Goal: Information Seeking & Learning: Learn about a topic

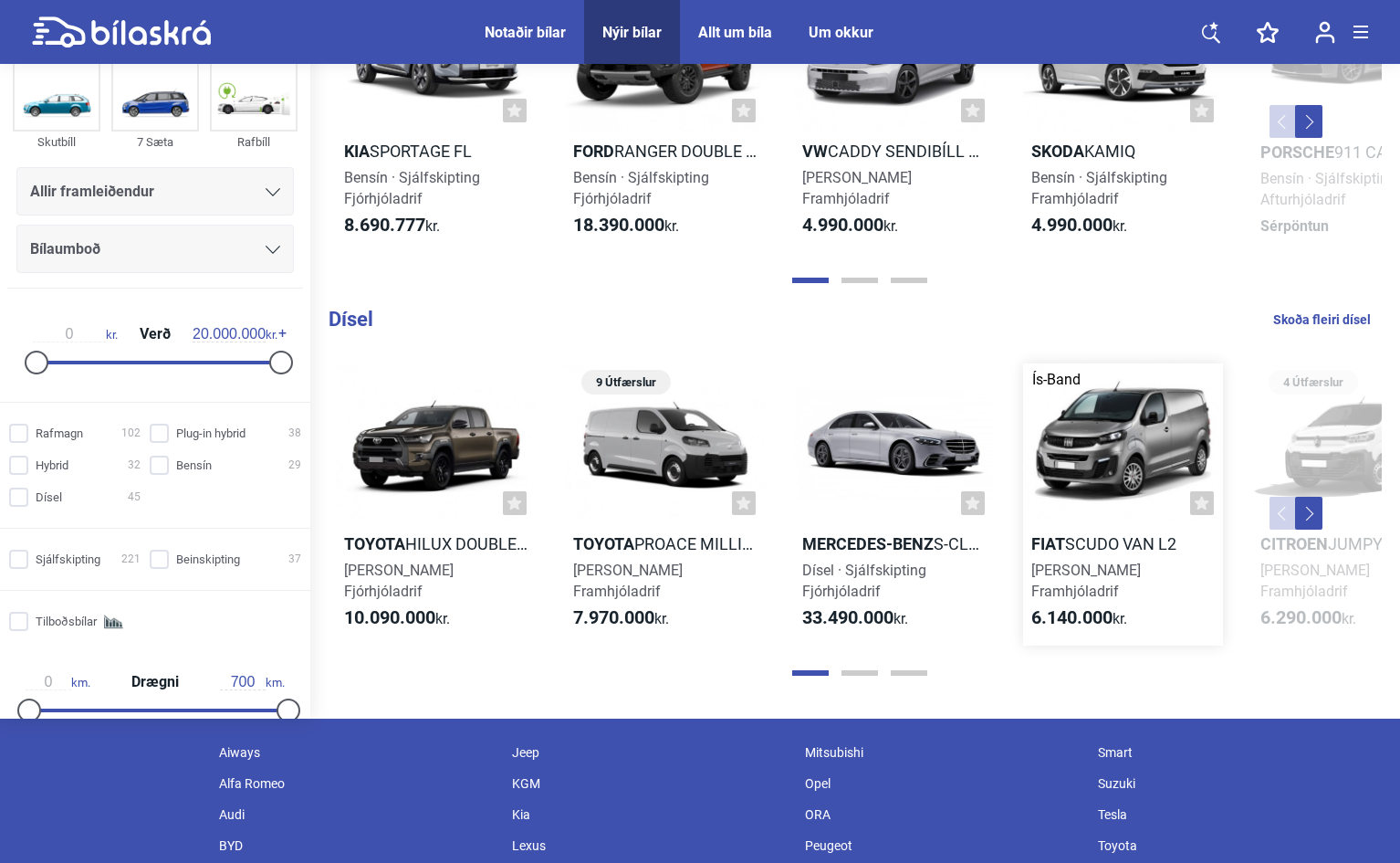
scroll to position [1917, 0]
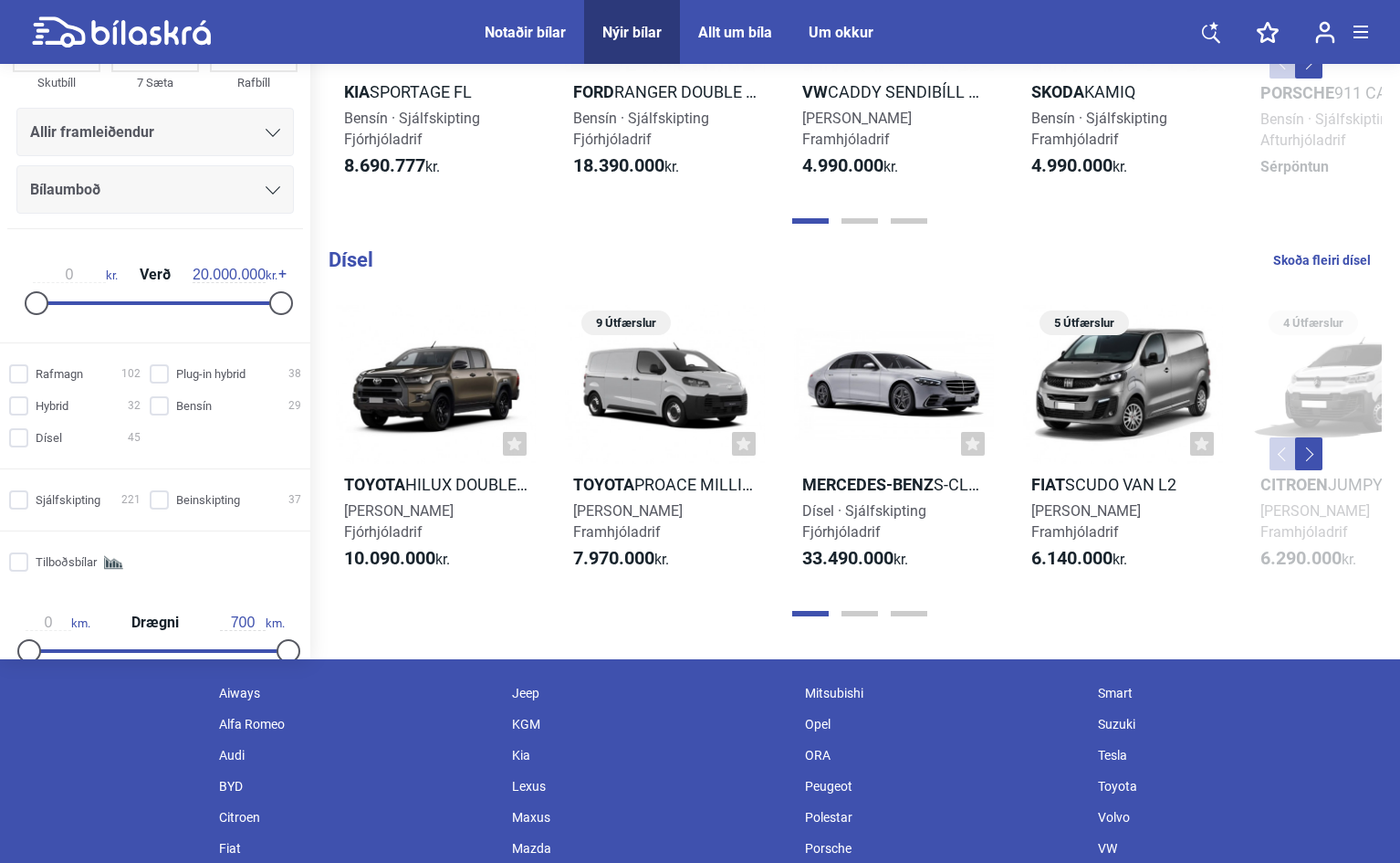
click at [516, 752] on div "Kia" at bounding box center [649, 755] width 293 height 31
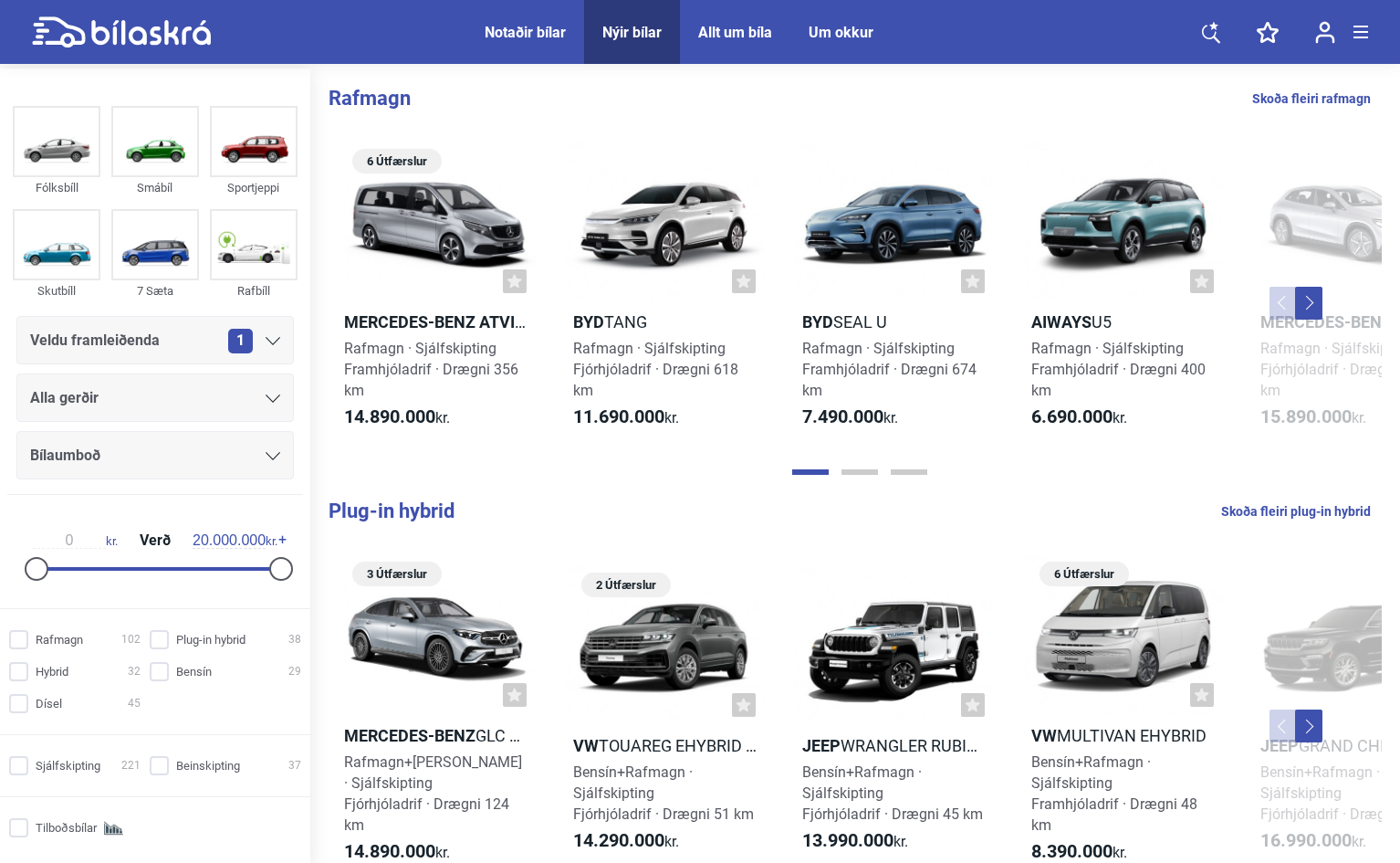
click at [265, 342] on icon at bounding box center [273, 340] width 15 height 8
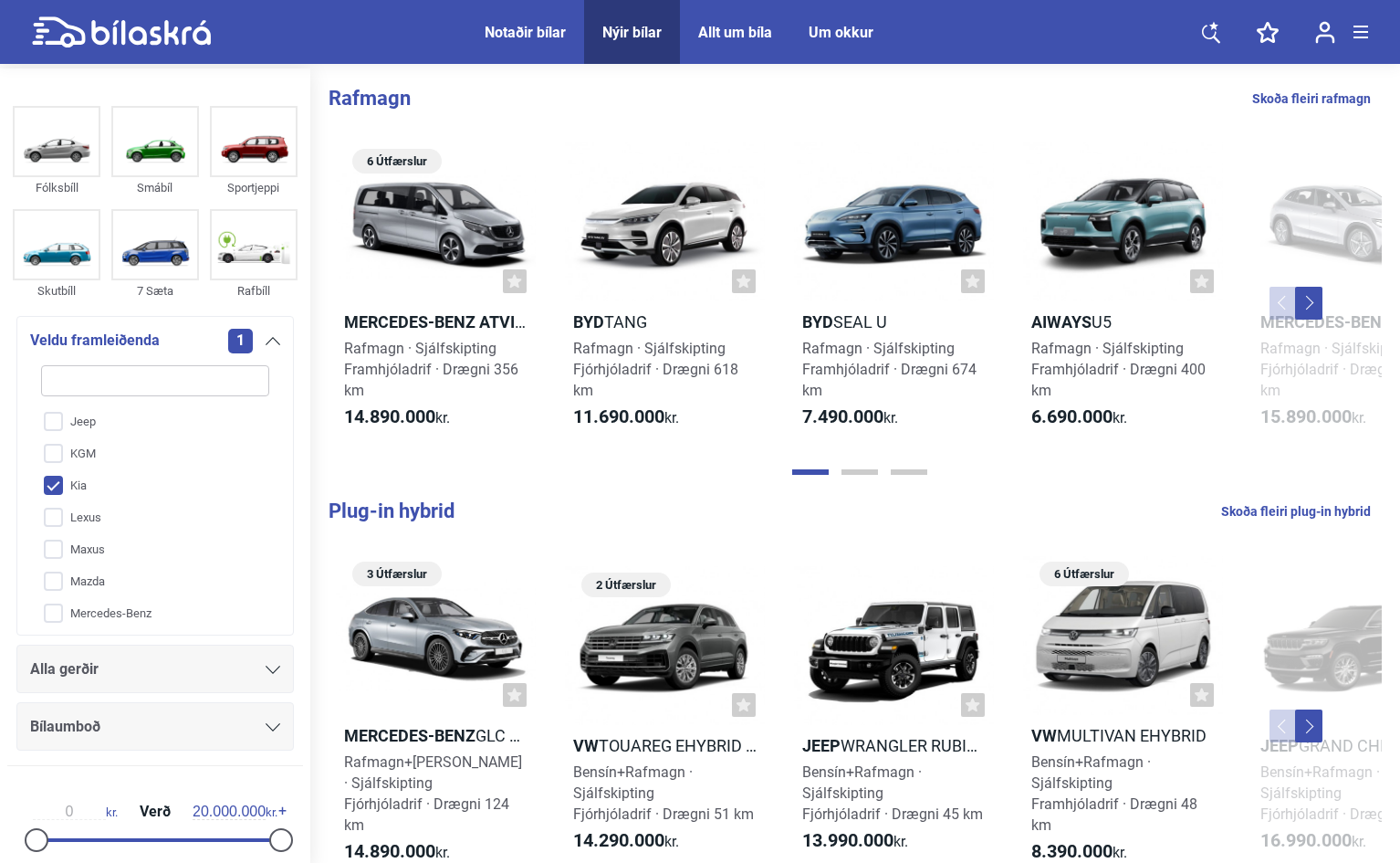
scroll to position [274, 0]
click at [53, 435] on input "KGM" at bounding box center [143, 436] width 230 height 32
checkbox input "true"
click at [265, 669] on icon at bounding box center [273, 669] width 15 height 8
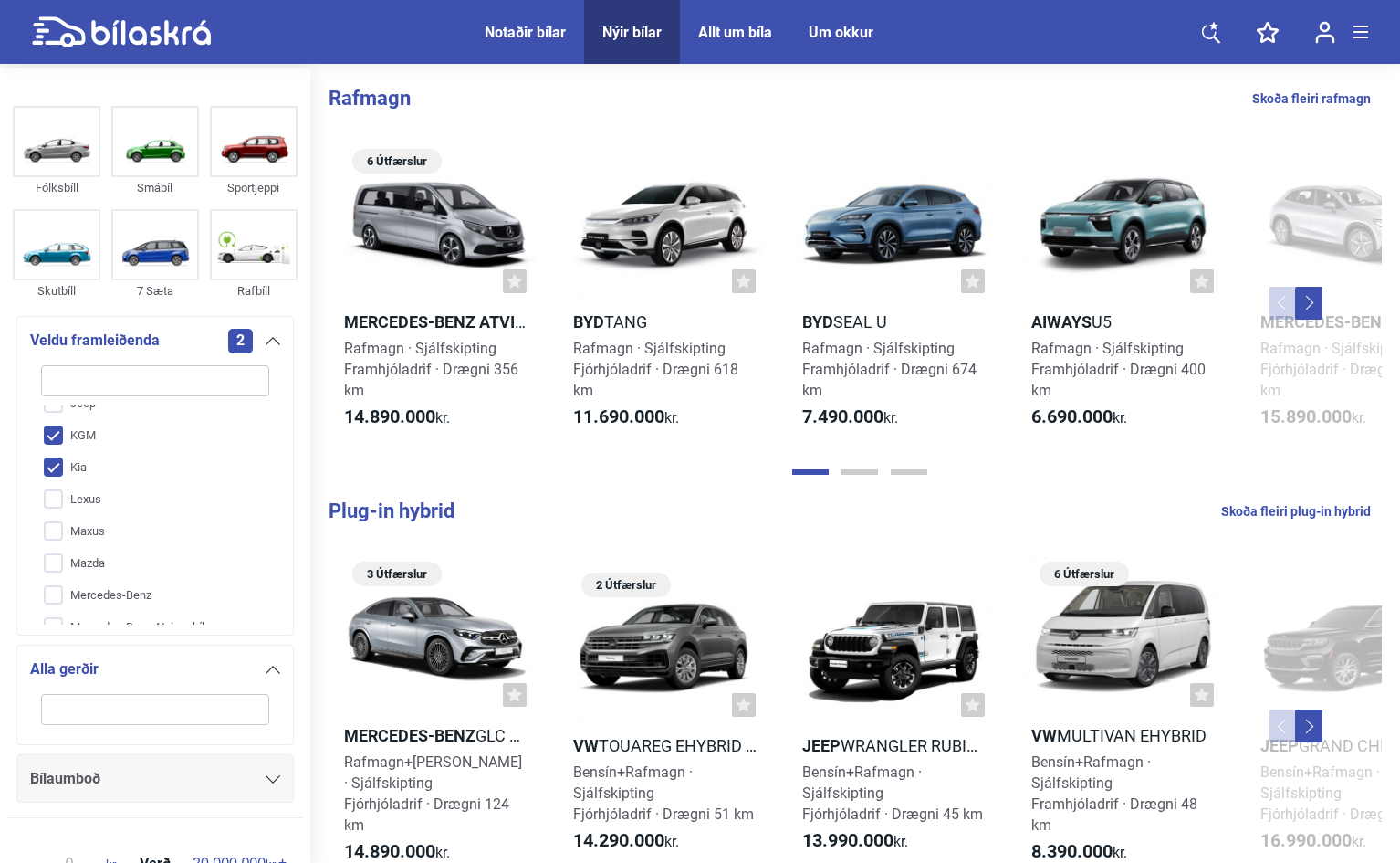
click at [182, 707] on input "search" at bounding box center [155, 709] width 228 height 31
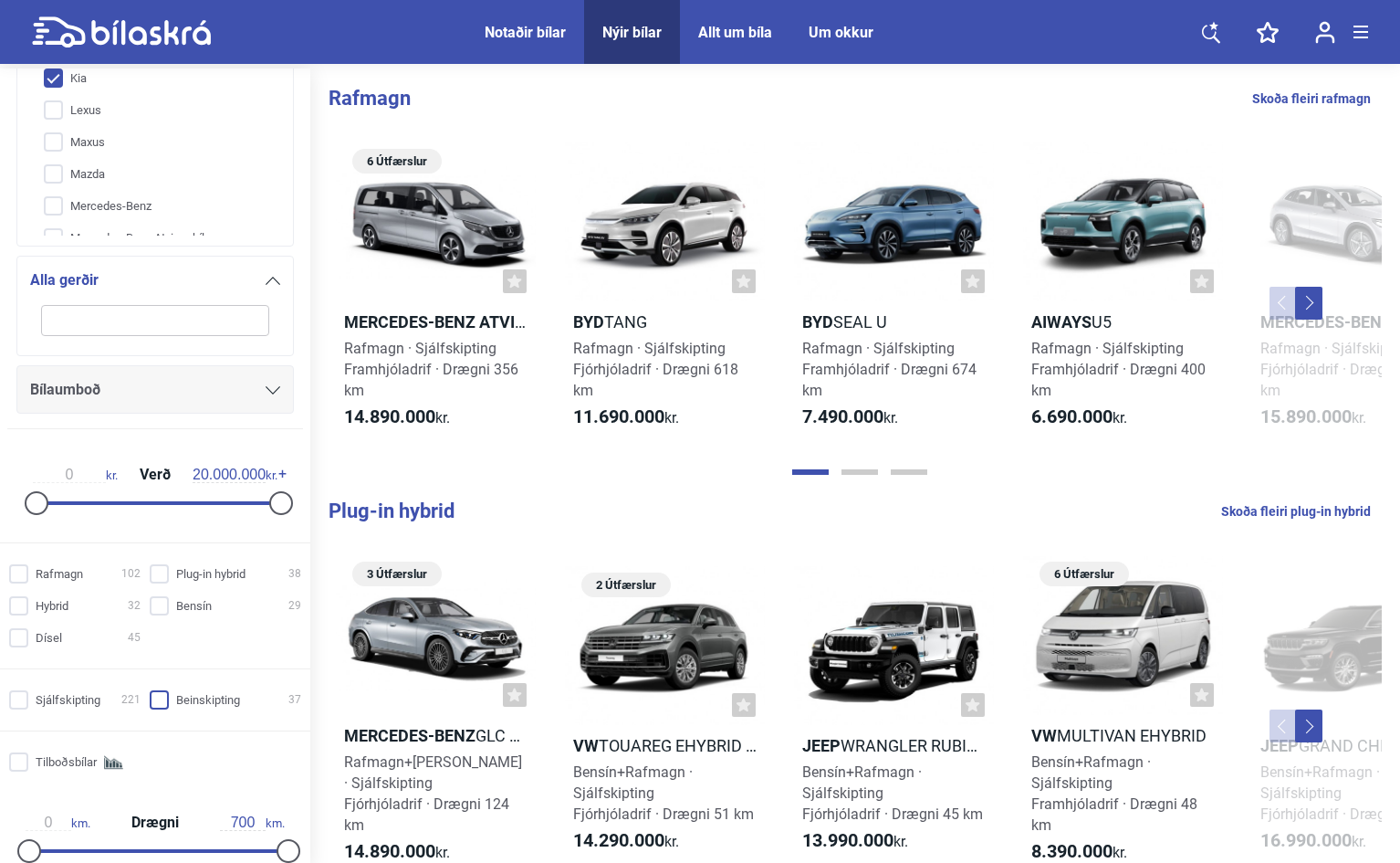
scroll to position [456, 0]
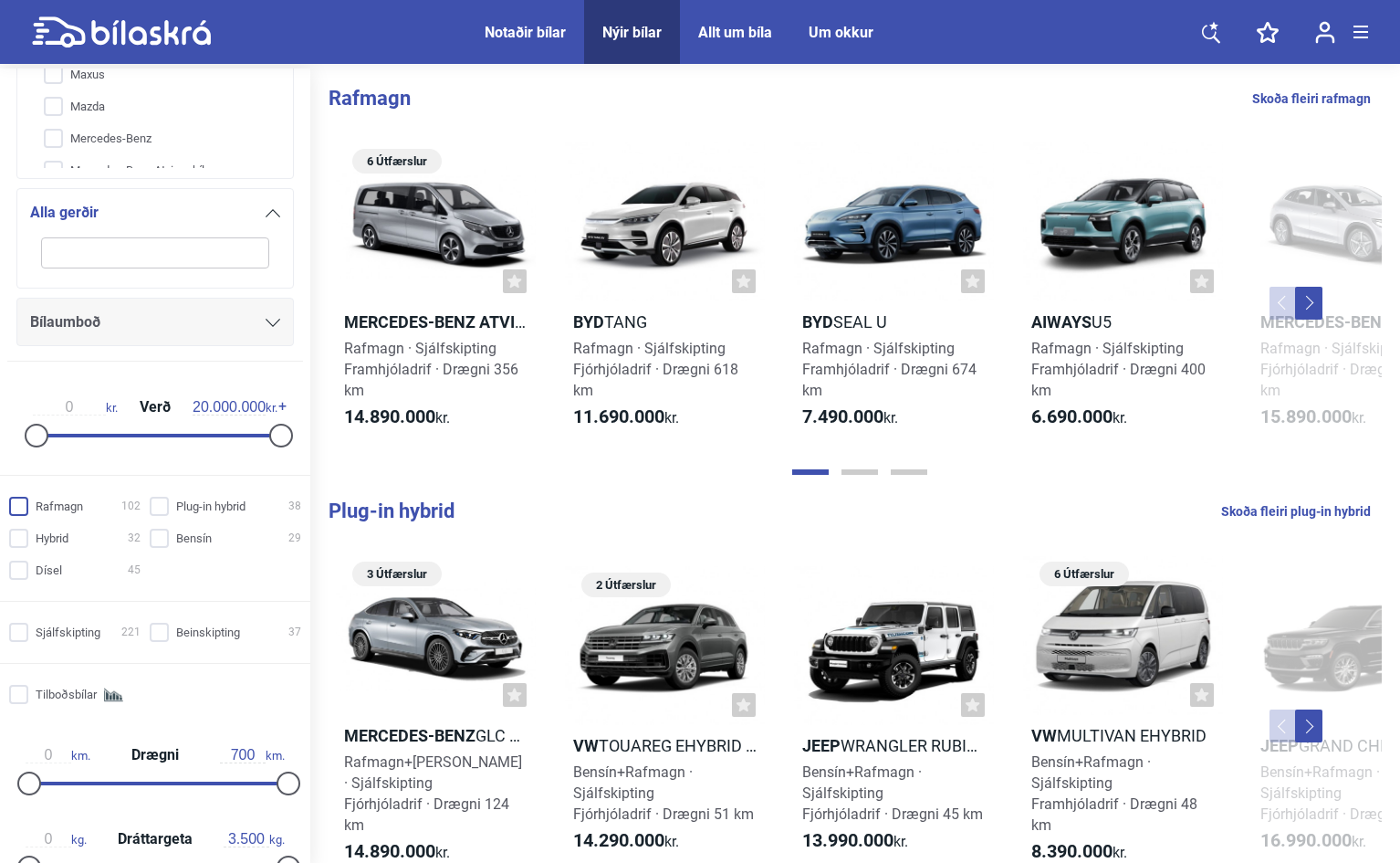
click at [18, 505] on input "Rafmagn 102" at bounding box center [78, 507] width 132 height 20
checkbox input "true"
click at [21, 571] on input "Dísel 45" at bounding box center [78, 570] width 132 height 20
checkbox input "true"
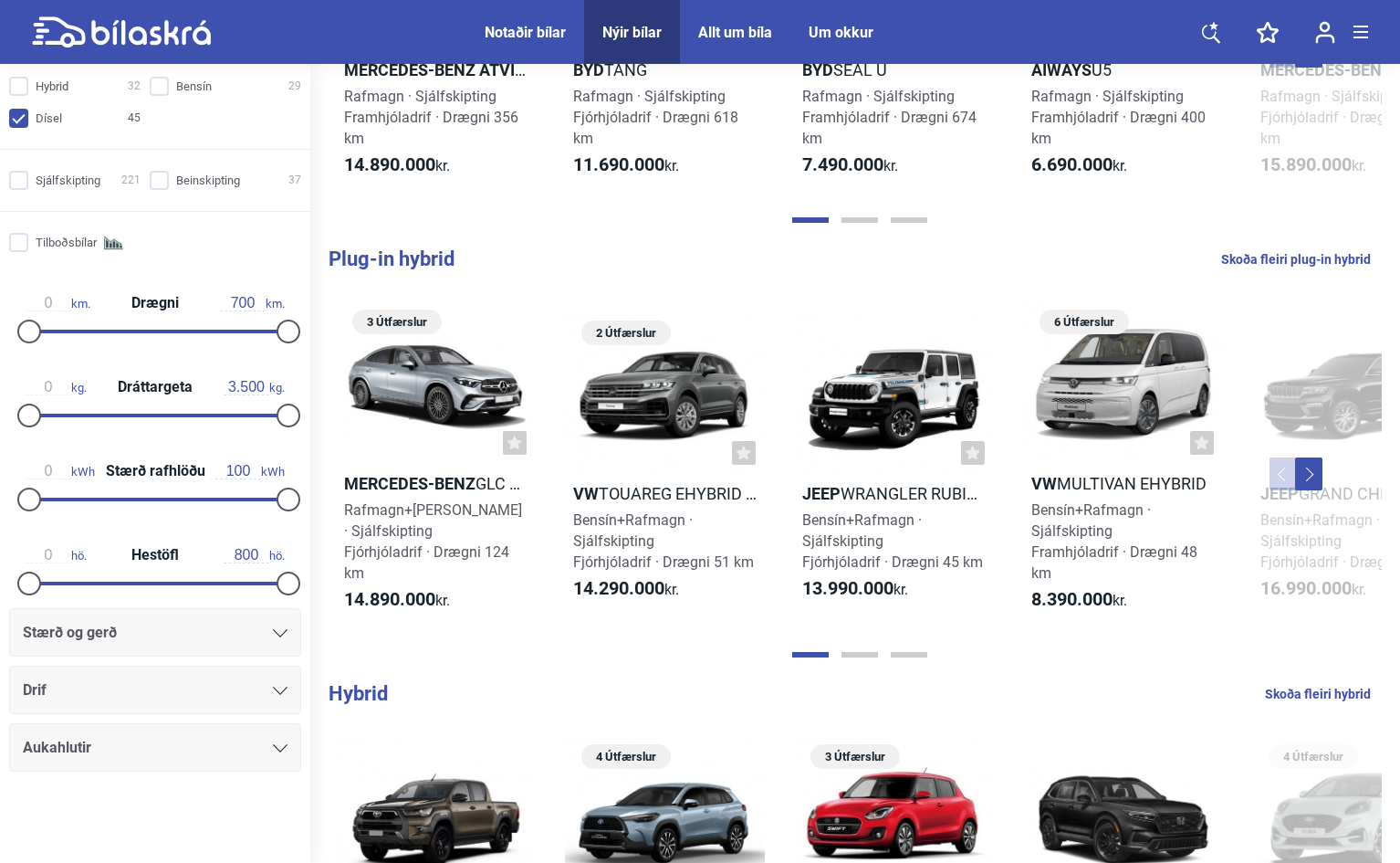
scroll to position [274, 0]
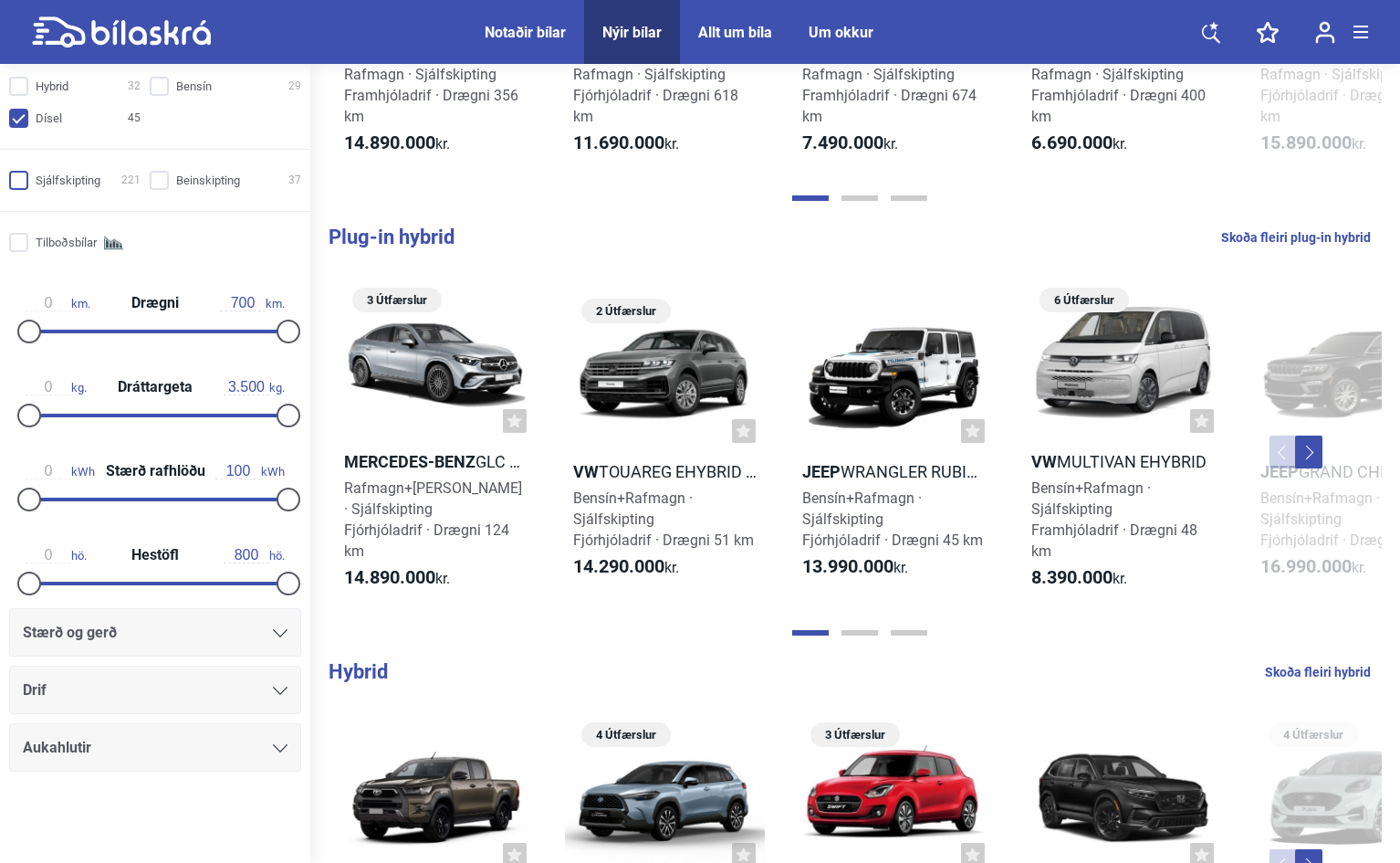
click at [22, 178] on input "Sjálfskipting 221" at bounding box center [78, 181] width 132 height 20
checkbox input "true"
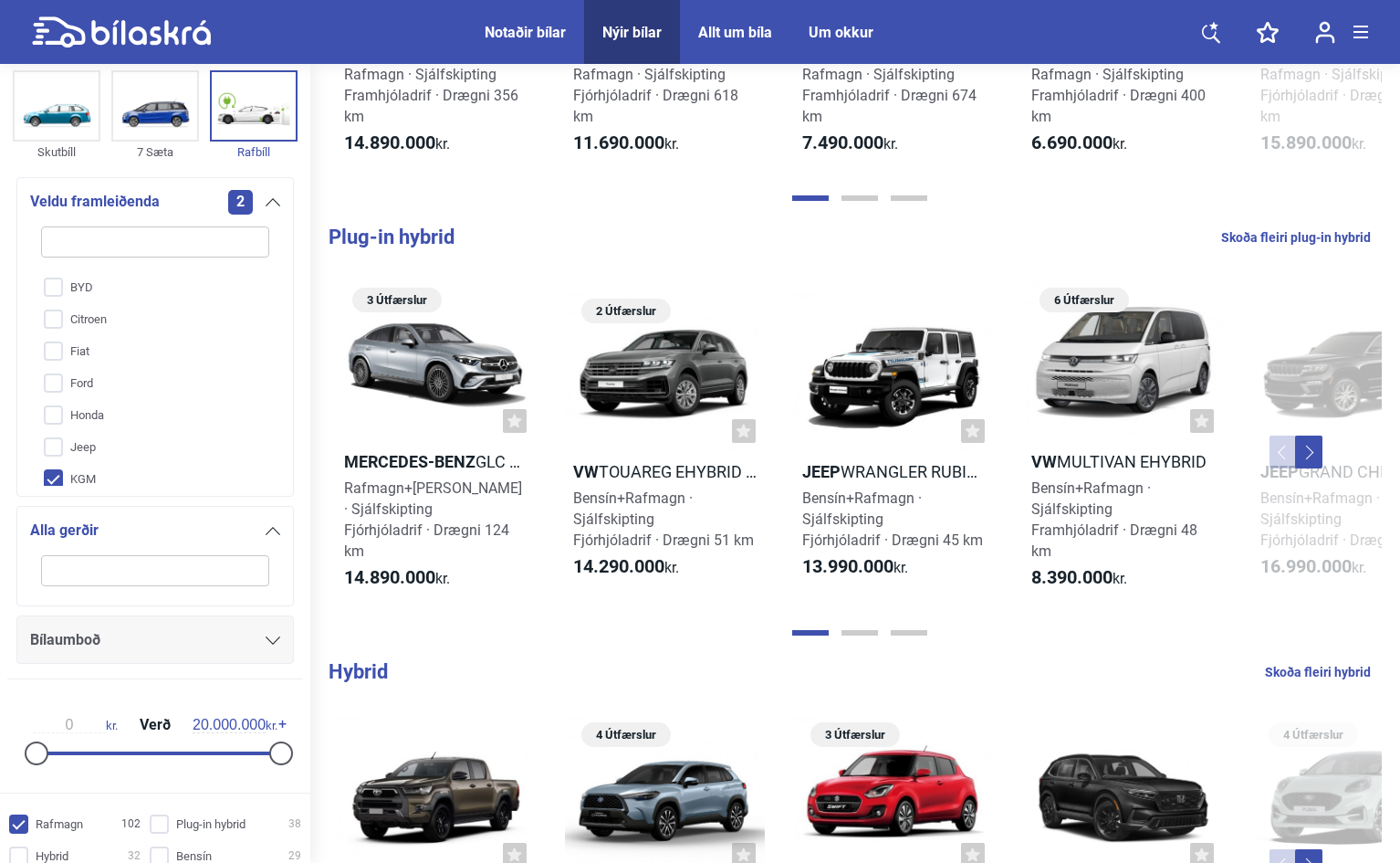
scroll to position [0, 0]
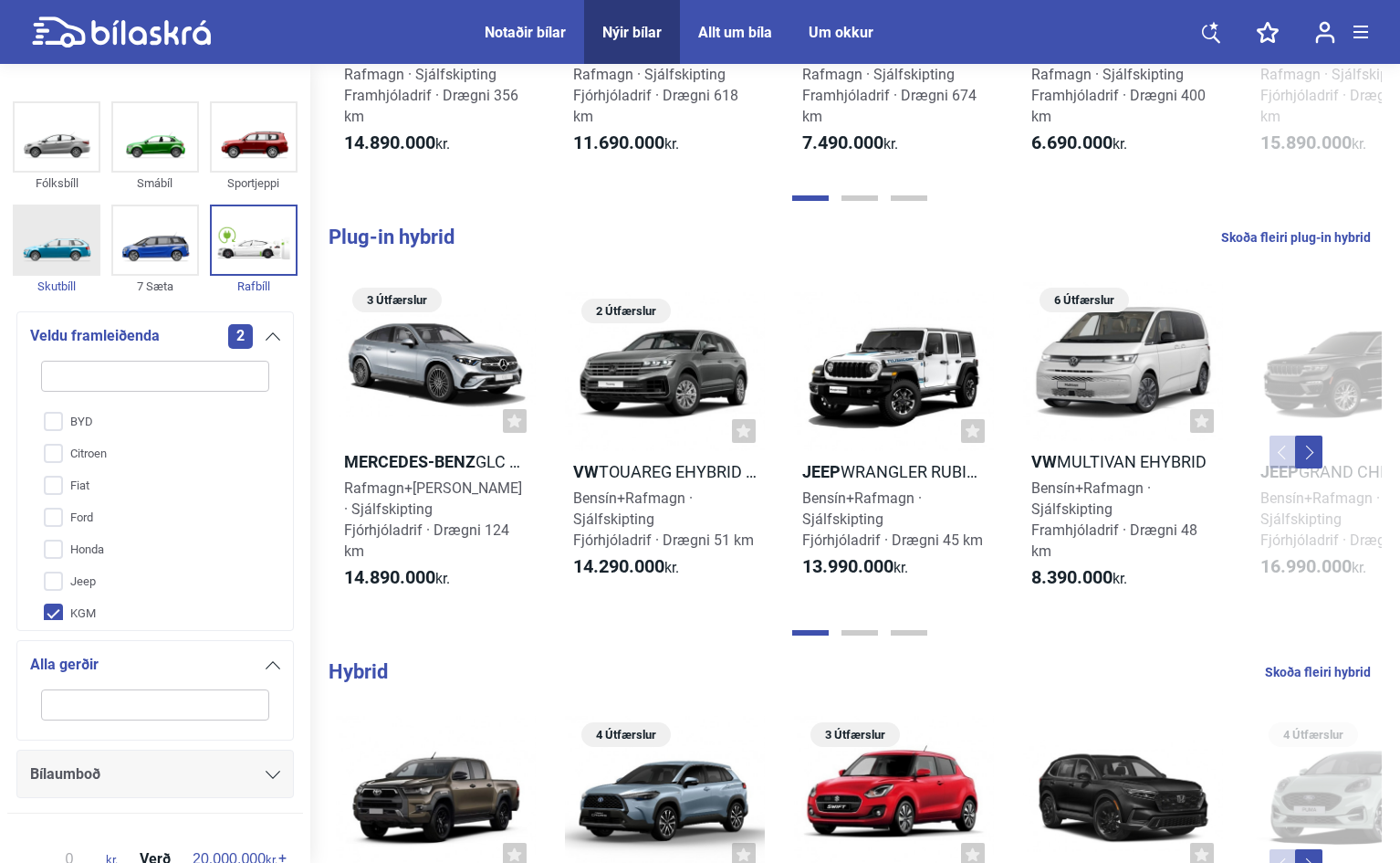
click at [64, 261] on img at bounding box center [57, 240] width 84 height 67
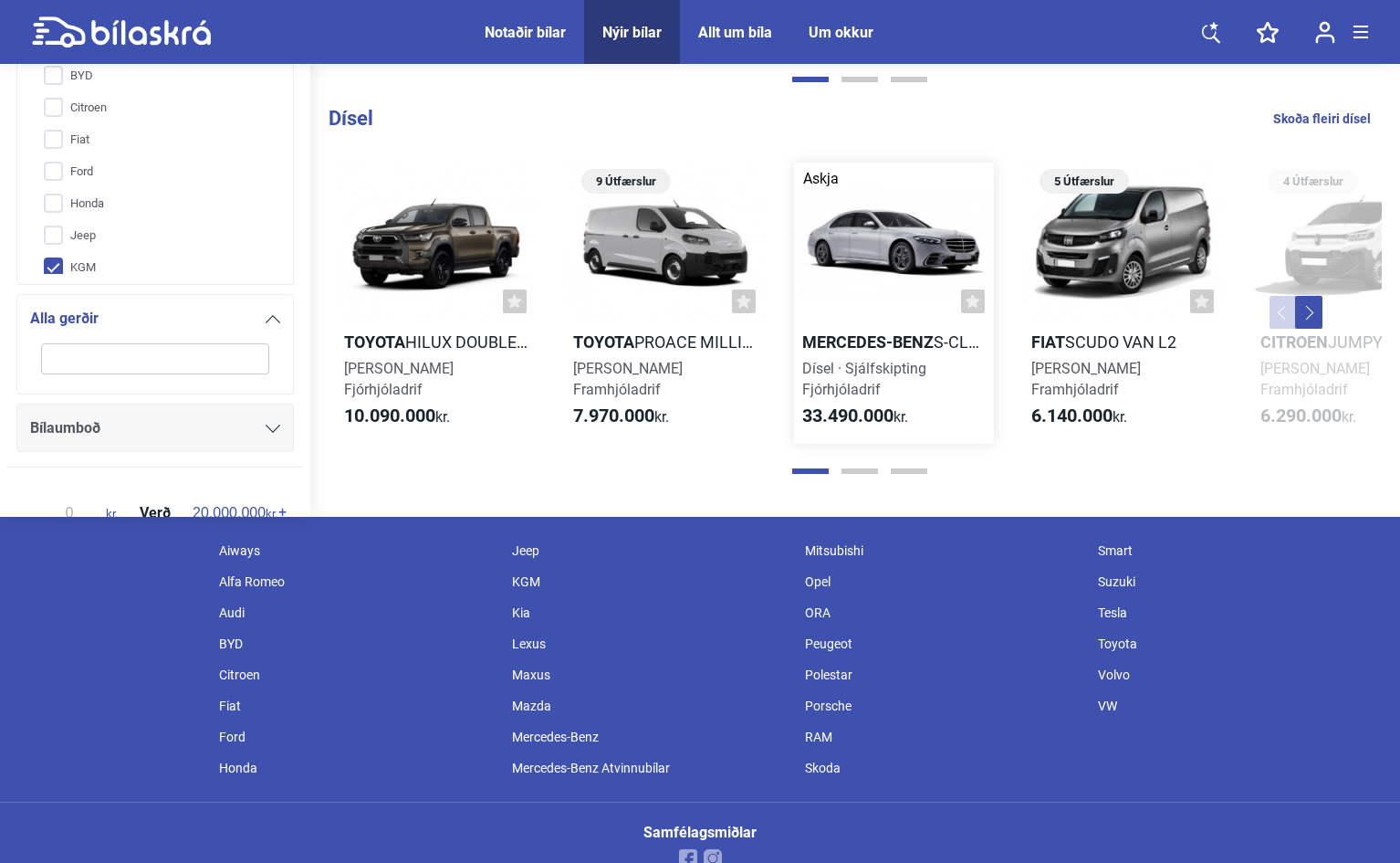
scroll to position [1641, 0]
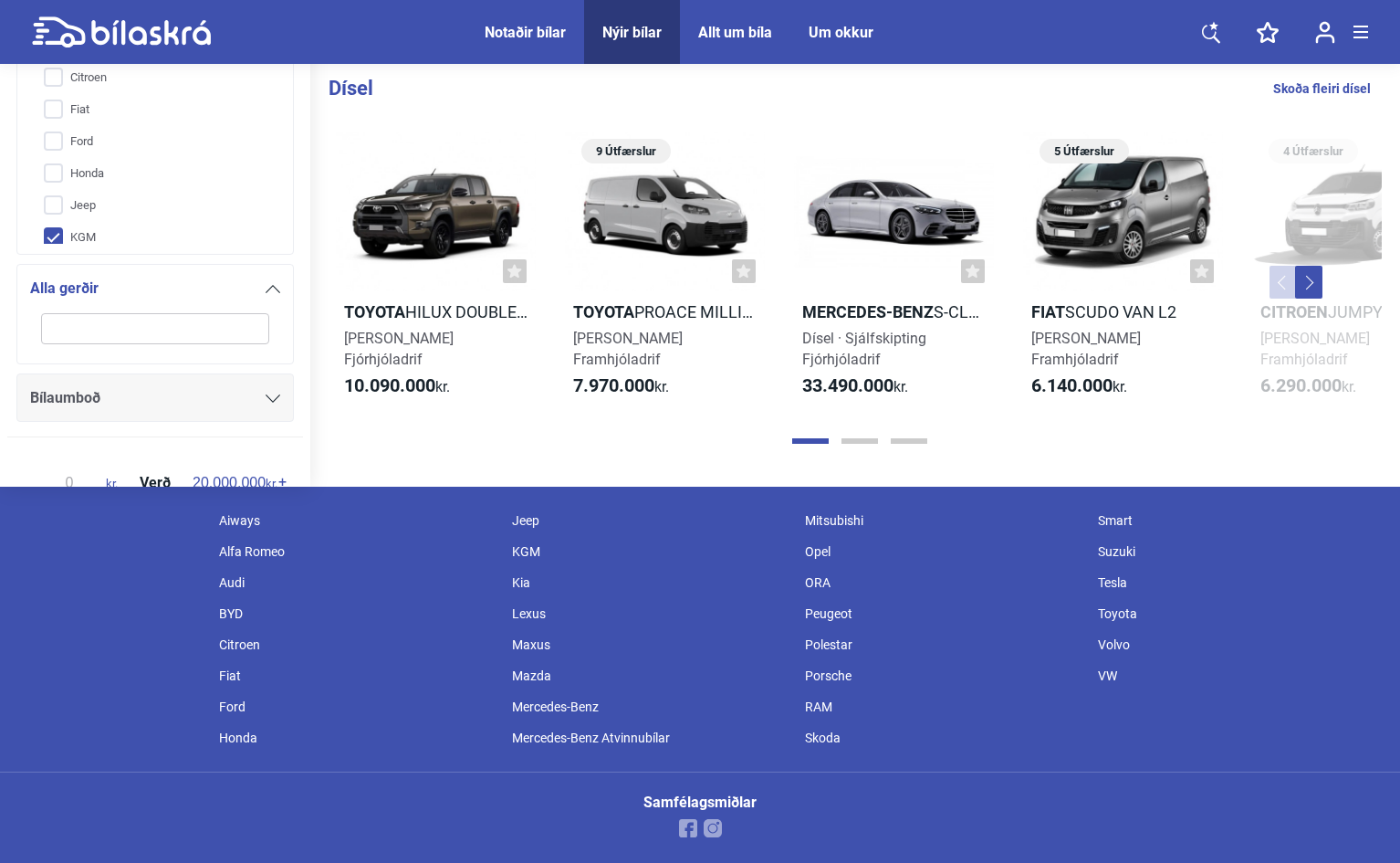
click at [536, 544] on div "KGM" at bounding box center [649, 551] width 293 height 31
checkbox input "false"
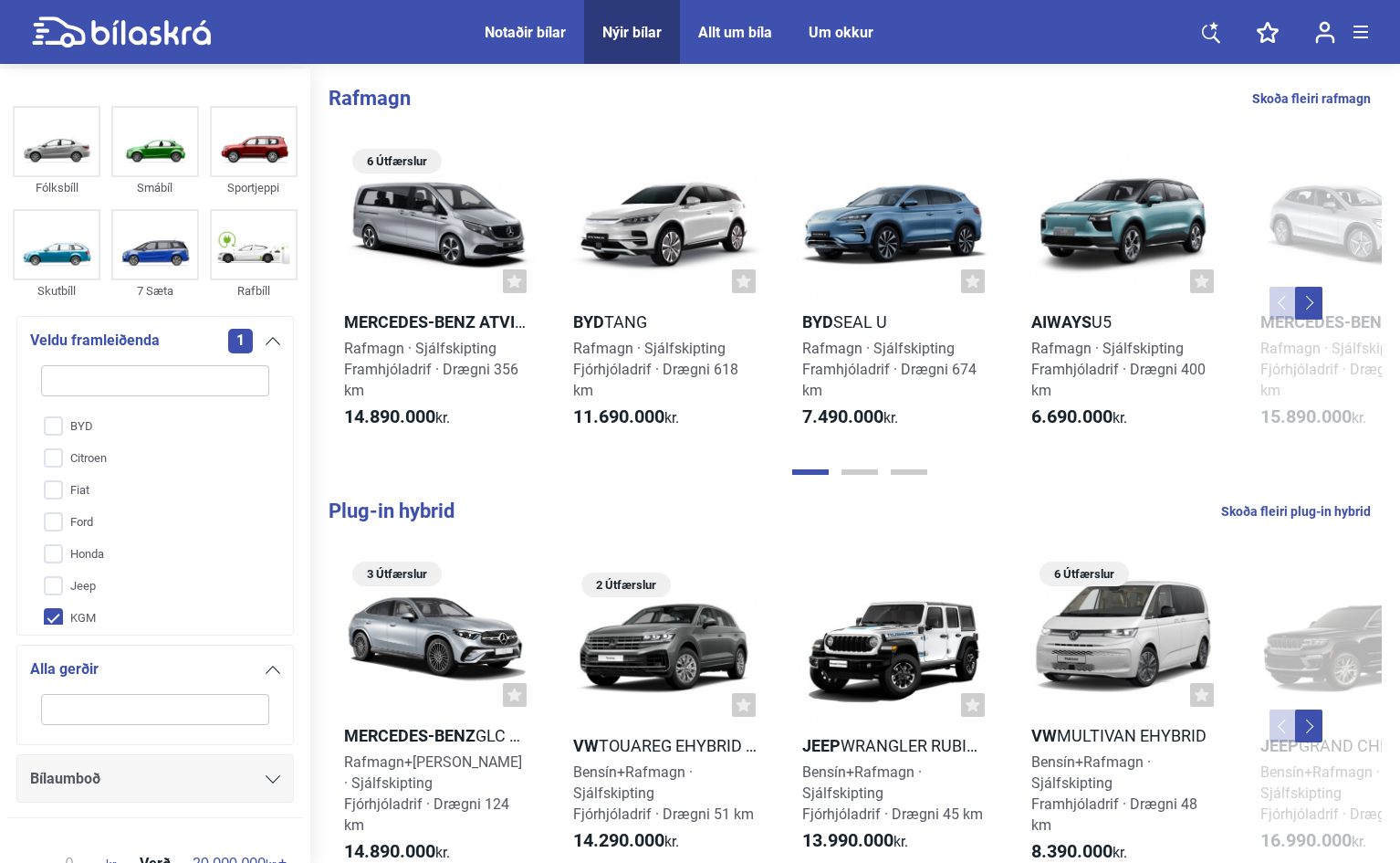
click at [1314, 305] on button "Next" at bounding box center [1308, 303] width 27 height 33
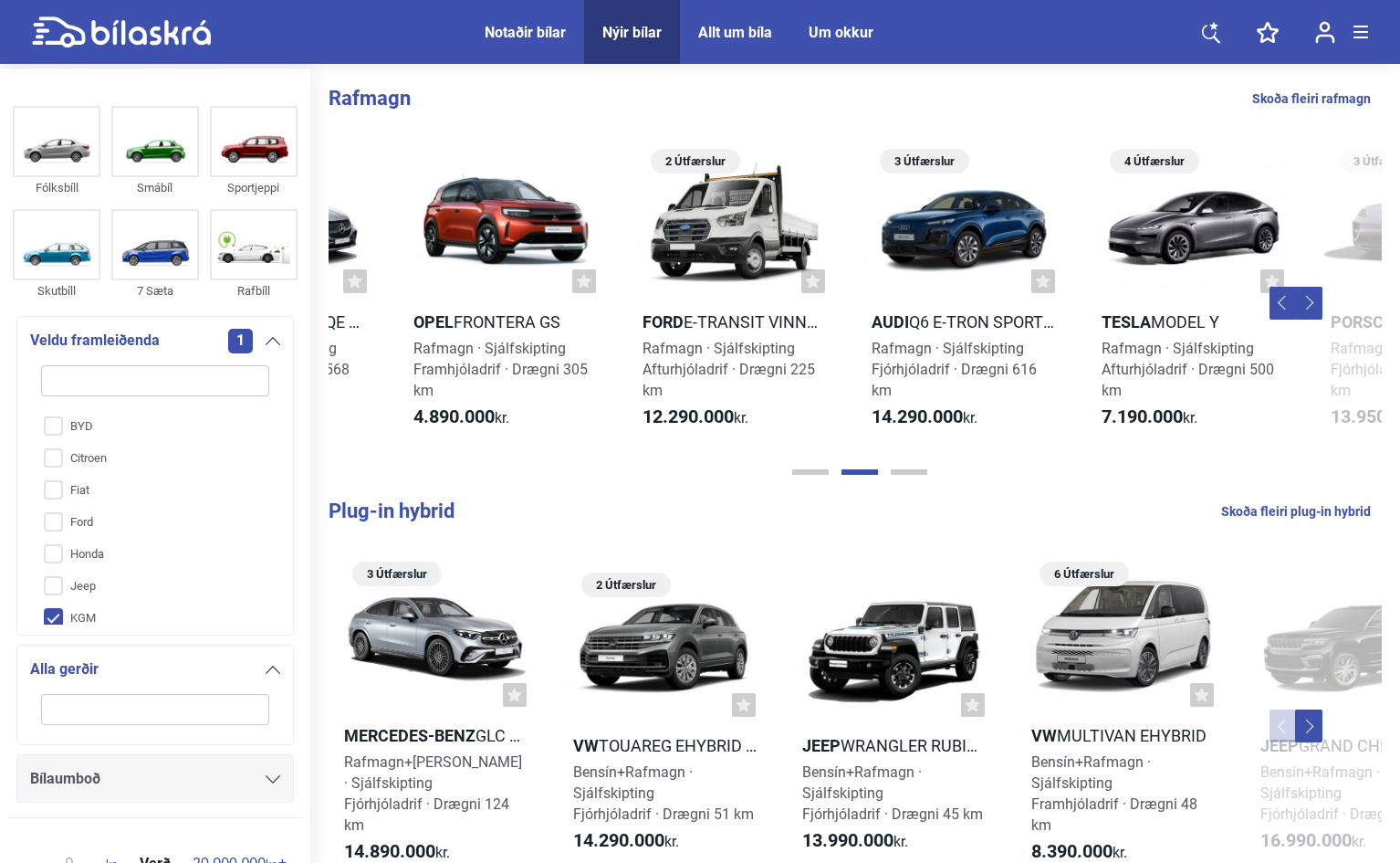
scroll to position [0, 1077]
click at [1307, 298] on button "Next" at bounding box center [1308, 303] width 27 height 33
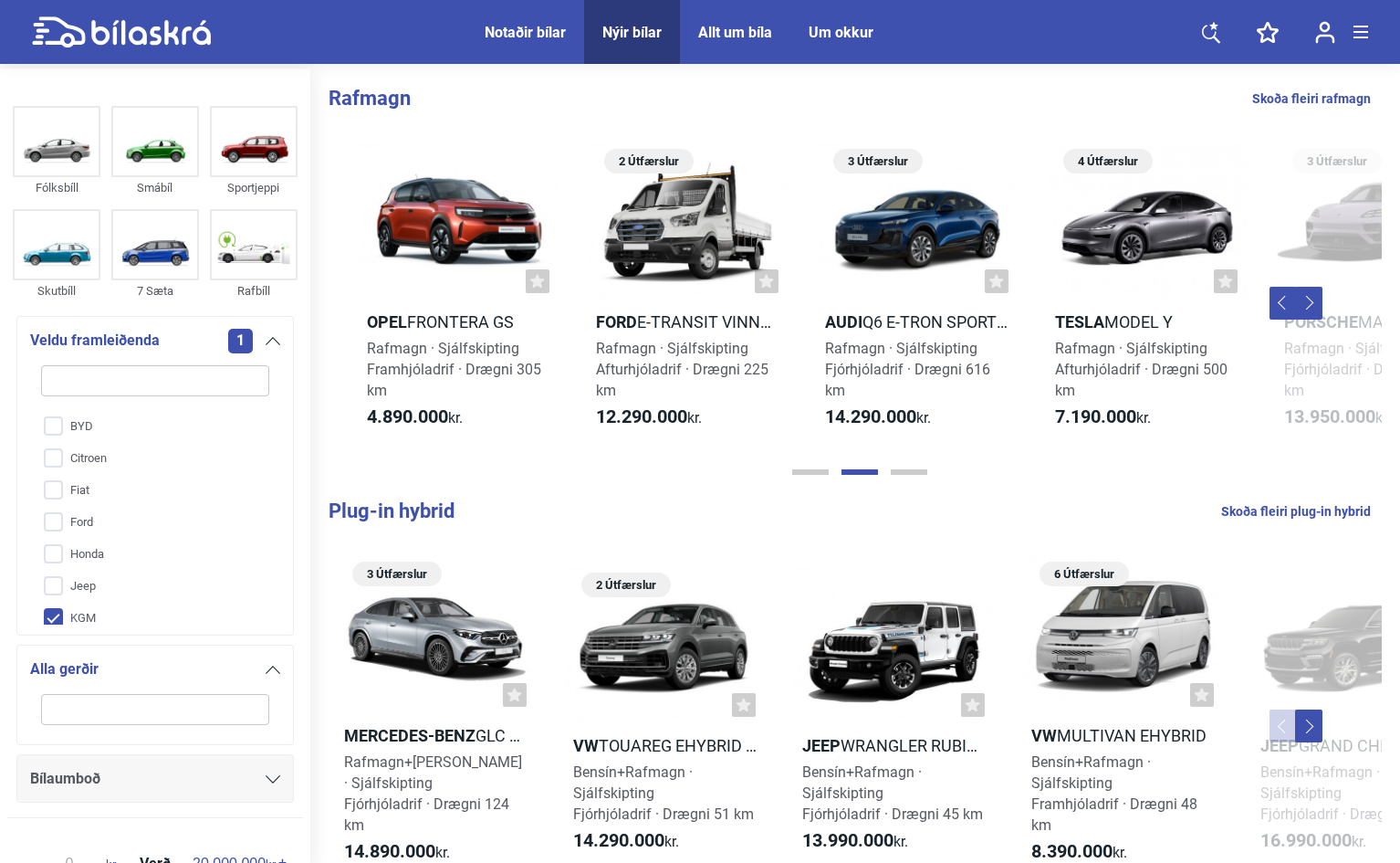
scroll to position [0, 1215]
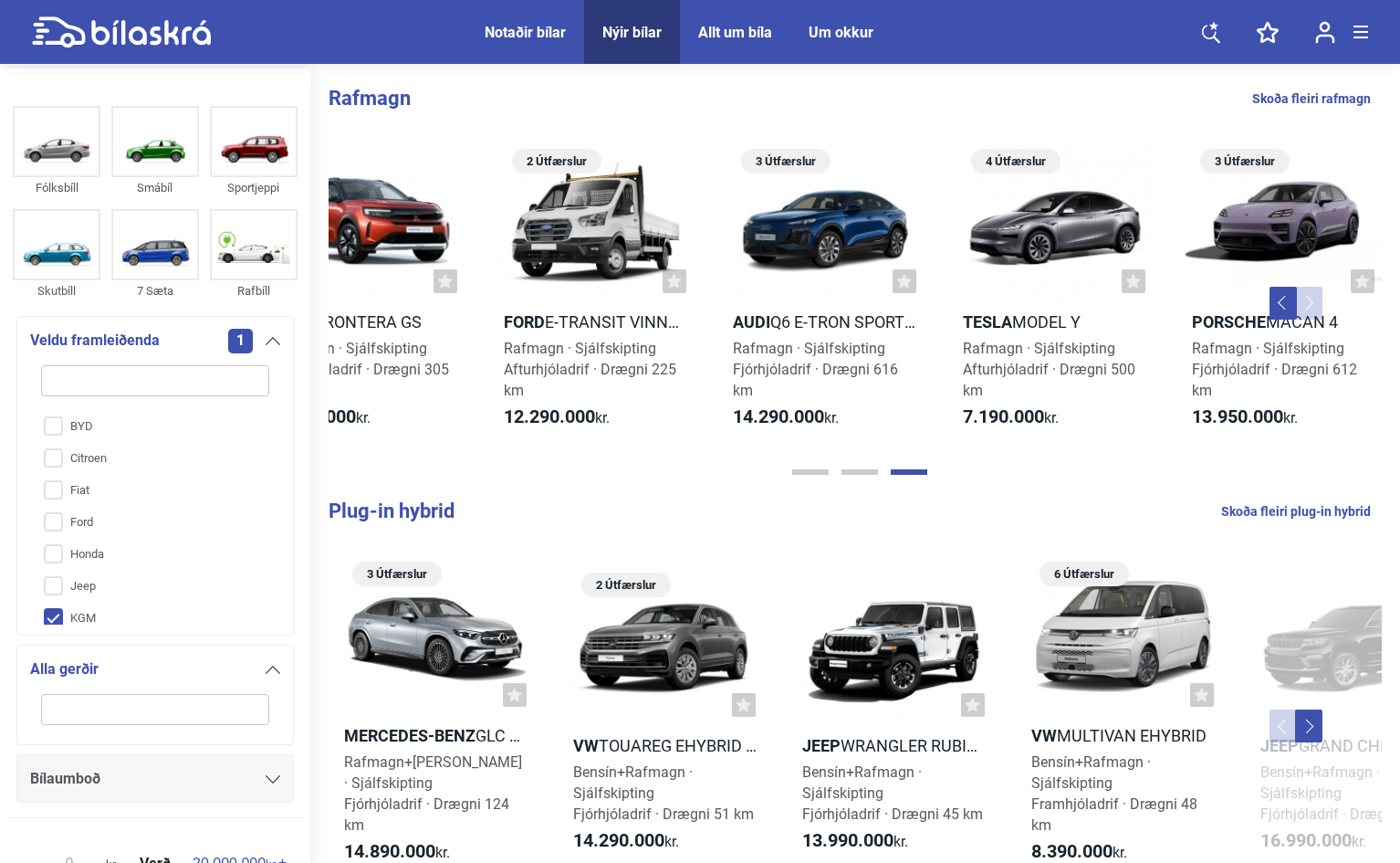
click at [693, 714] on div at bounding box center [664, 645] width 200 height 160
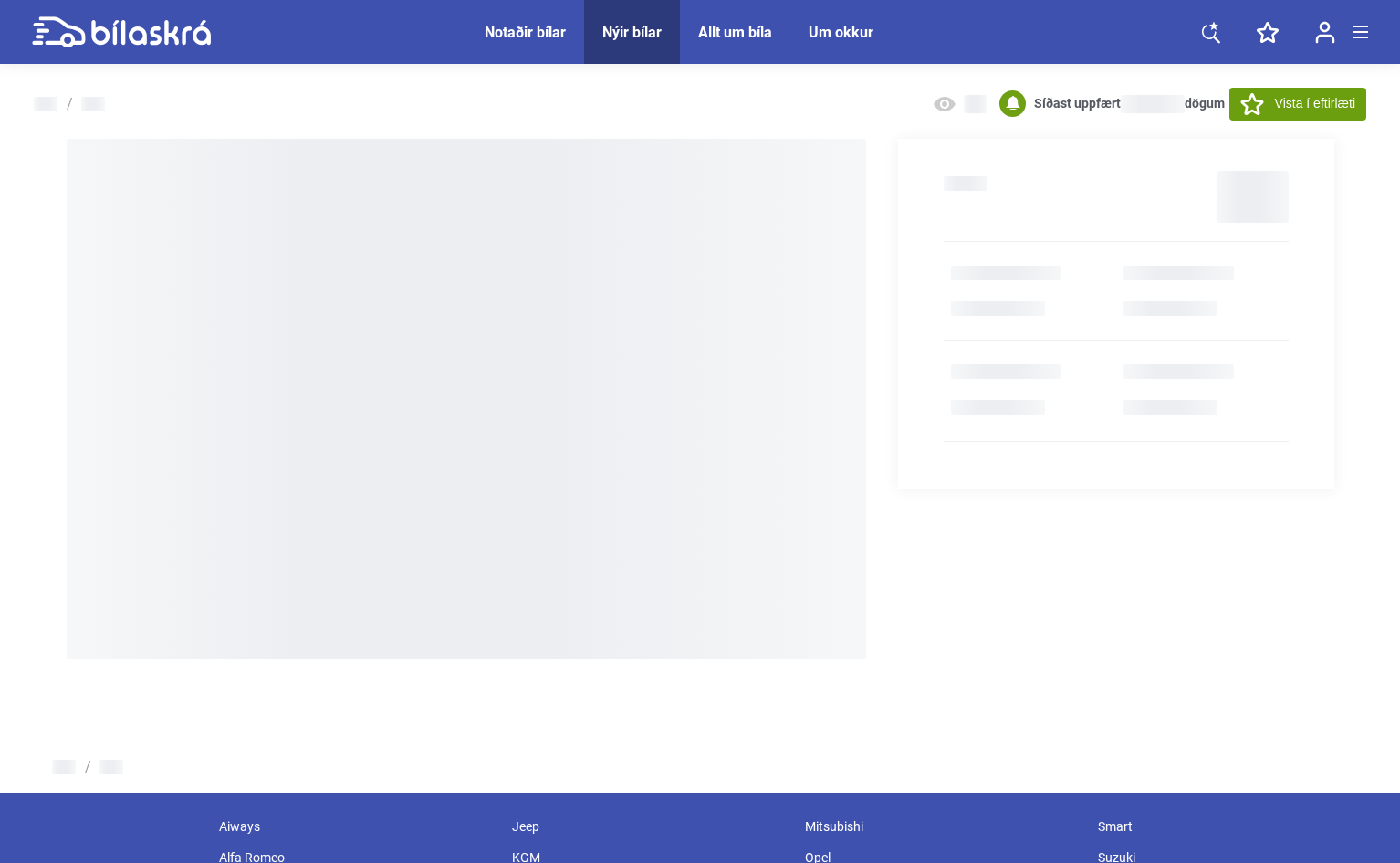
click at [638, 512] on div at bounding box center [465, 398] width 799 height 521
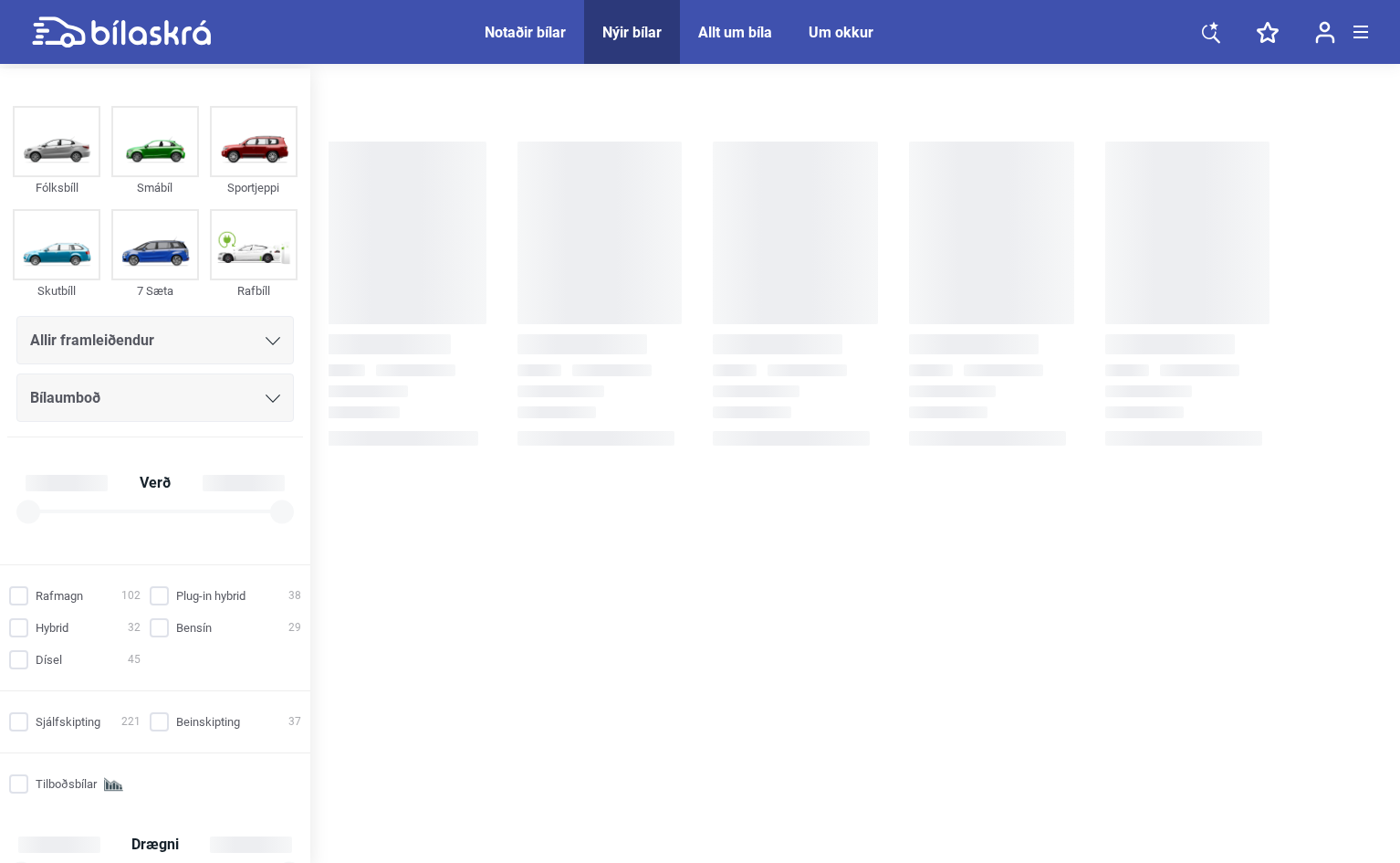
click at [522, 26] on div "Notaðir bílar" at bounding box center [524, 32] width 81 height 18
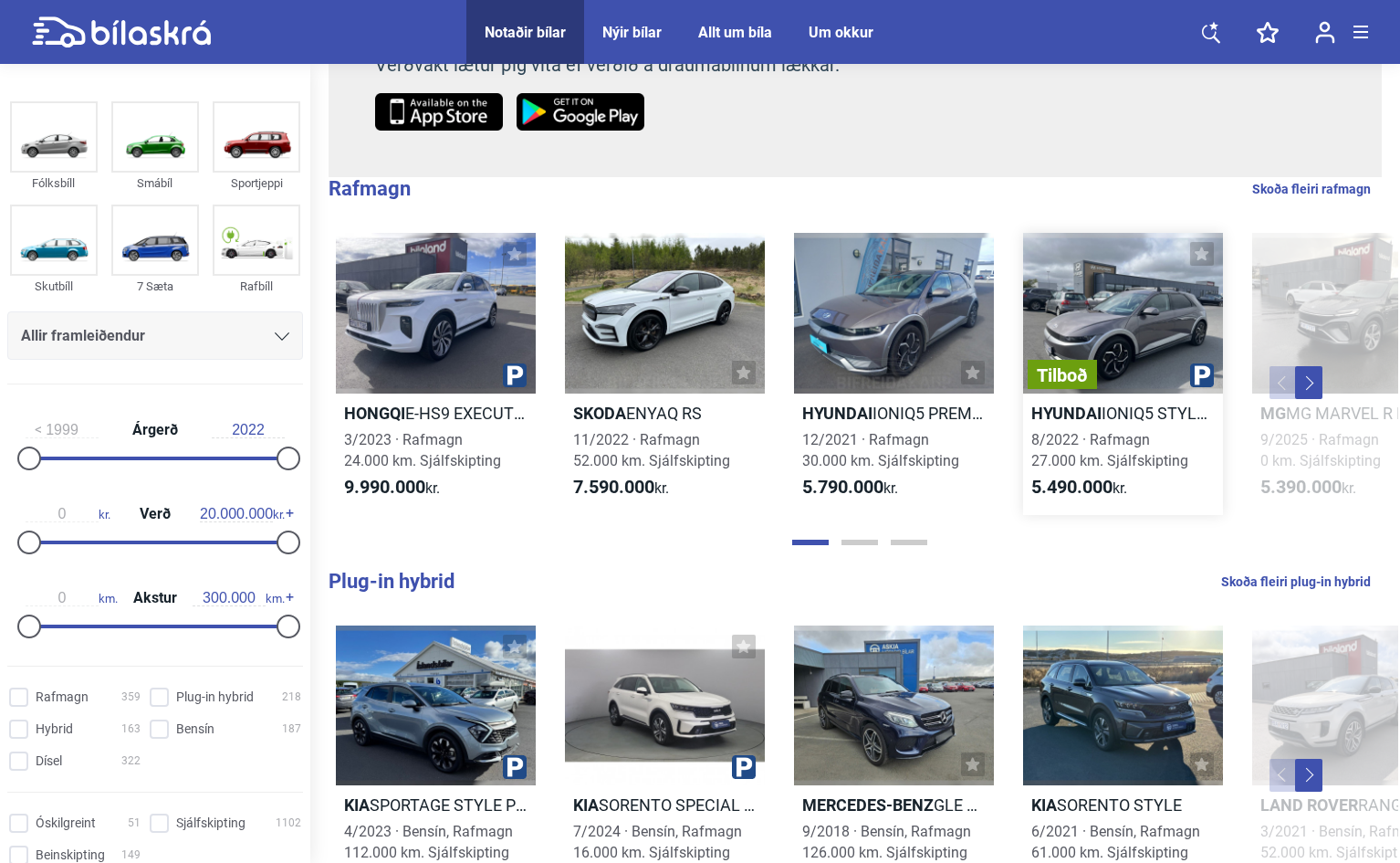
scroll to position [366, 0]
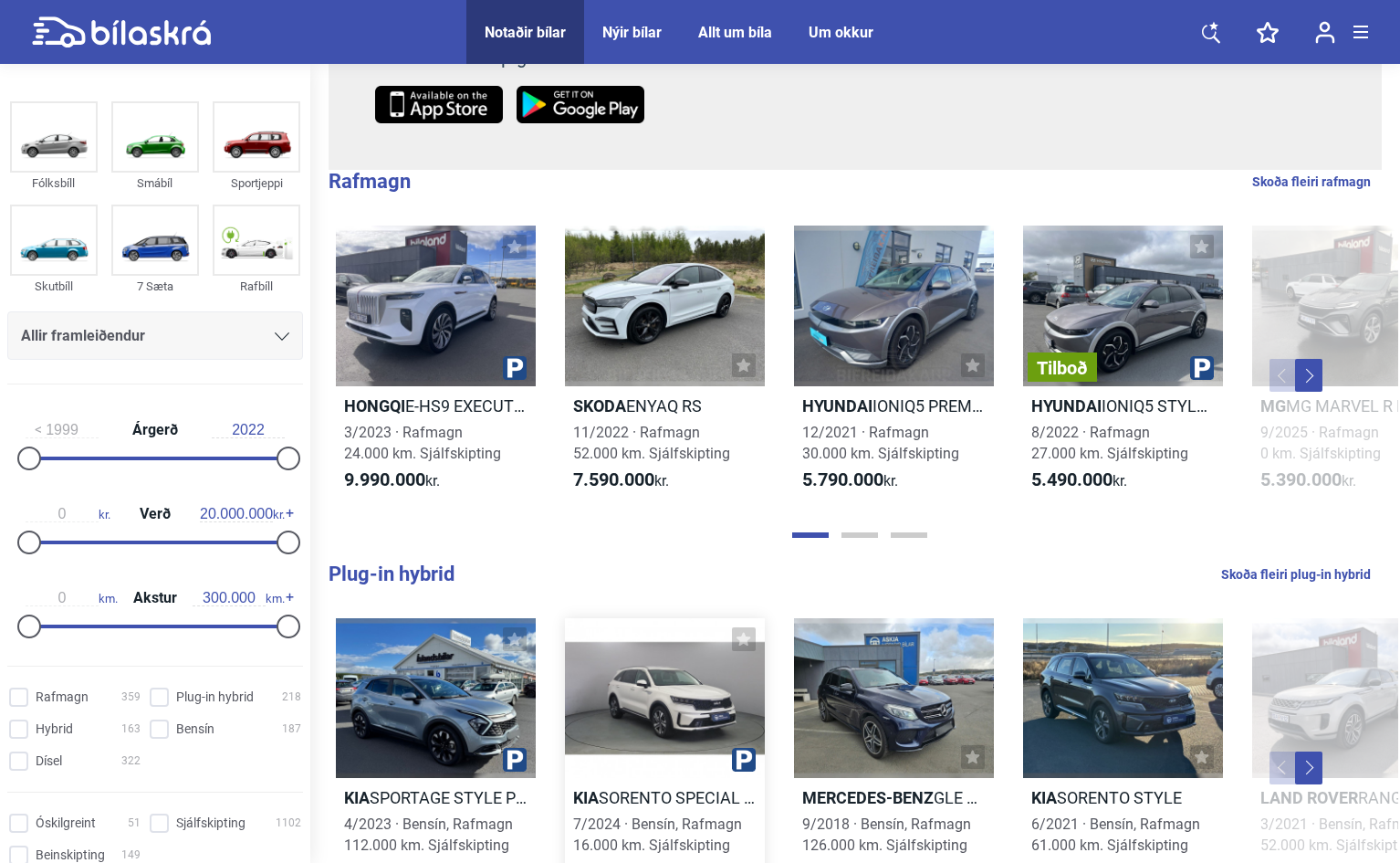
click at [677, 798] on h2 "Kia SORENTO SPECIAL EDITION PHEV" at bounding box center [664, 798] width 200 height 21
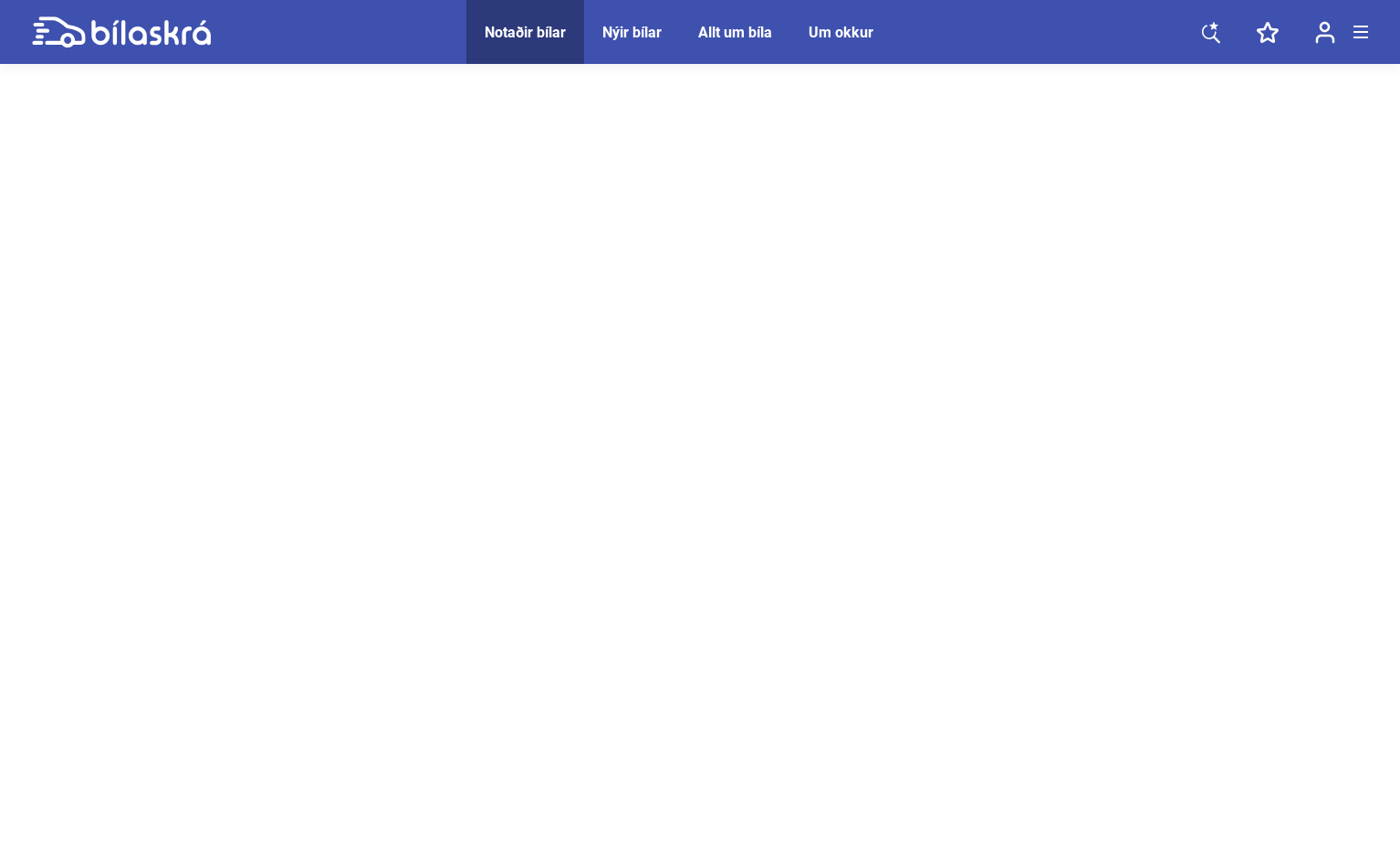
scroll to position [38, 0]
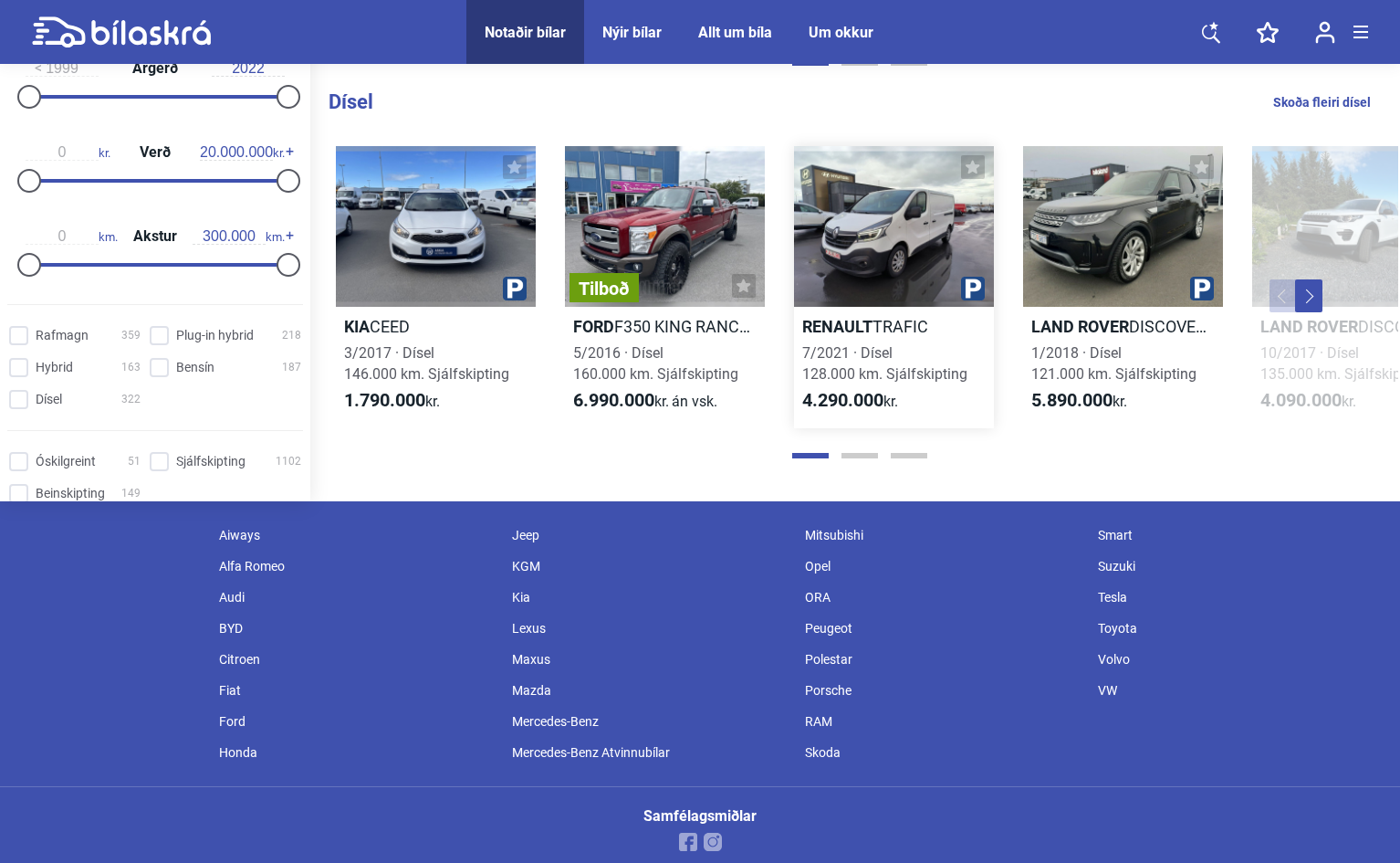
scroll to position [2048, 0]
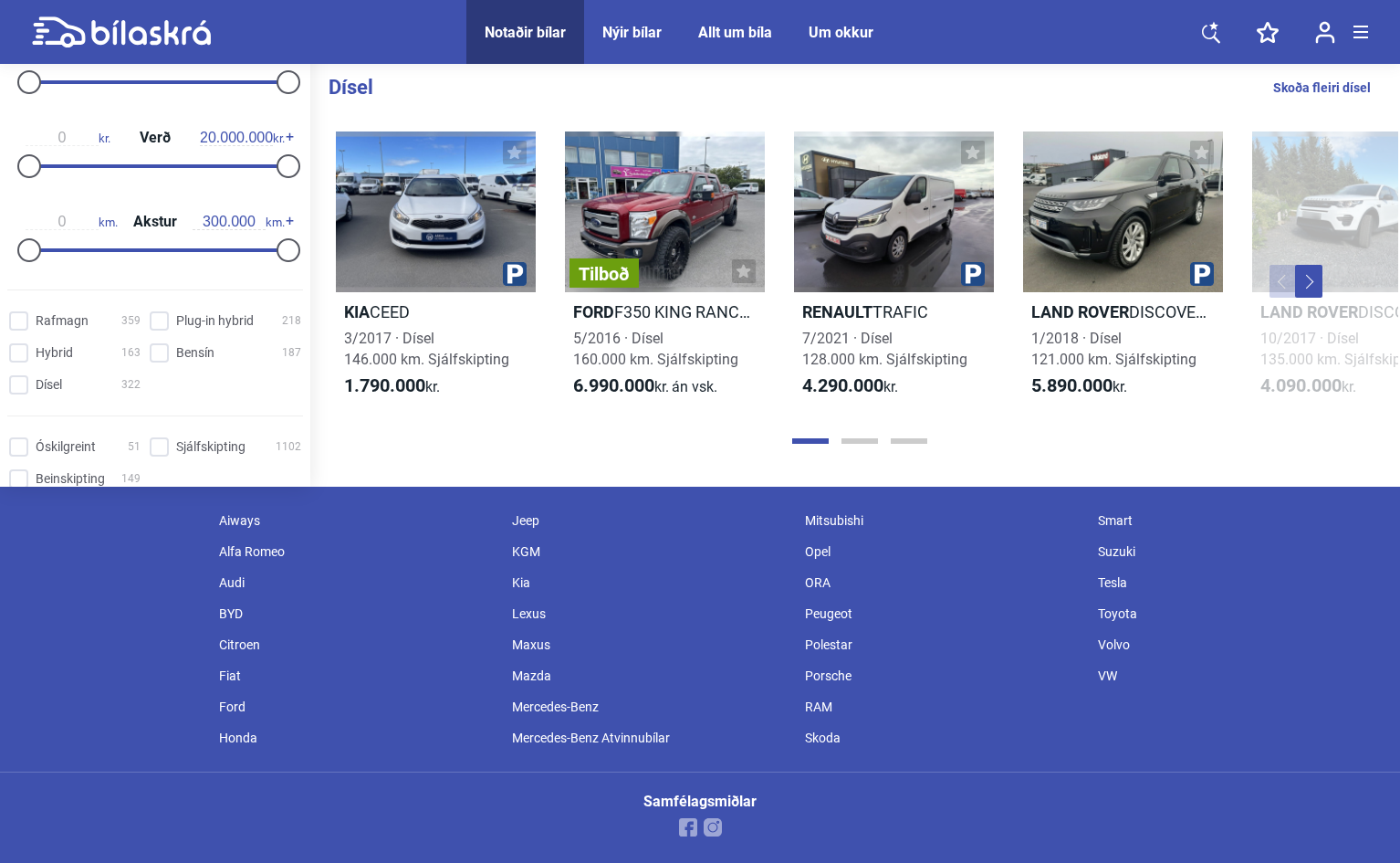
click at [1110, 670] on div "VW" at bounding box center [1235, 675] width 293 height 31
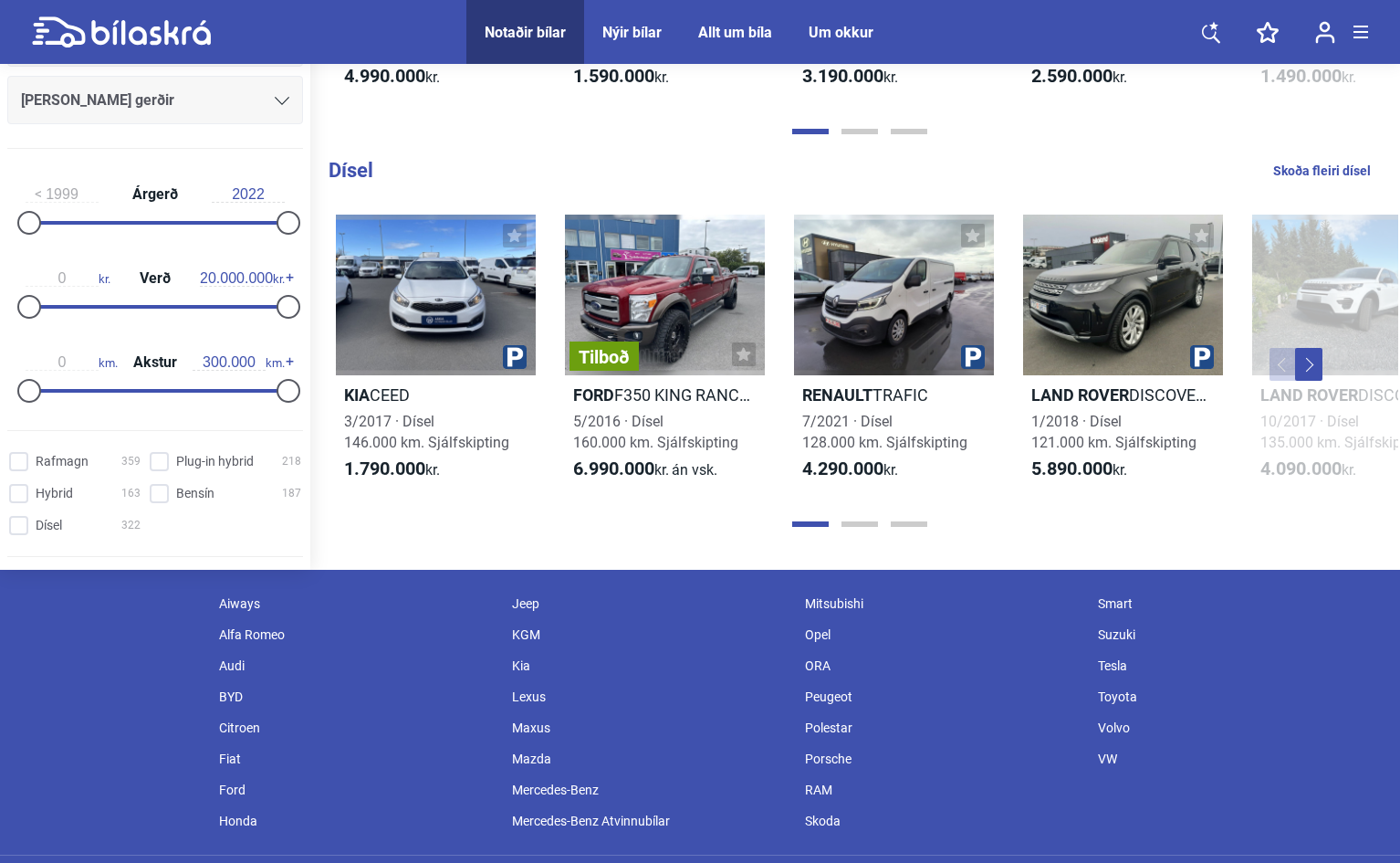
scroll to position [1983, 0]
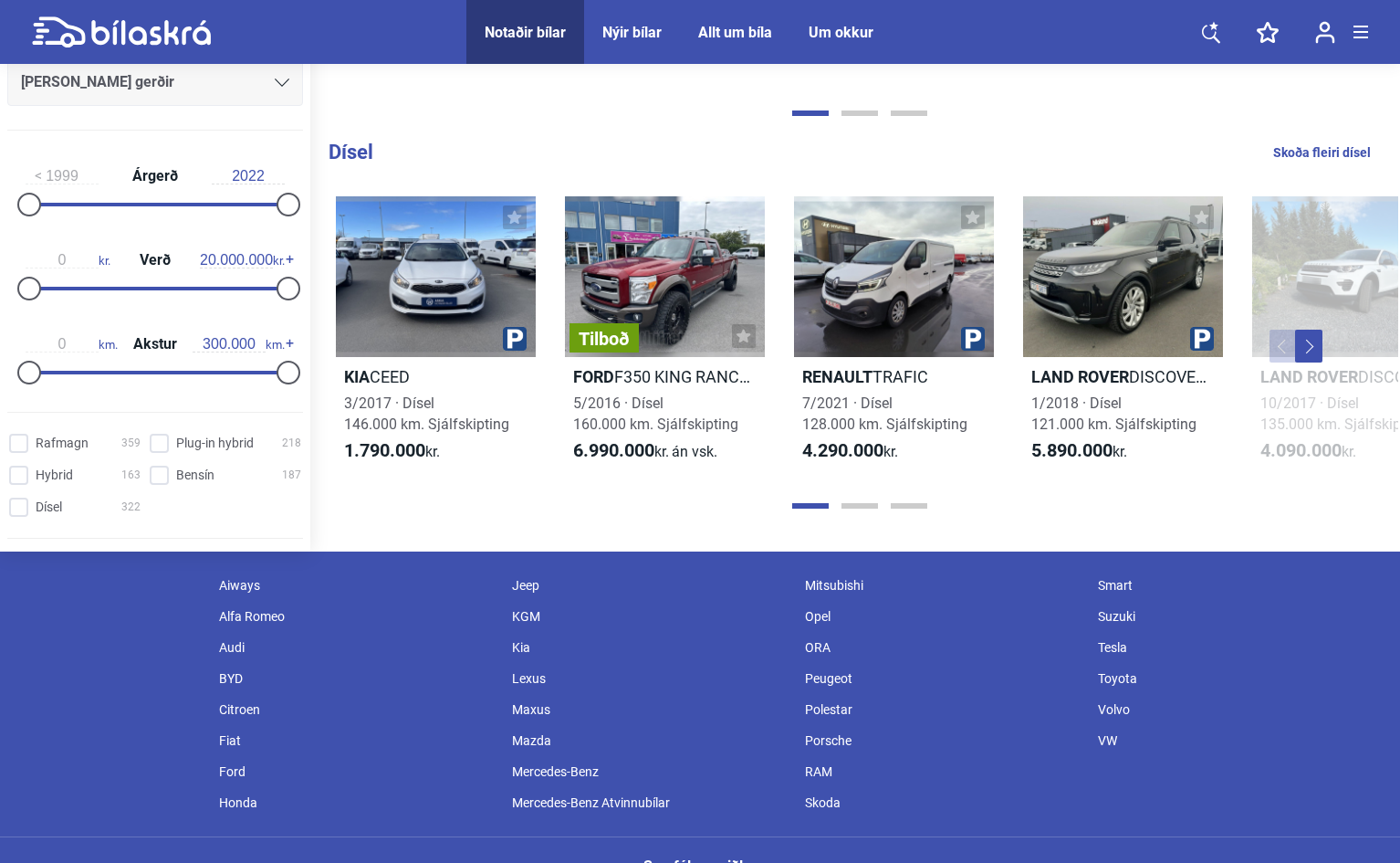
click at [1100, 737] on div "VW" at bounding box center [1235, 740] width 293 height 31
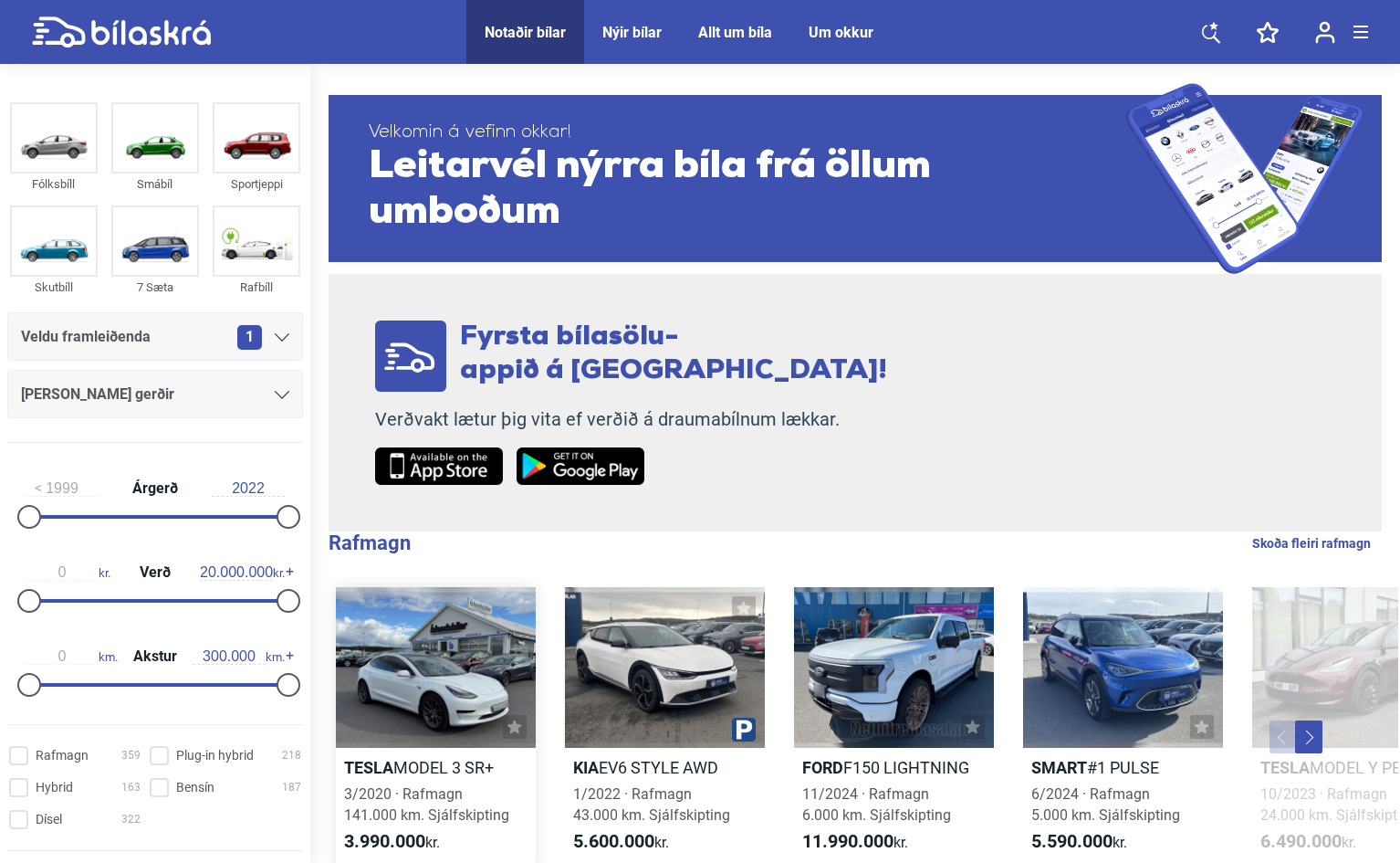
scroll to position [0, 0]
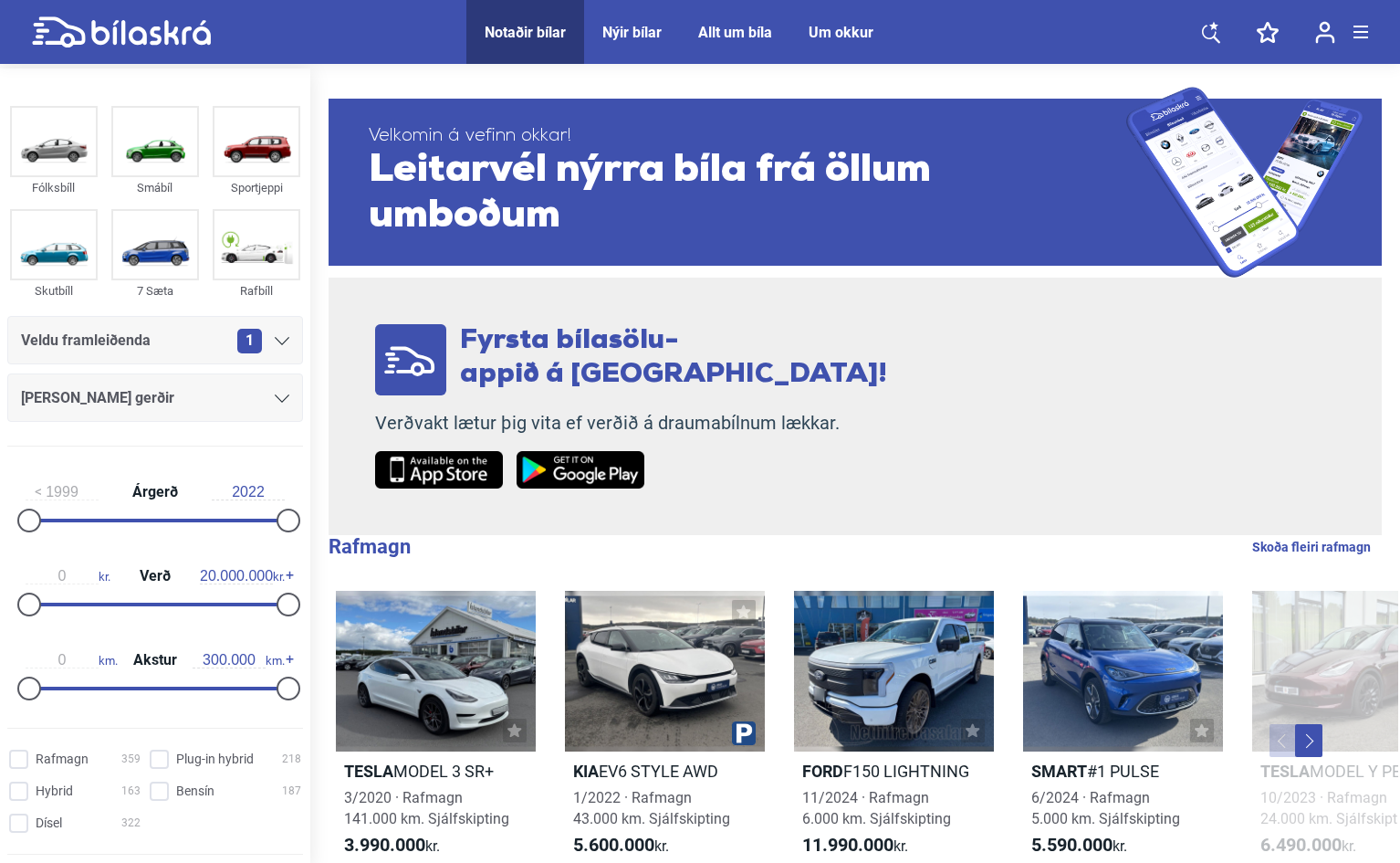
click at [279, 398] on icon at bounding box center [282, 398] width 15 height 8
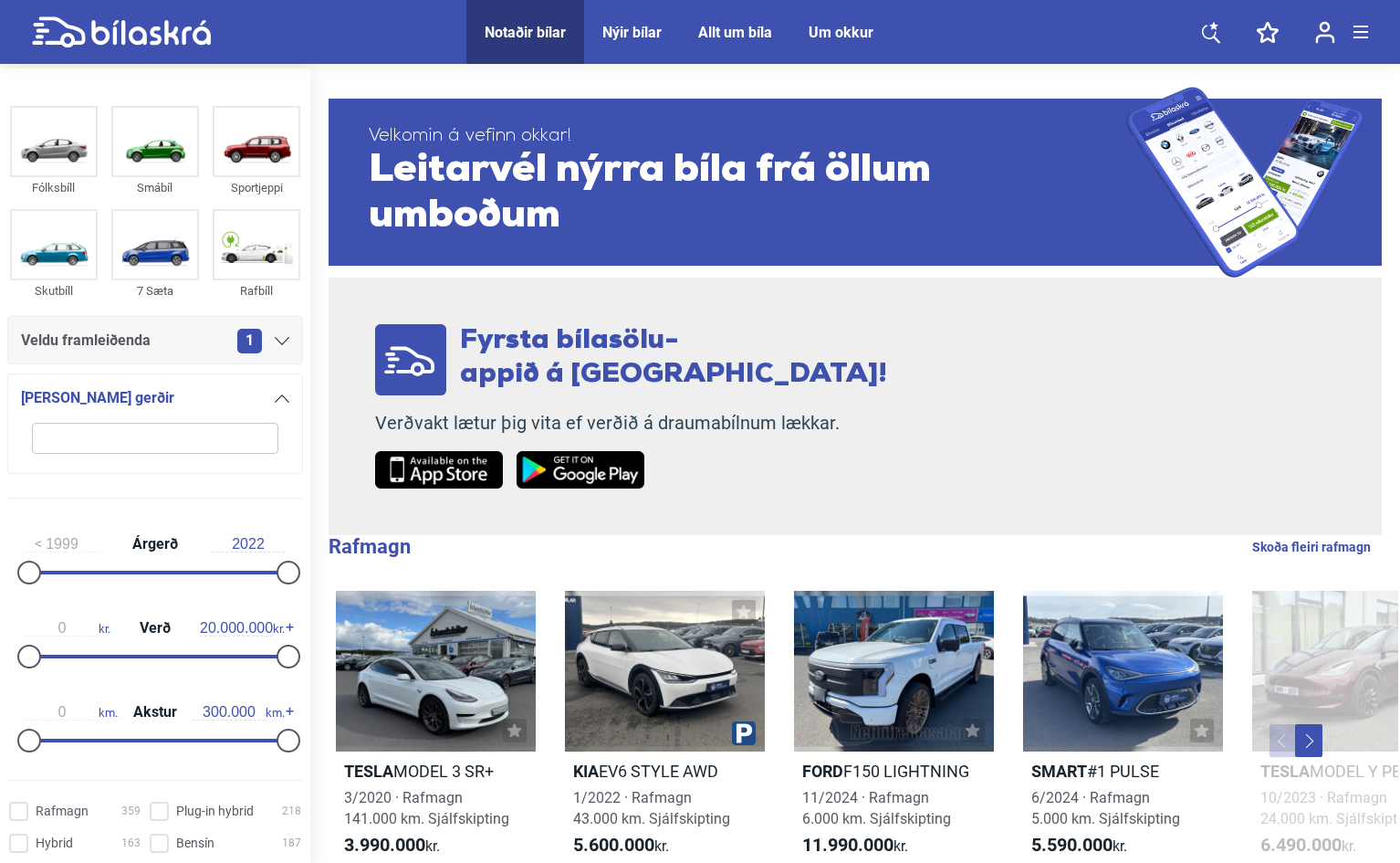
click at [275, 340] on icon at bounding box center [282, 340] width 15 height 8
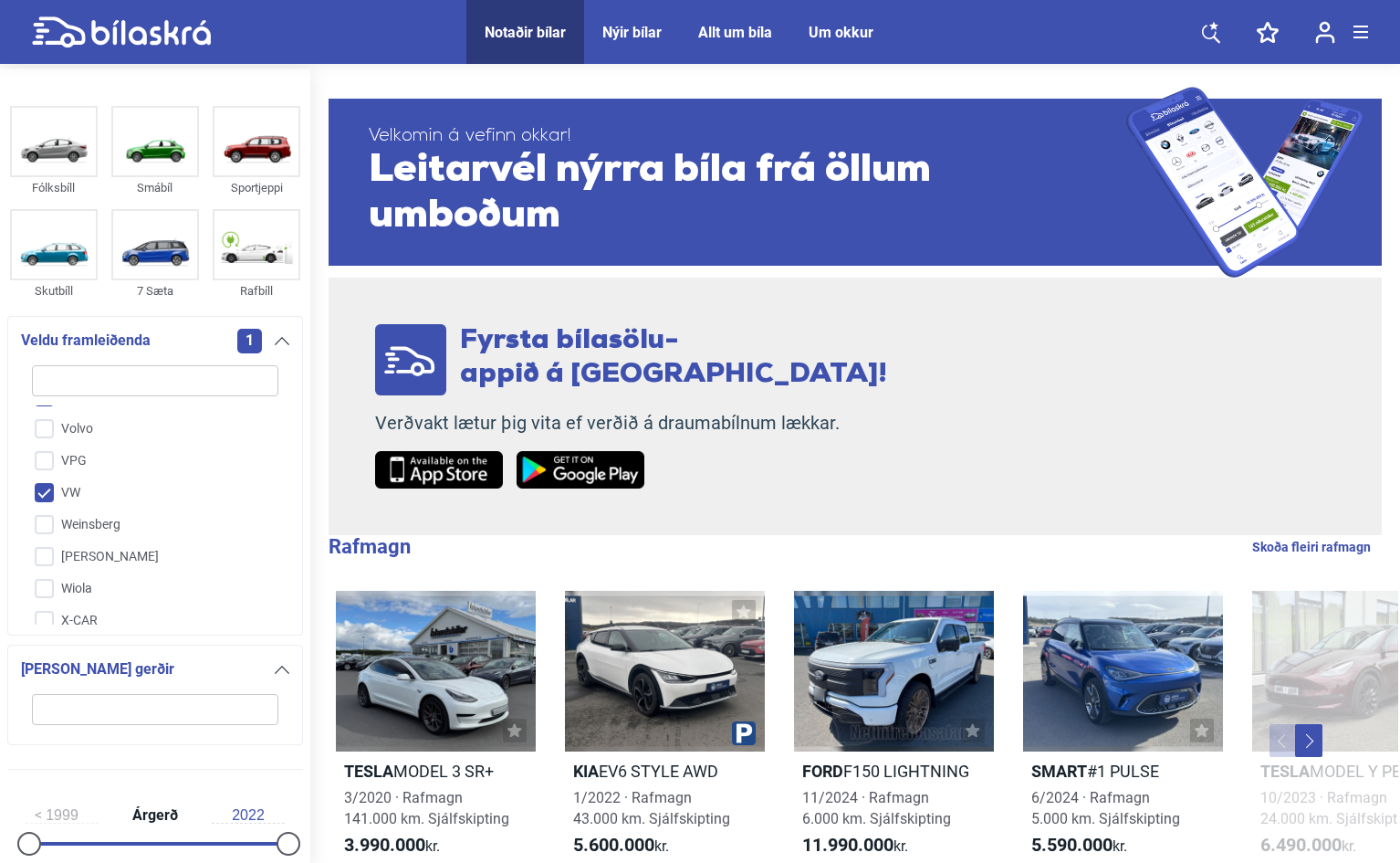
scroll to position [4711, 0]
click at [62, 462] on input "VW" at bounding box center [144, 478] width 249 height 32
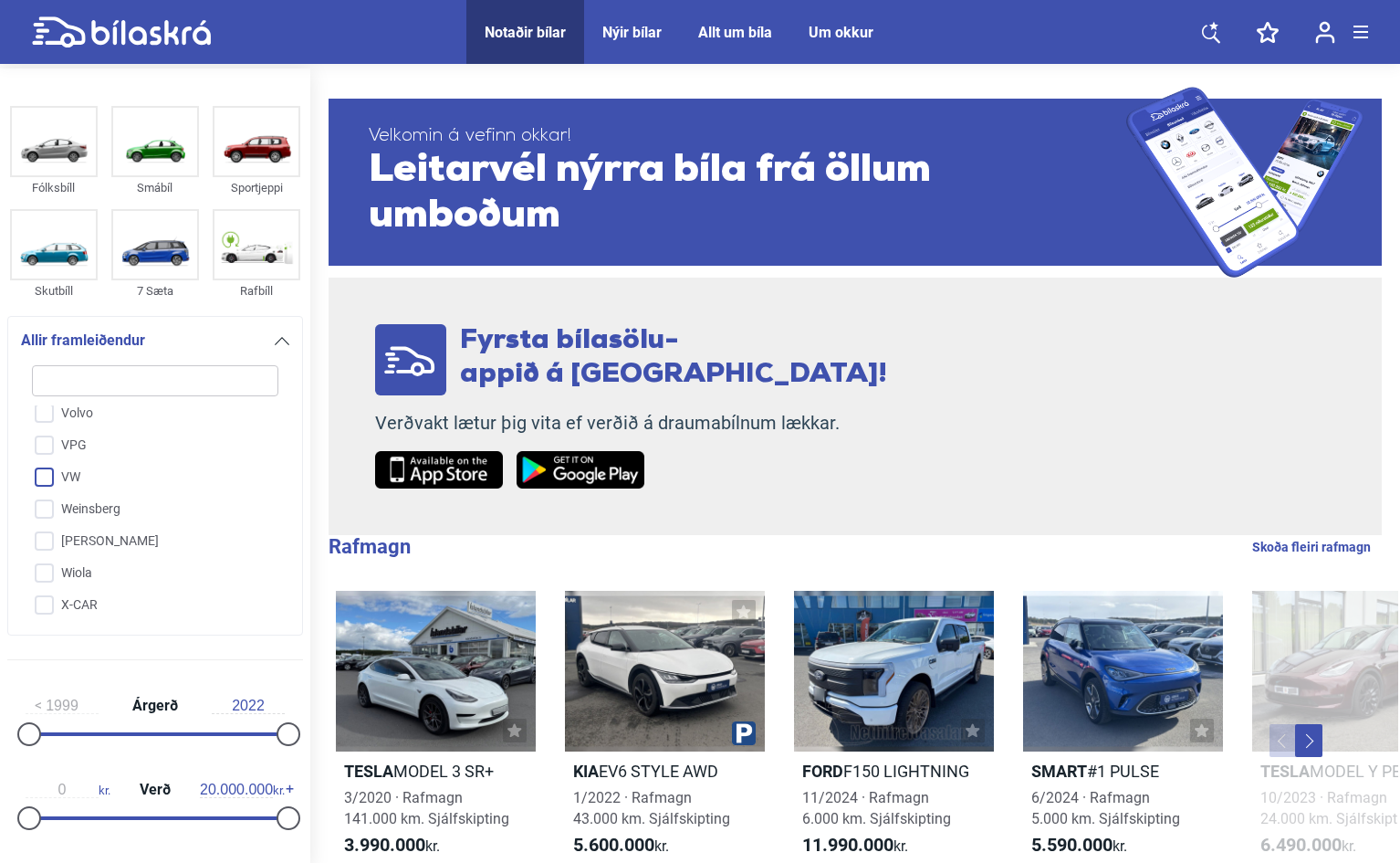
click at [42, 462] on input "VW" at bounding box center [144, 478] width 249 height 32
checkbox input "true"
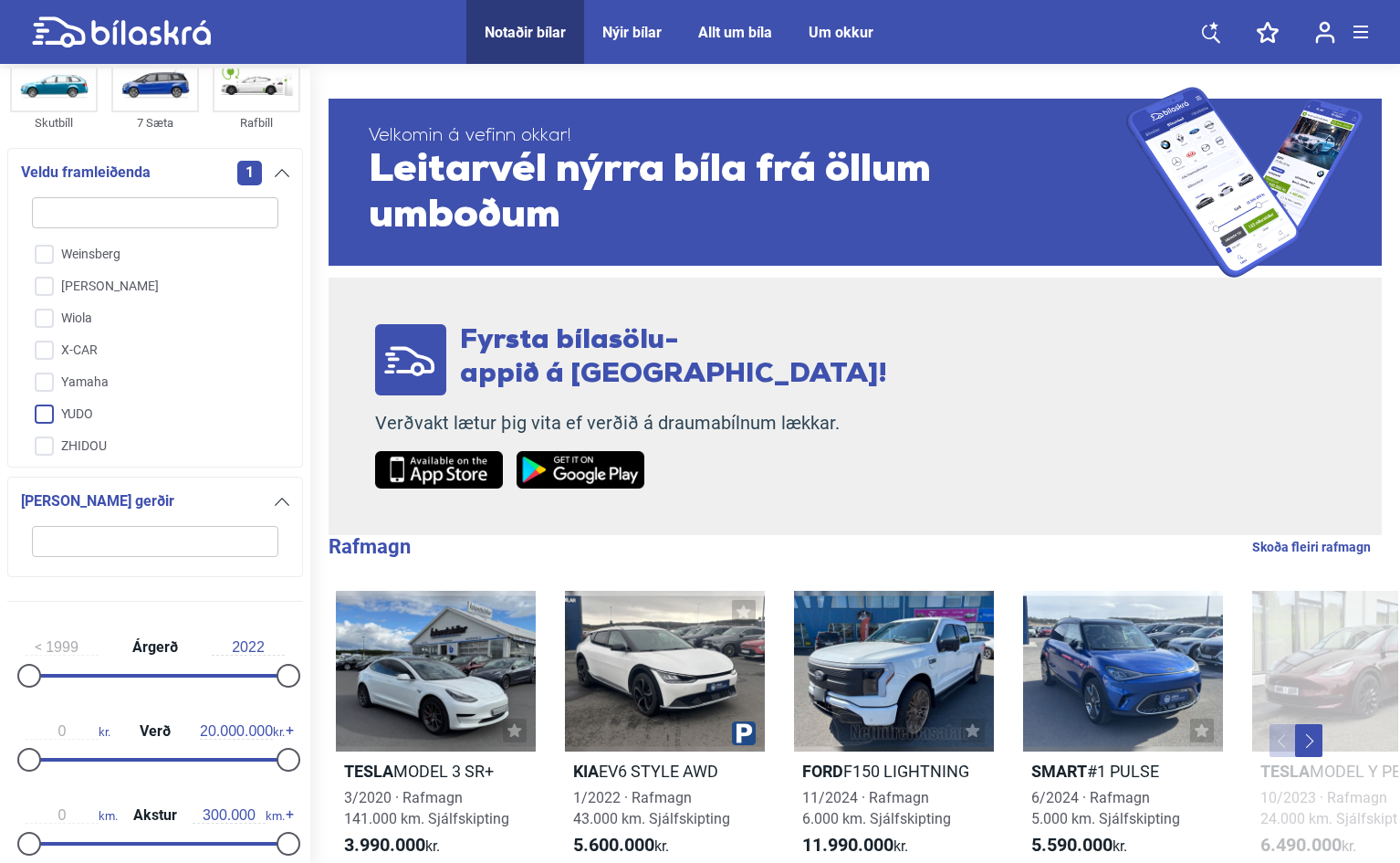
scroll to position [182, 0]
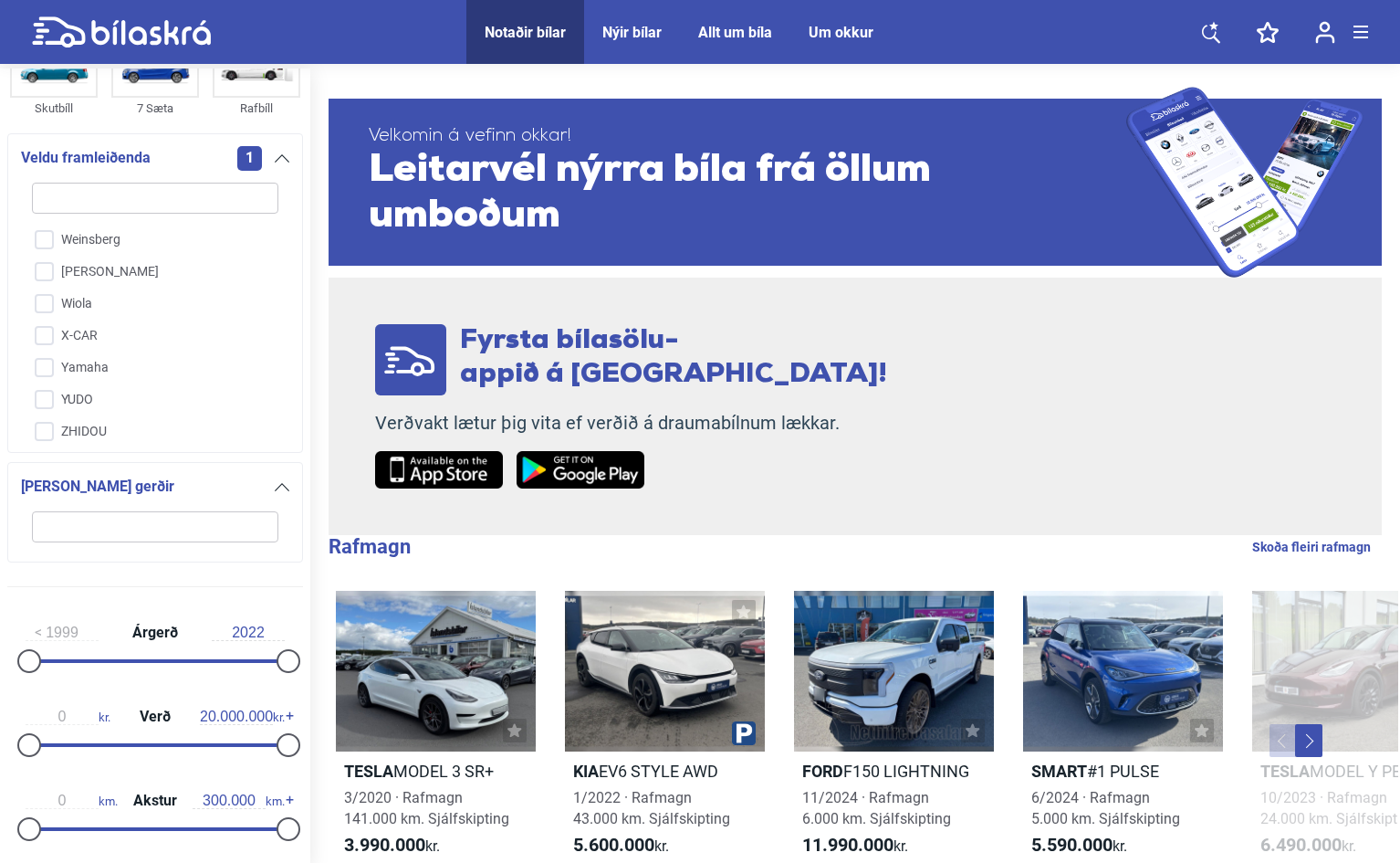
click at [177, 529] on input "search" at bounding box center [155, 526] width 247 height 31
drag, startPoint x: 266, startPoint y: 660, endPoint x: 285, endPoint y: 658, distance: 19.1
click at [285, 658] on div "1999 Árgerð 2021" at bounding box center [155, 643] width 295 height 84
click at [293, 658] on div "1999 Árgerð 2021" at bounding box center [155, 643] width 295 height 84
type input "2022"
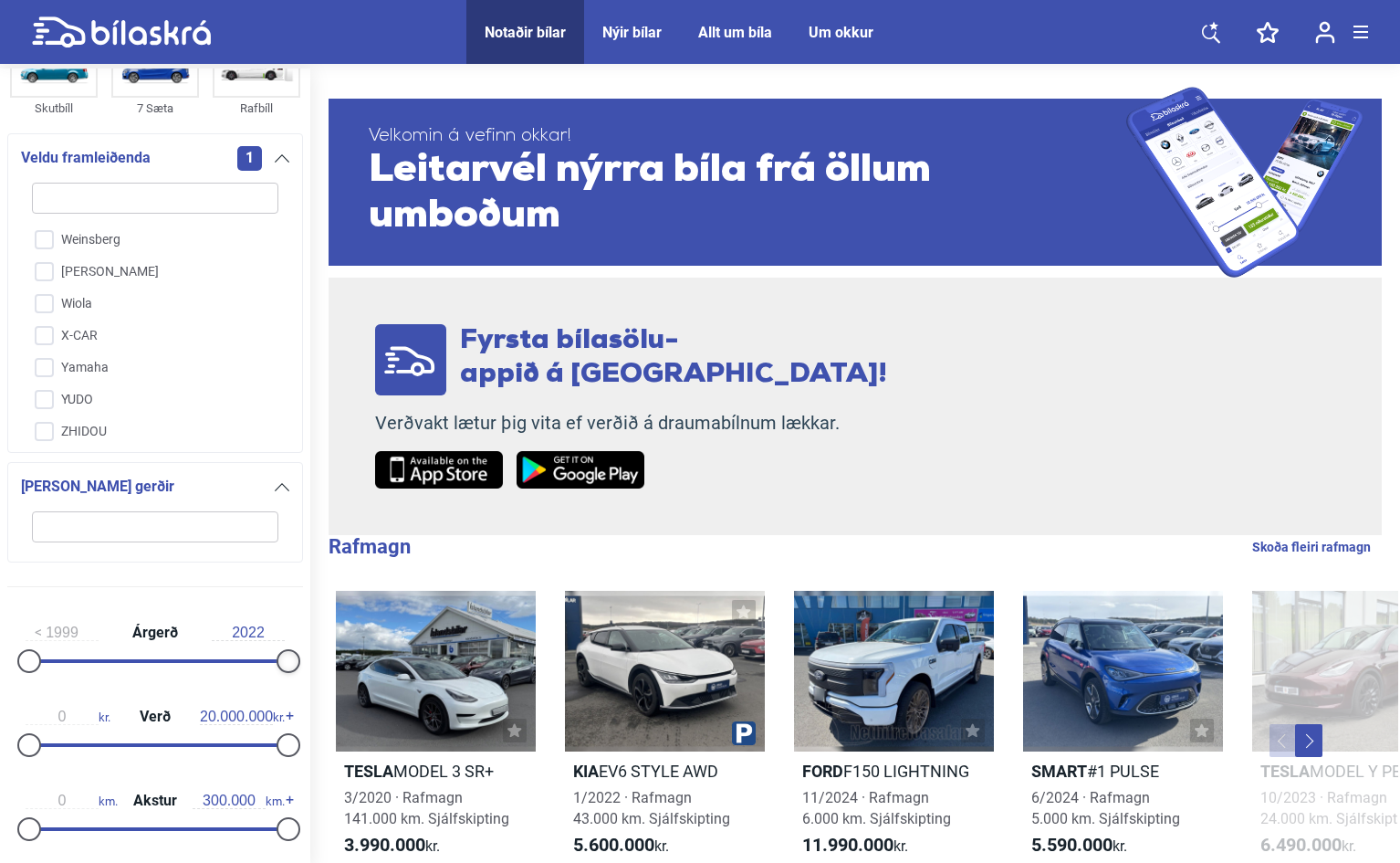
drag, startPoint x: 278, startPoint y: 656, endPoint x: 317, endPoint y: 654, distance: 39.1
click at [277, 629] on input "2022" at bounding box center [249, 633] width 73 height 17
click at [89, 629] on input "1999" at bounding box center [62, 633] width 73 height 17
type input "2020"
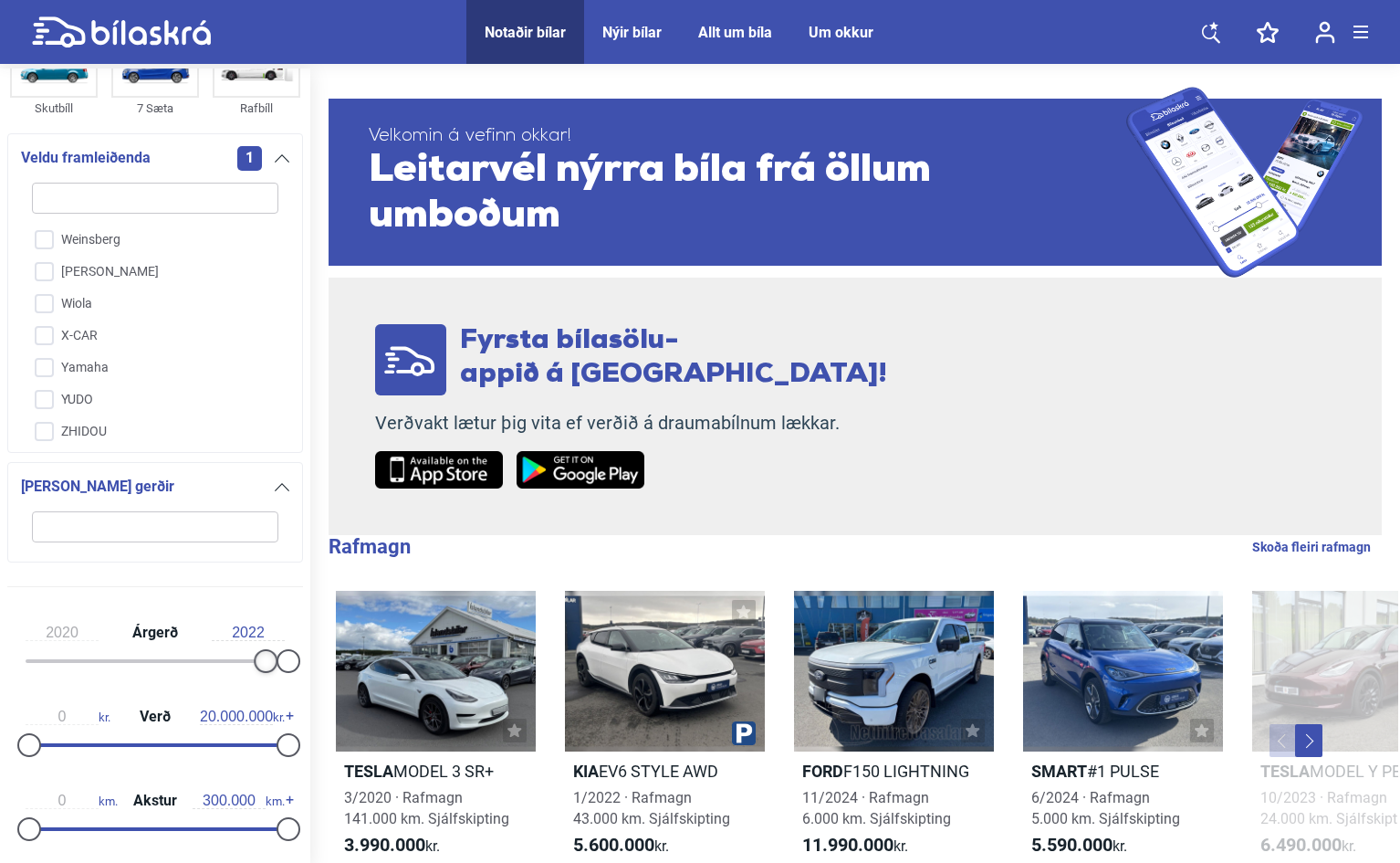
drag, startPoint x: 32, startPoint y: 659, endPoint x: 261, endPoint y: 674, distance: 229.5
click at [261, 674] on div "2020 Árgerð 2022" at bounding box center [155, 643] width 295 height 84
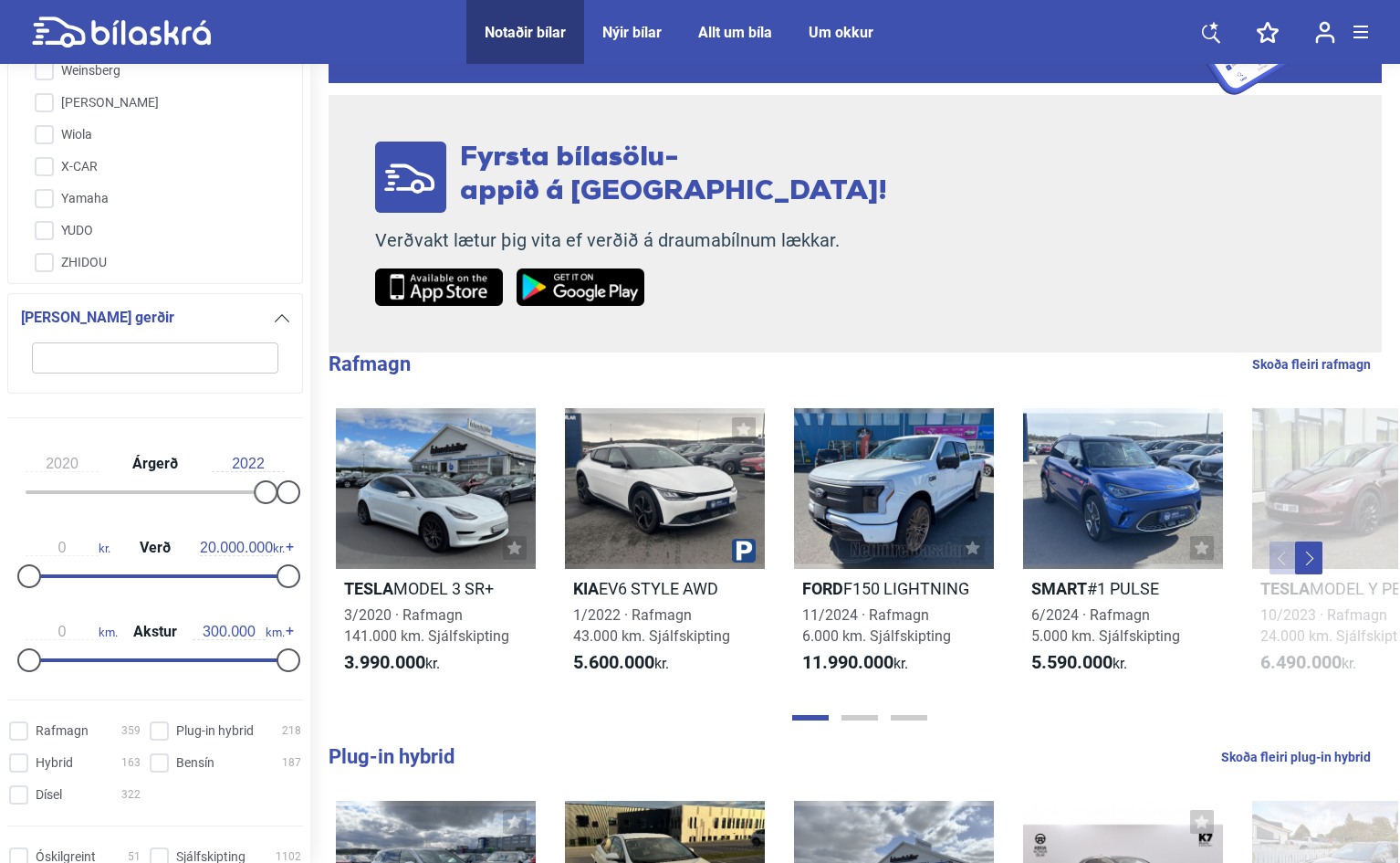
scroll to position [366, 0]
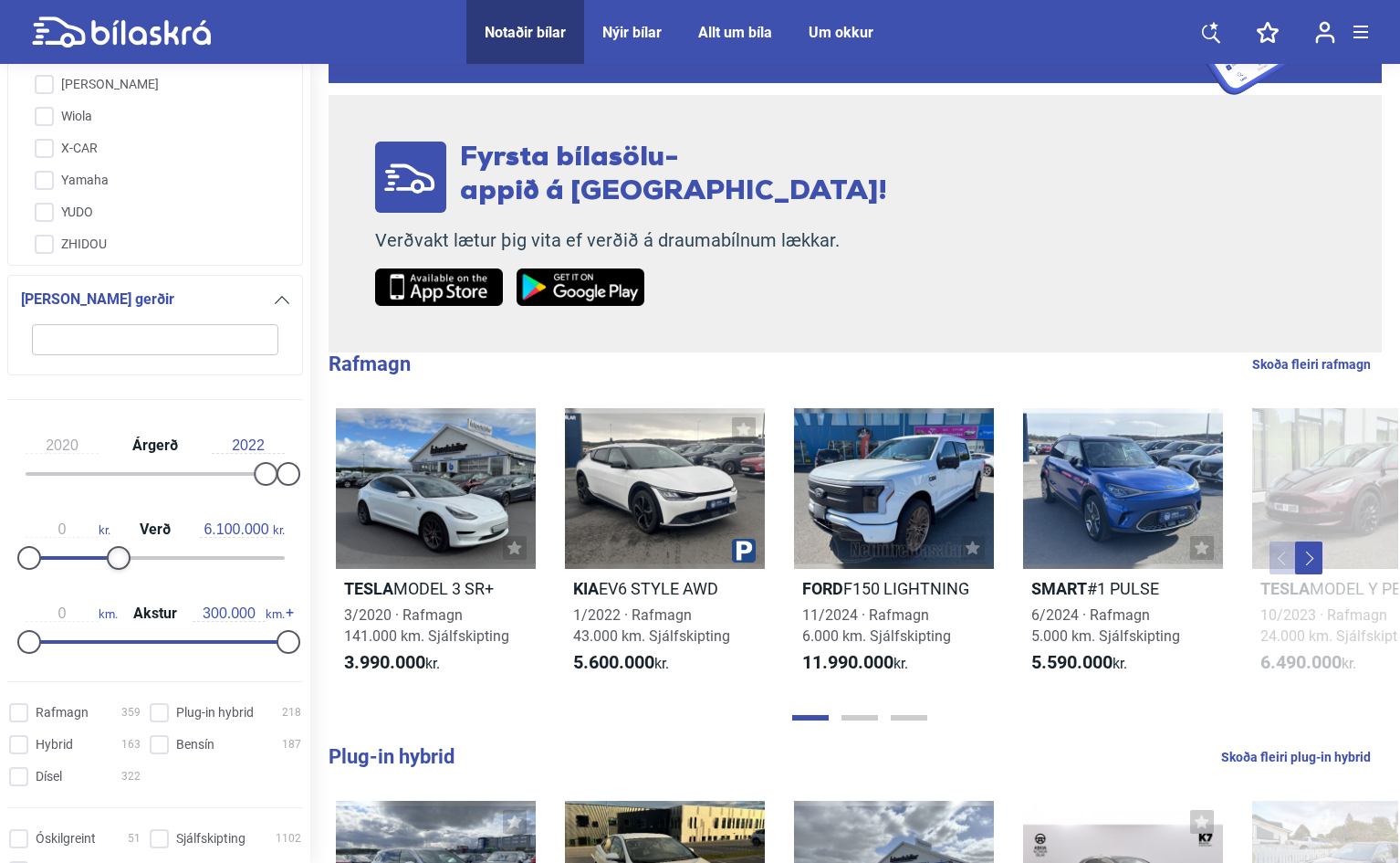
type input "6.000.000"
drag, startPoint x: 272, startPoint y: 559, endPoint x: 95, endPoint y: 554, distance: 177.1
click at [95, 554] on div at bounding box center [107, 557] width 23 height 23
click at [21, 711] on input "Rafmagn 359" at bounding box center [78, 713] width 132 height 20
checkbox input "true"
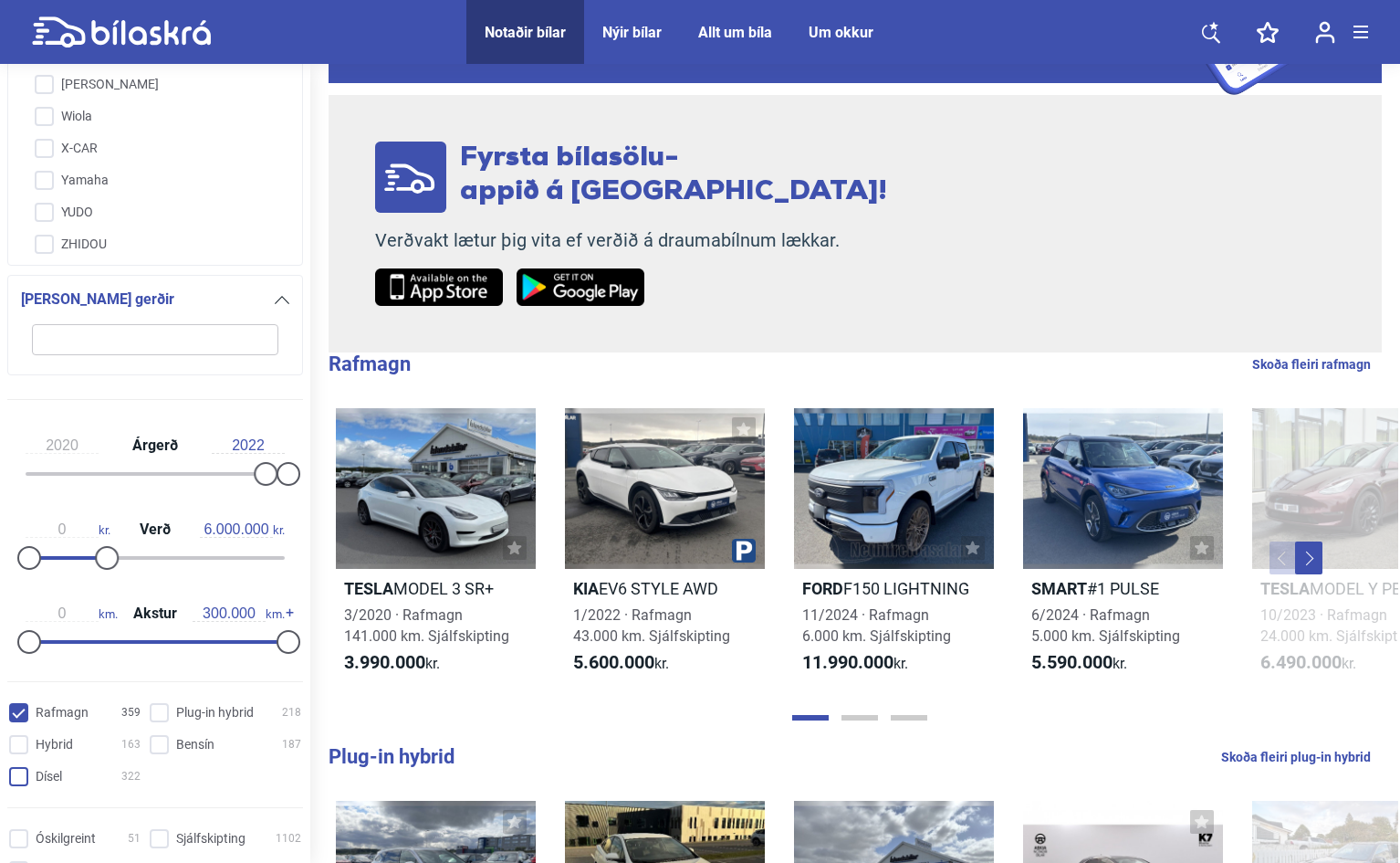
click at [21, 776] on input "Dísel 322" at bounding box center [78, 777] width 132 height 20
checkbox input "true"
click at [159, 841] on input "Sjálfskipting 1102" at bounding box center [228, 840] width 151 height 20
checkbox input "true"
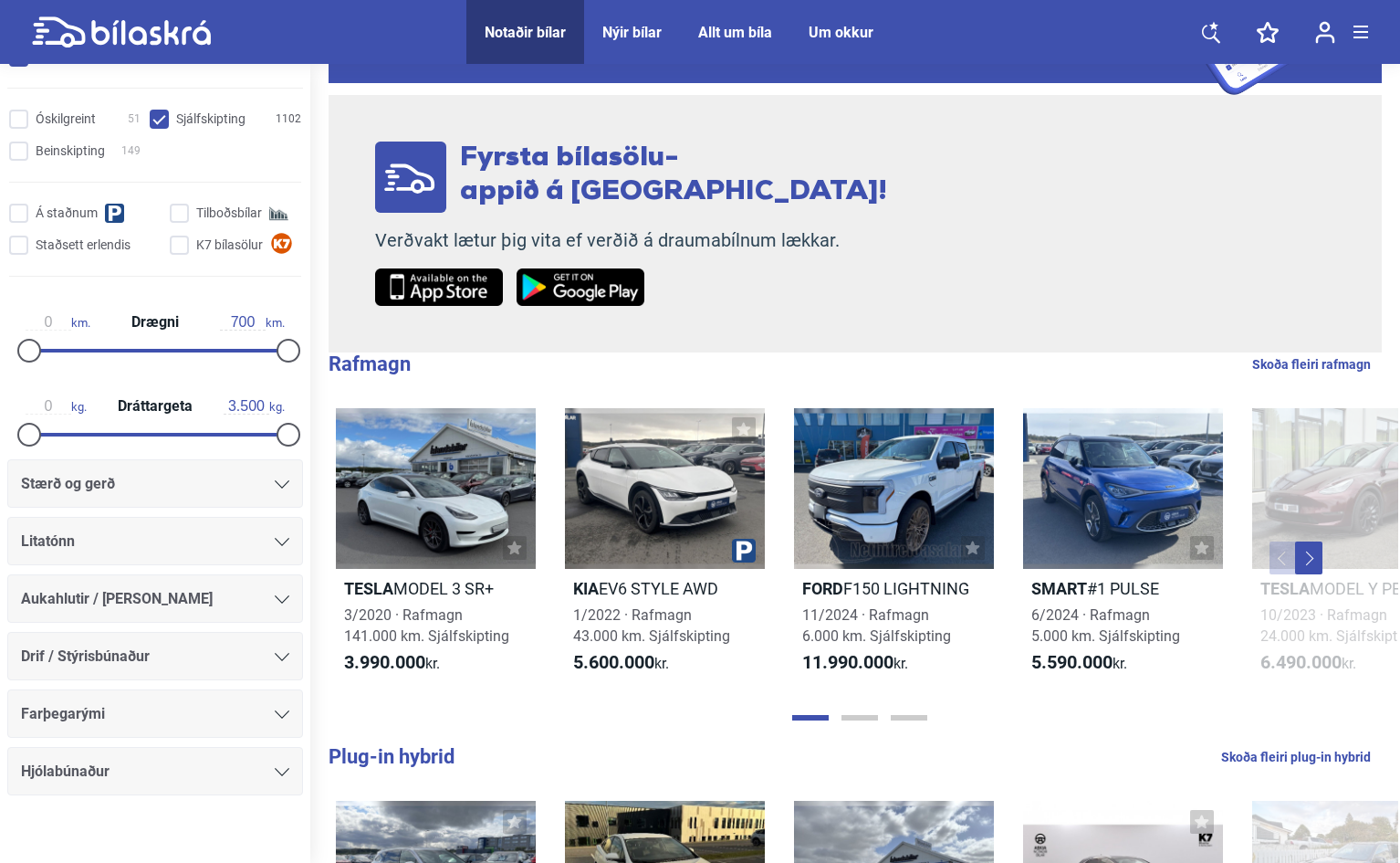
scroll to position [1108, 0]
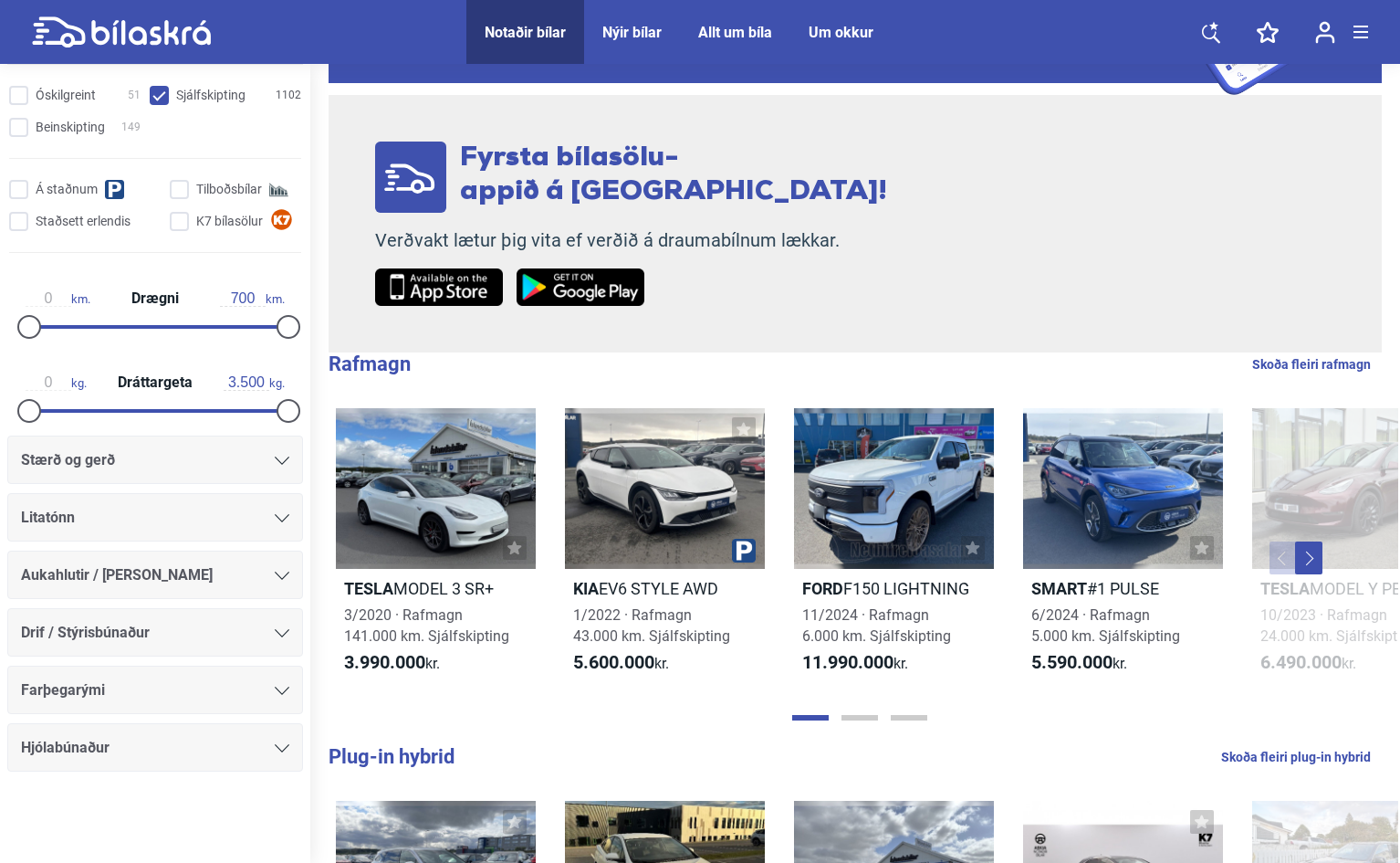
click at [275, 637] on icon at bounding box center [282, 633] width 15 height 8
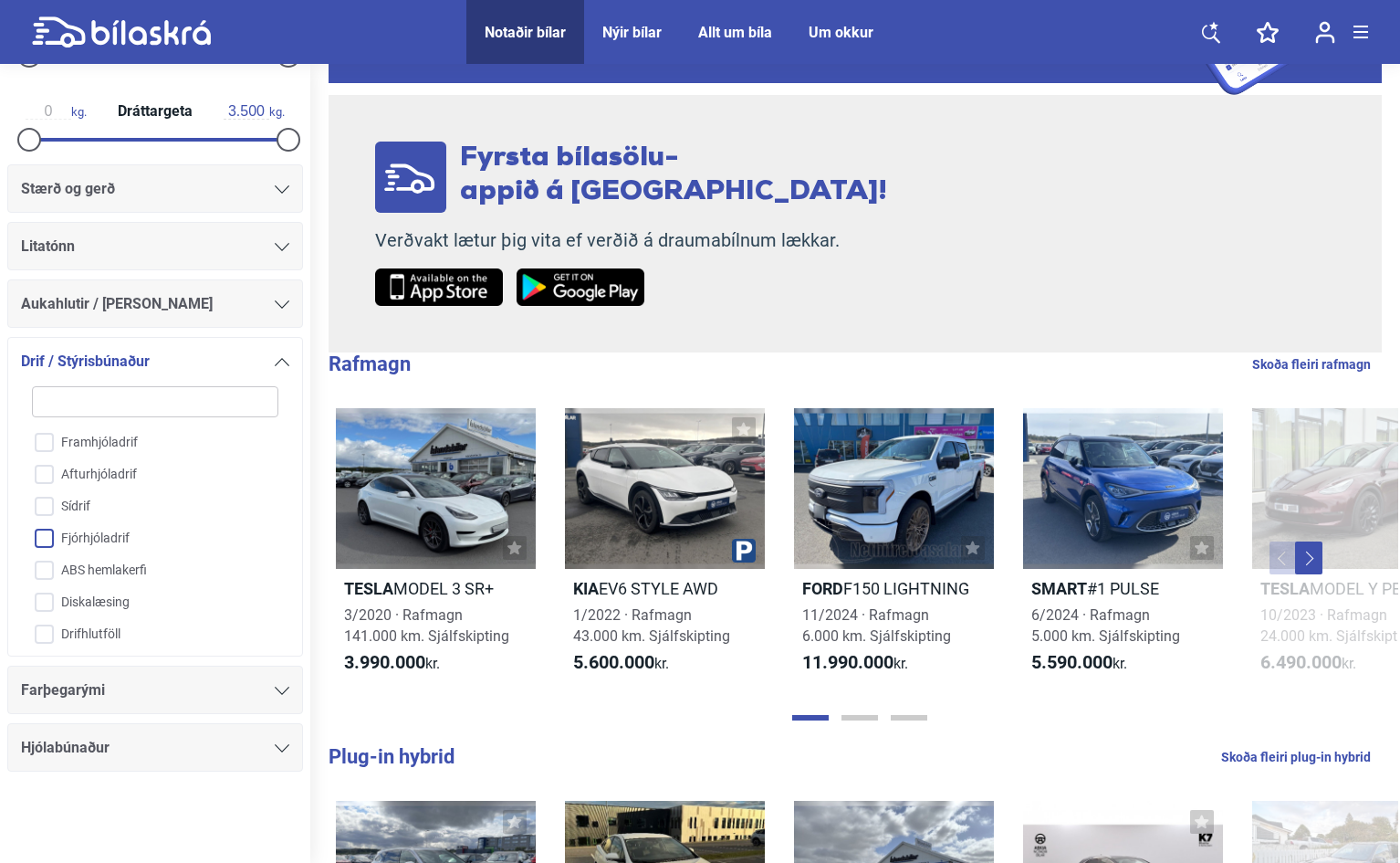
click at [49, 539] on input "Fjórhjóladrif" at bounding box center [144, 539] width 249 height 32
checkbox input "true"
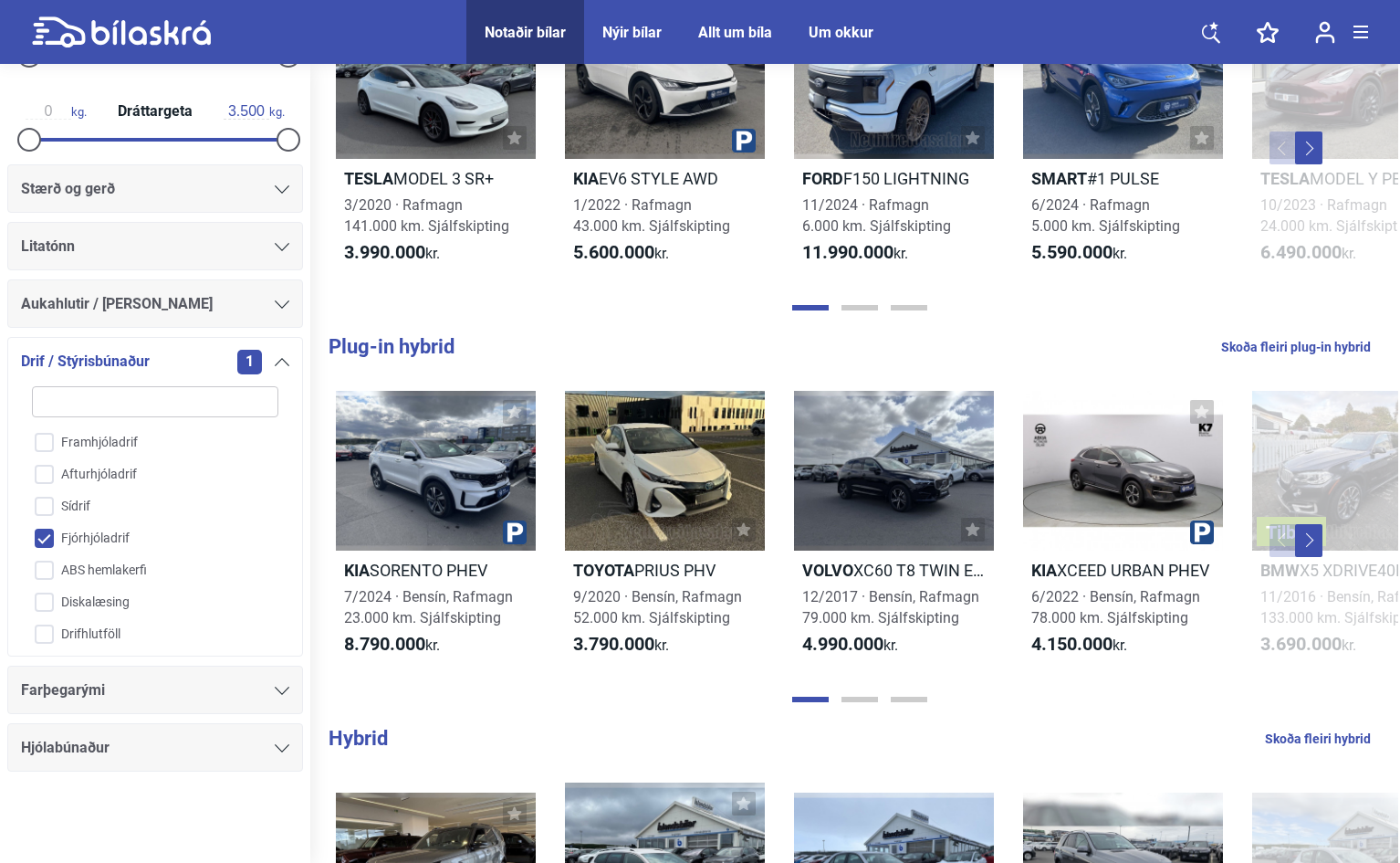
scroll to position [639, 0]
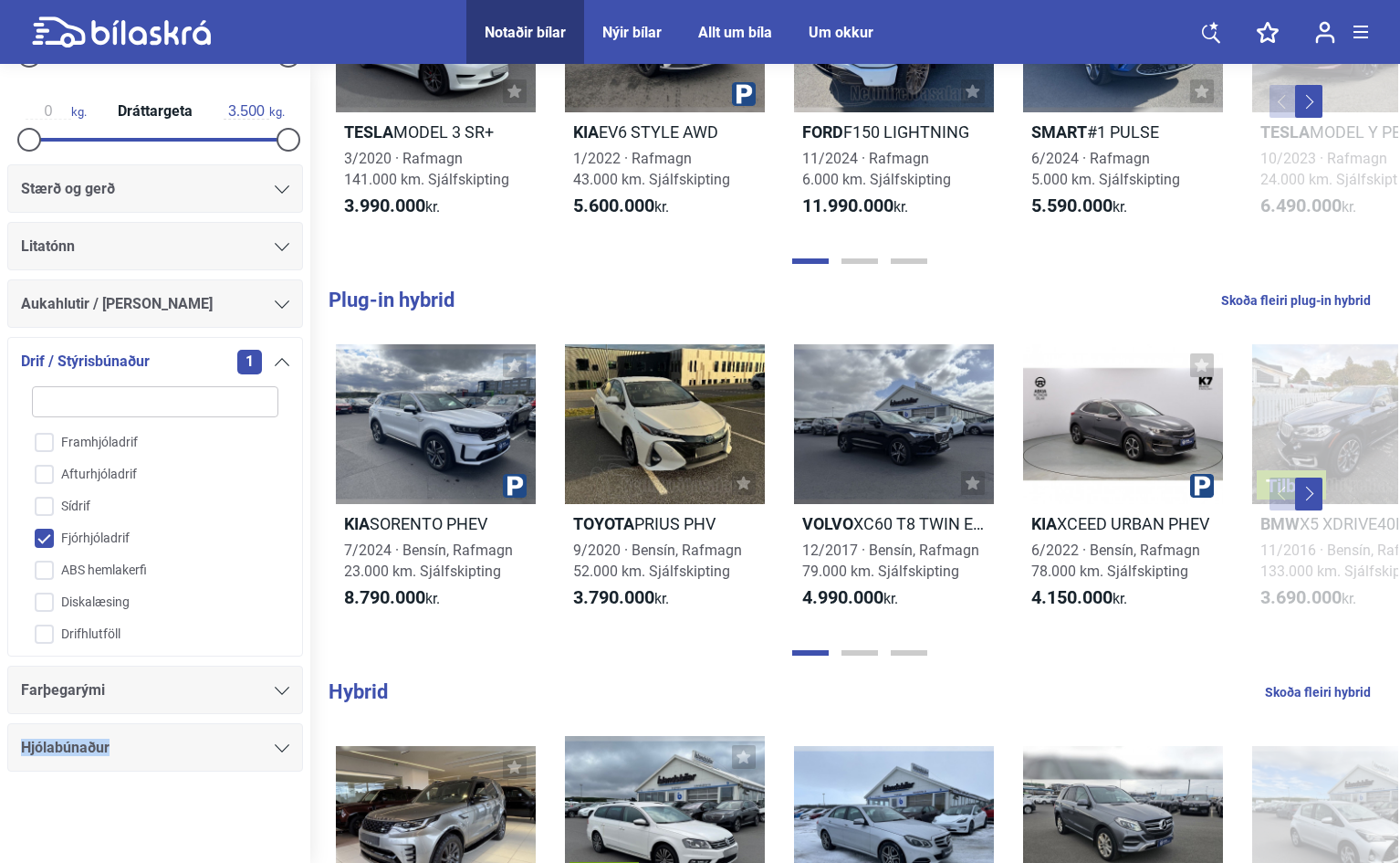
drag, startPoint x: 301, startPoint y: 709, endPoint x: 301, endPoint y: 721, distance: 12.0
click at [301, 721] on div "Stærð og gerð Litatónn Aukahlutir / Annar búnaður Drif / Stýrisbúnaður 1 Framhj…" at bounding box center [155, 467] width 310 height 607
click at [1209, 22] on icon at bounding box center [1211, 32] width 19 height 22
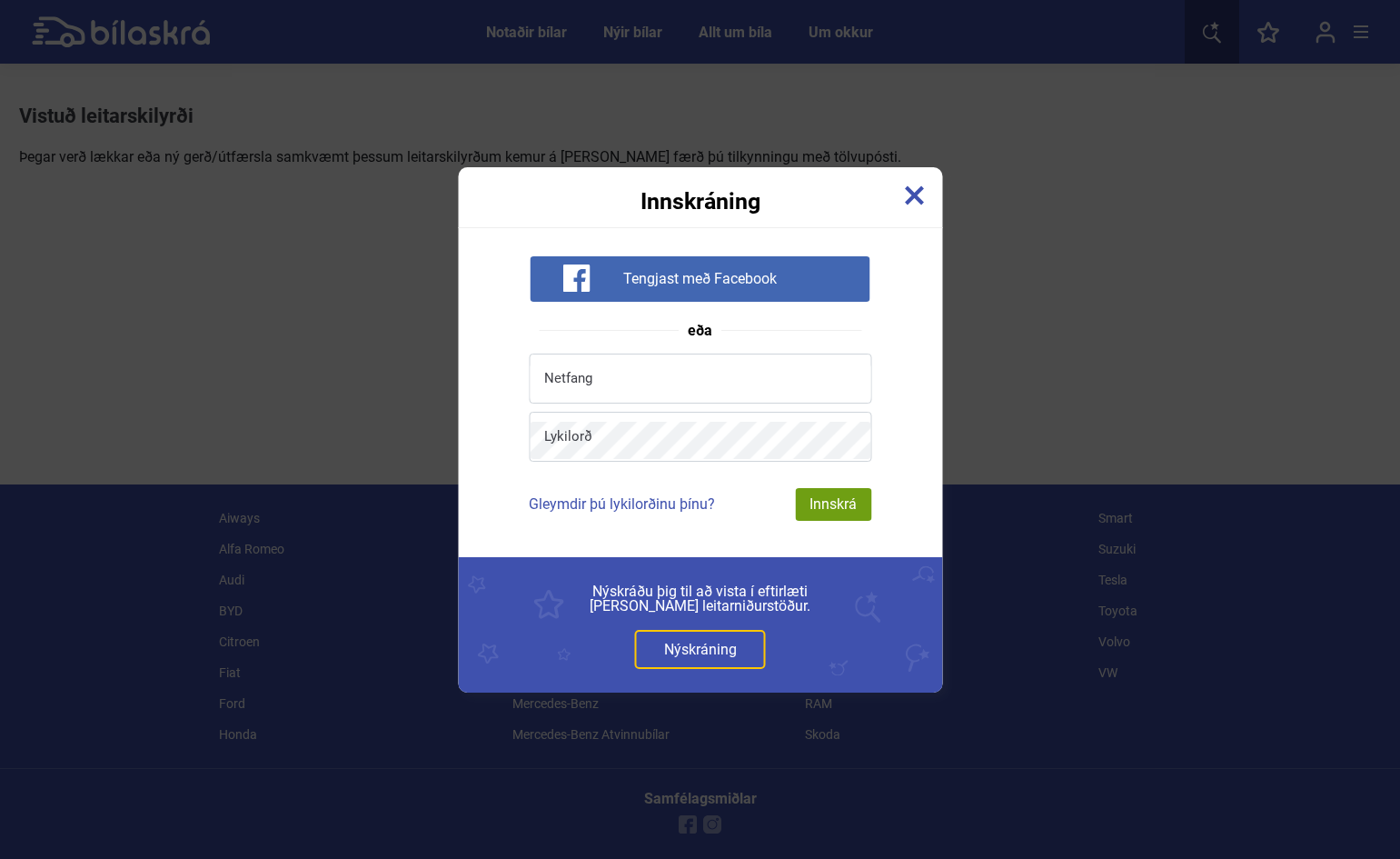
click at [917, 191] on img at bounding box center [913, 195] width 20 height 20
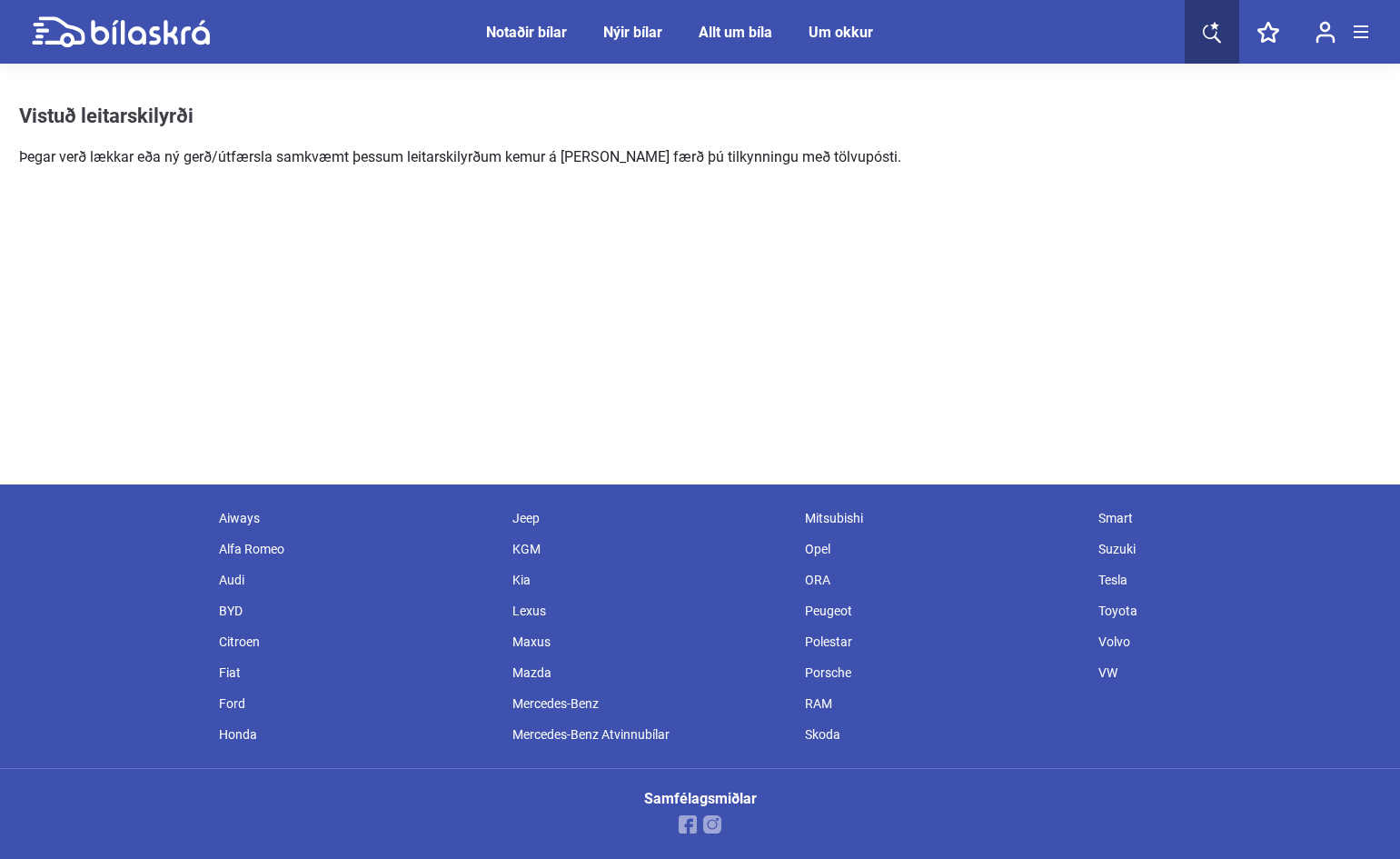
click at [638, 27] on div "Nýir bílar" at bounding box center [632, 32] width 59 height 18
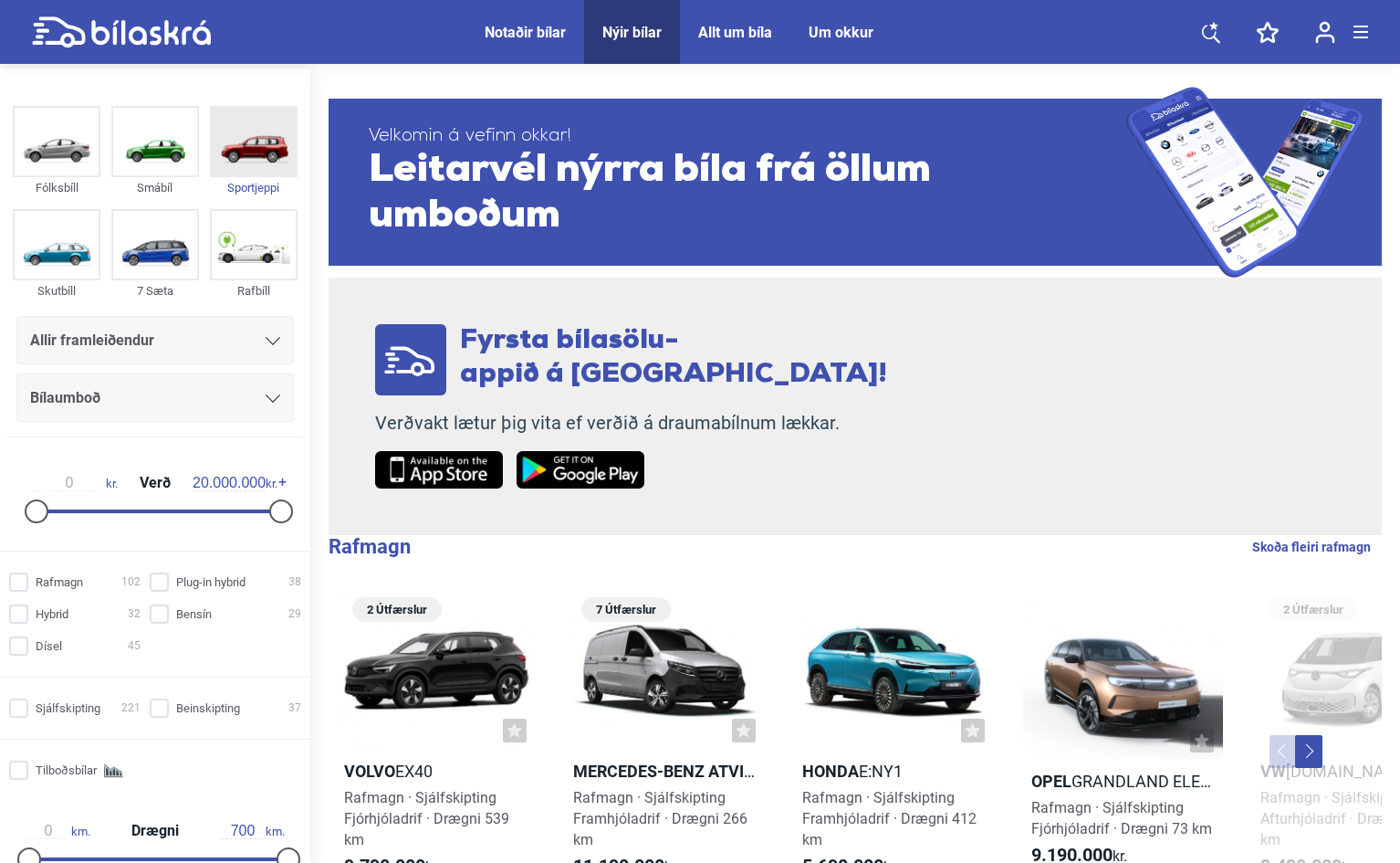
click at [262, 189] on div "Sportjeppi" at bounding box center [254, 187] width 88 height 21
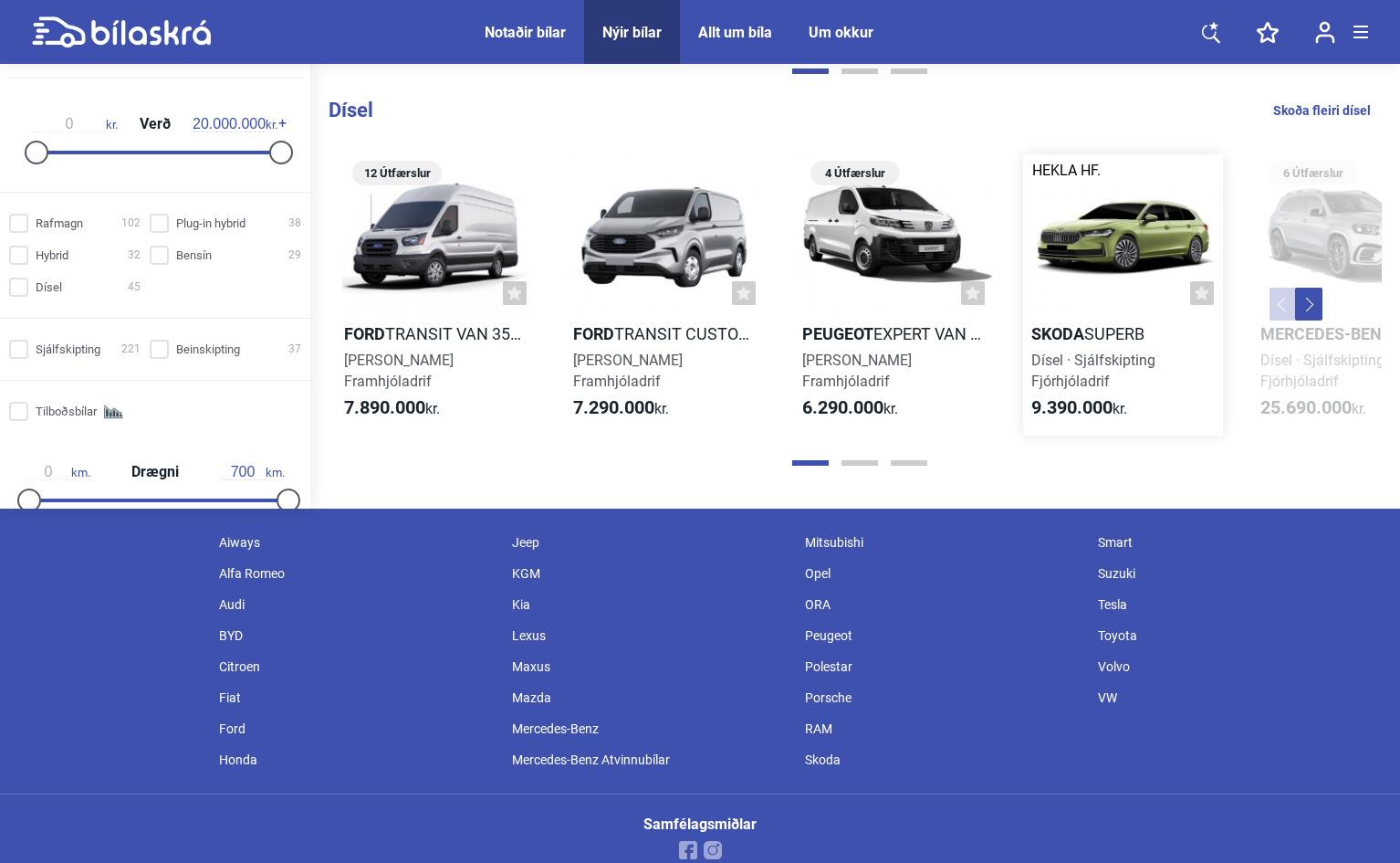
scroll to position [1641, 0]
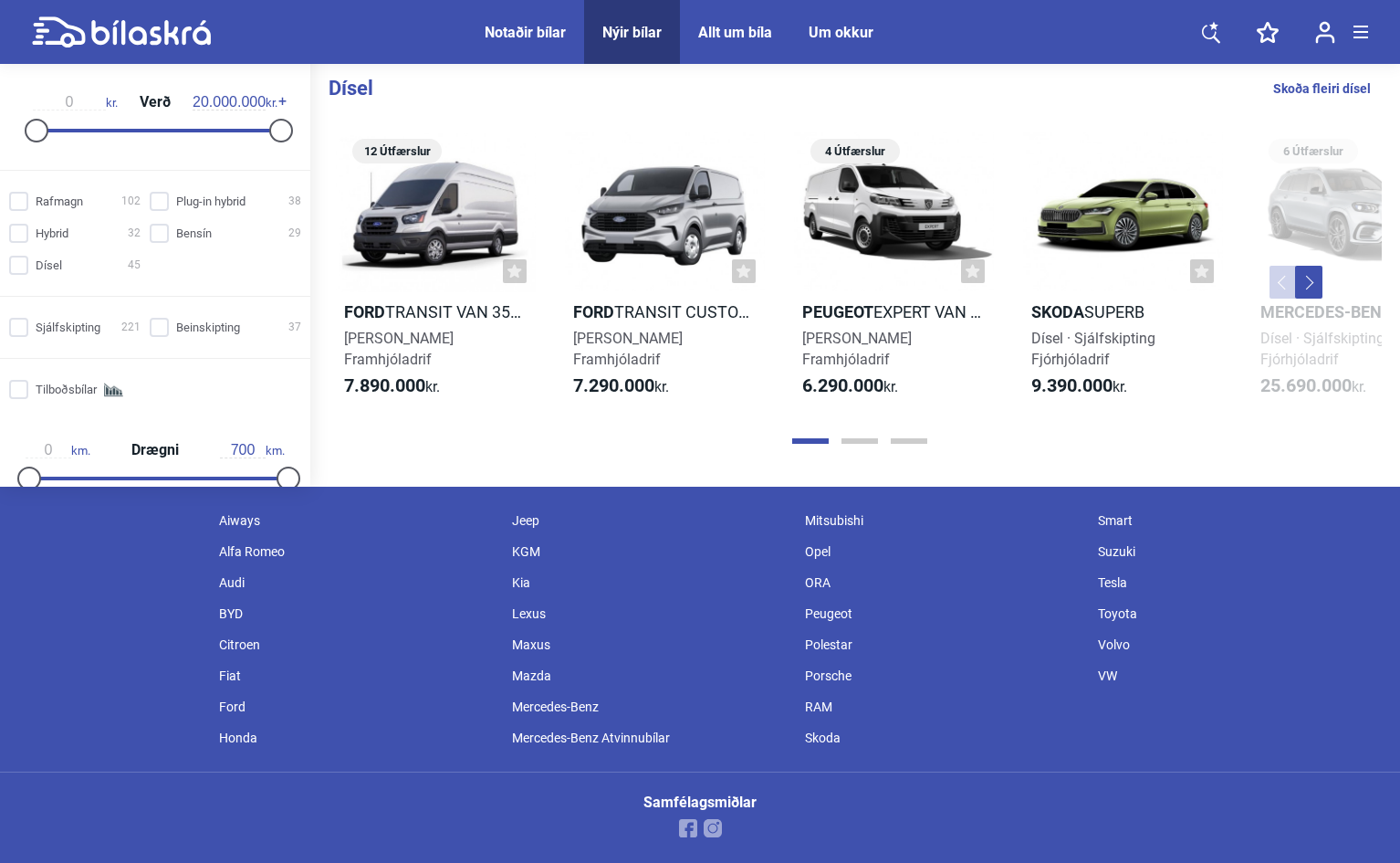
click at [1109, 669] on div "VW" at bounding box center [1235, 675] width 293 height 31
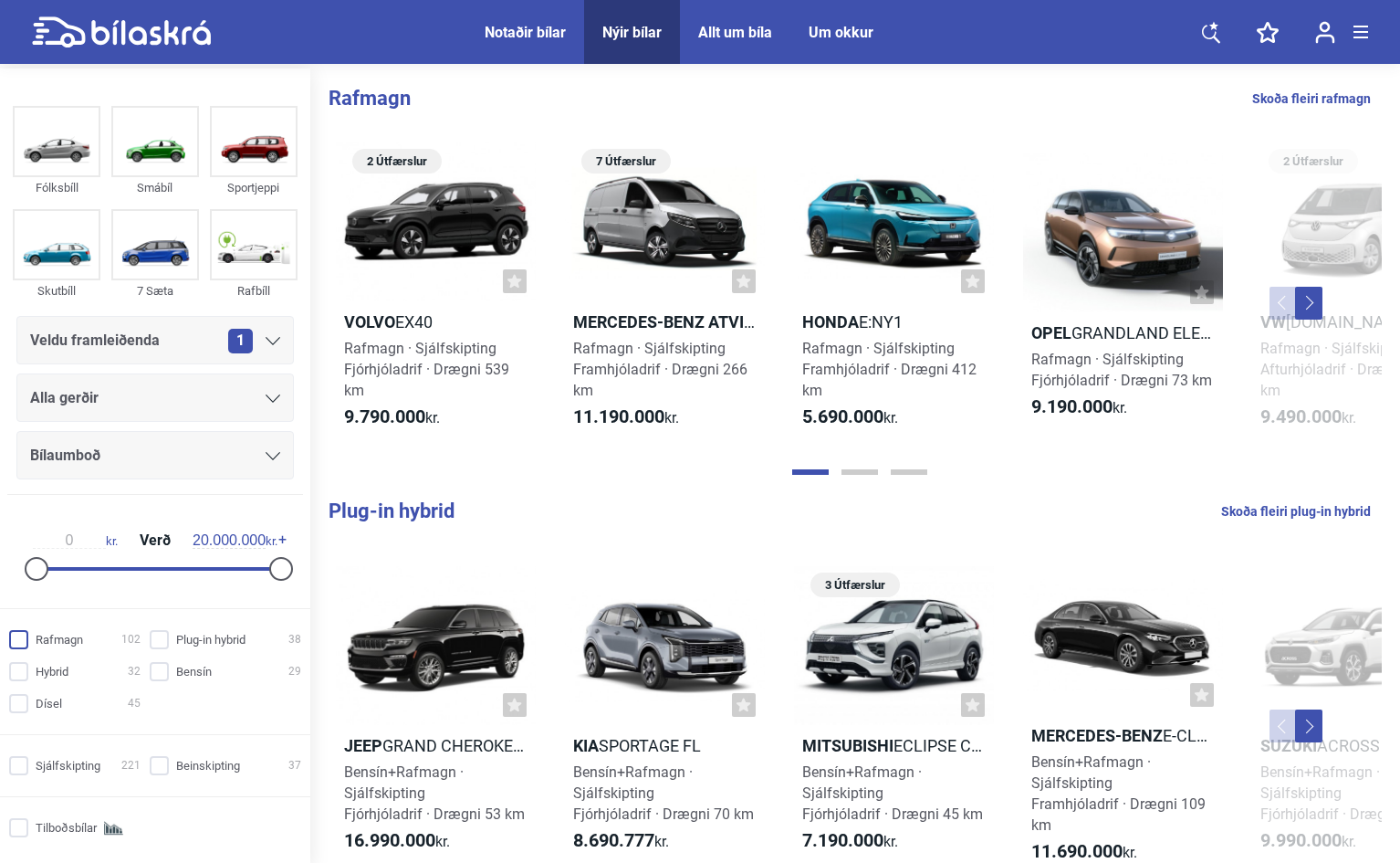
click at [20, 635] on input "Rafmagn 102" at bounding box center [78, 640] width 132 height 20
checkbox input "true"
click at [23, 762] on input "Sjálfskipting 221" at bounding box center [78, 766] width 132 height 20
checkbox input "true"
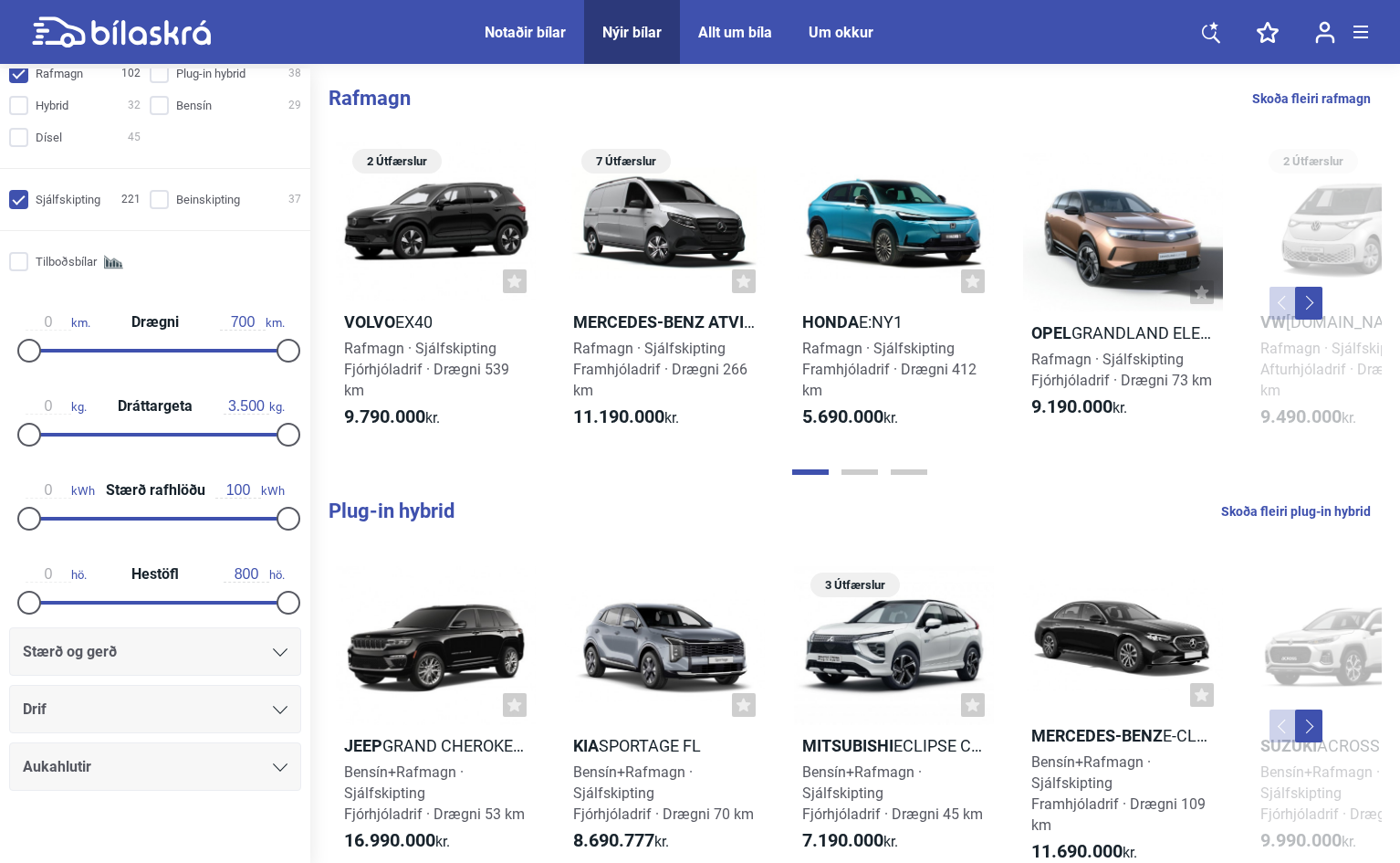
scroll to position [581, 0]
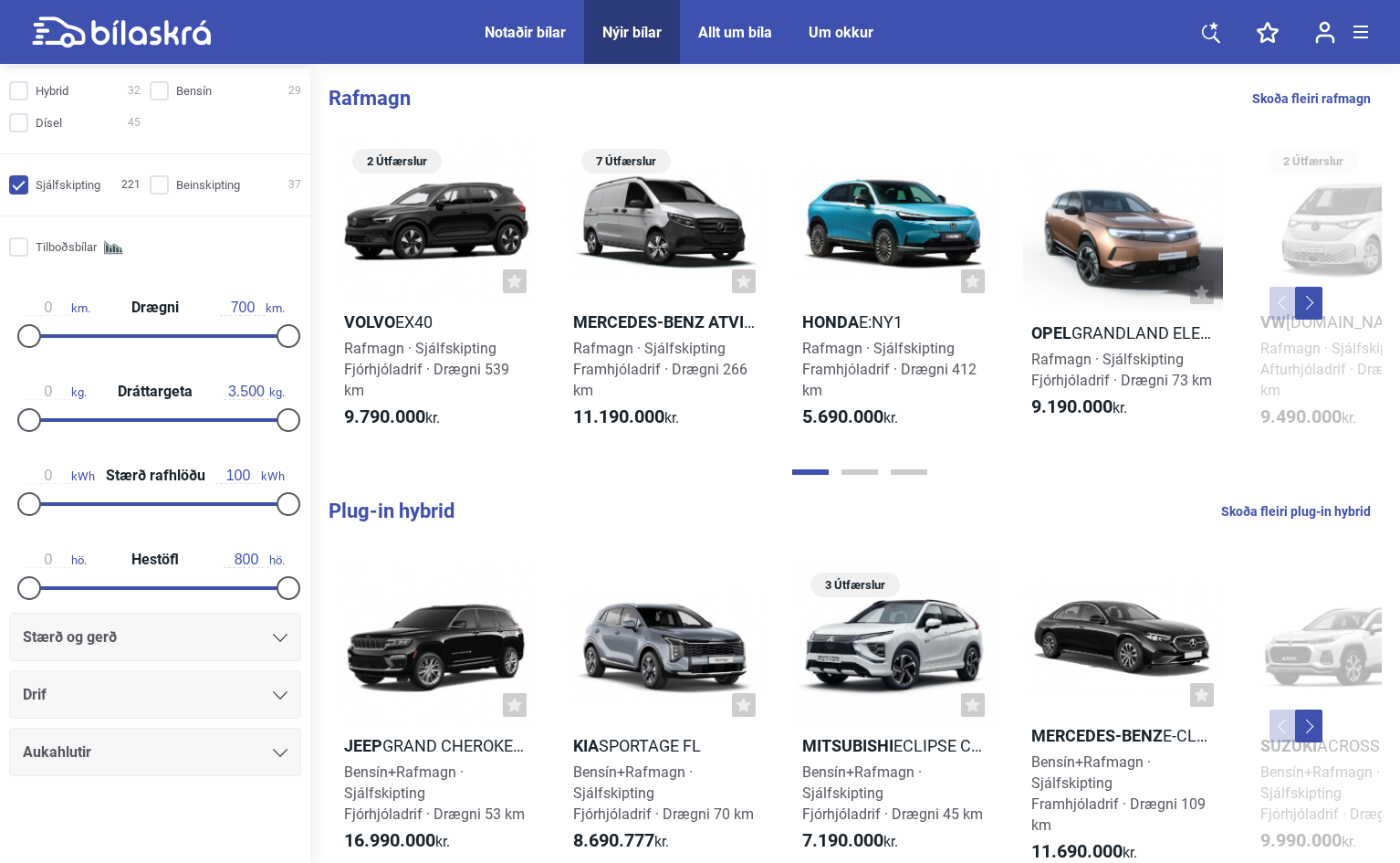
click at [273, 698] on icon at bounding box center [280, 695] width 15 height 8
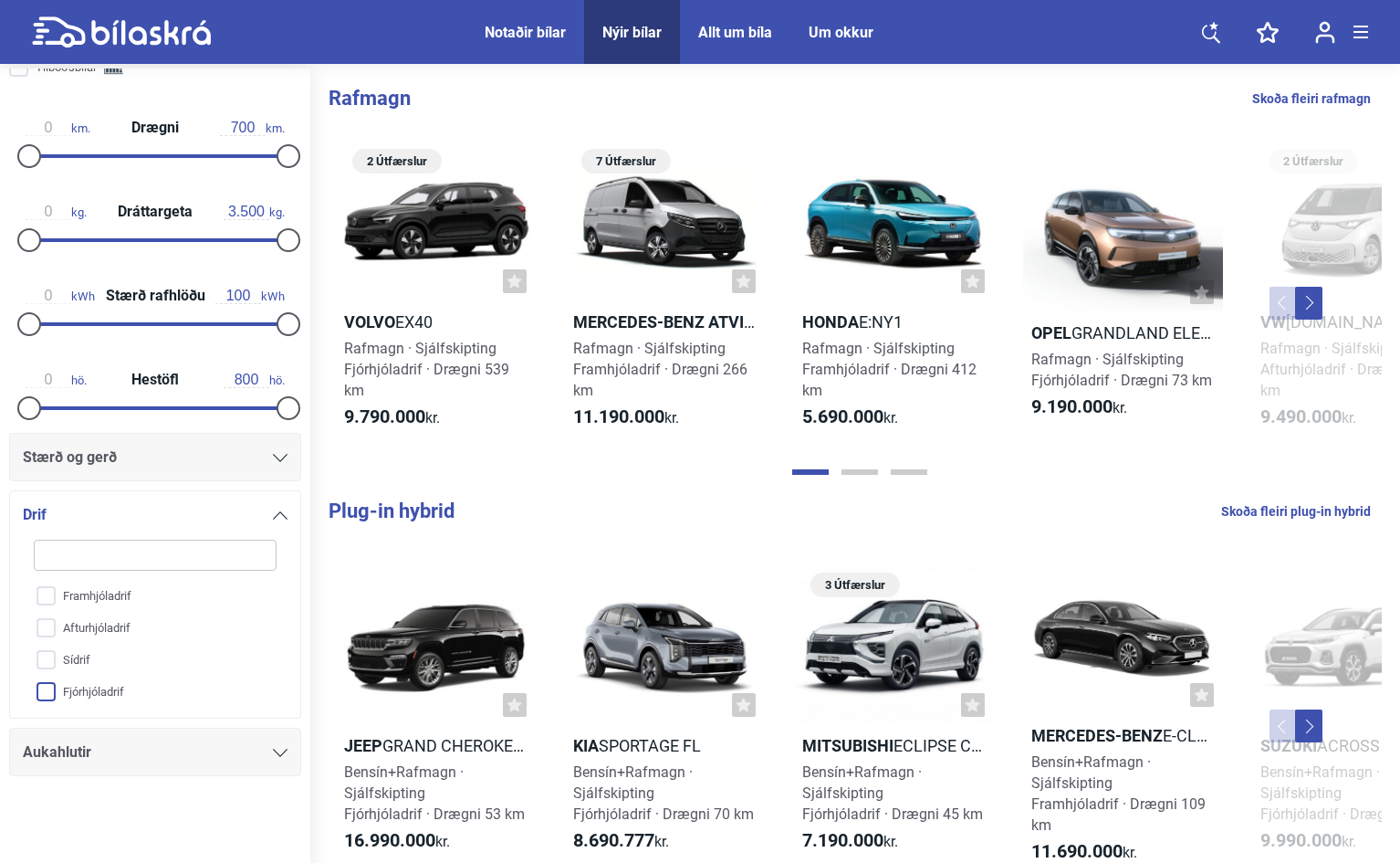
click at [45, 689] on input "Fjórhjóladrif" at bounding box center [143, 693] width 245 height 32
checkbox input "true"
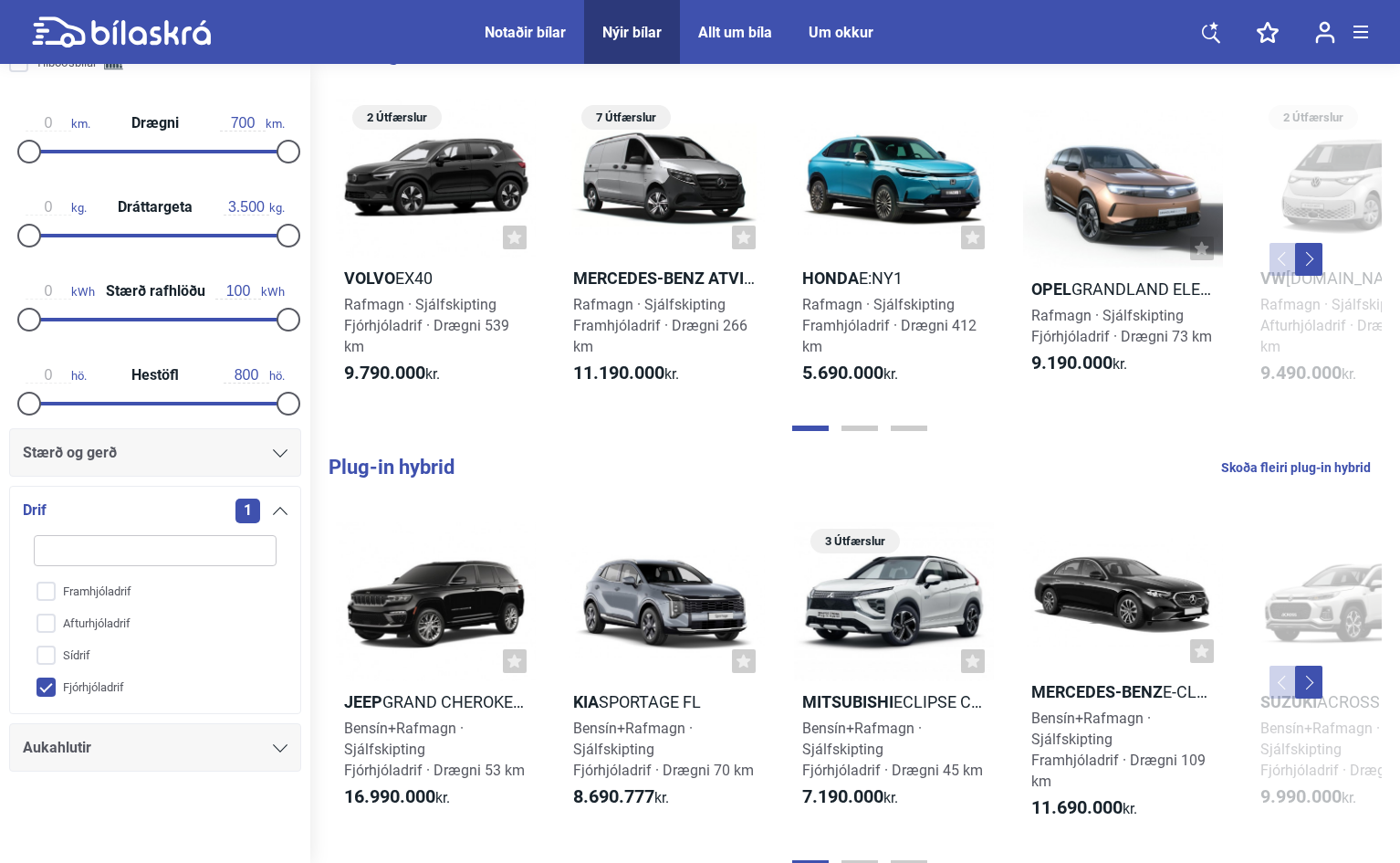
scroll to position [0, 0]
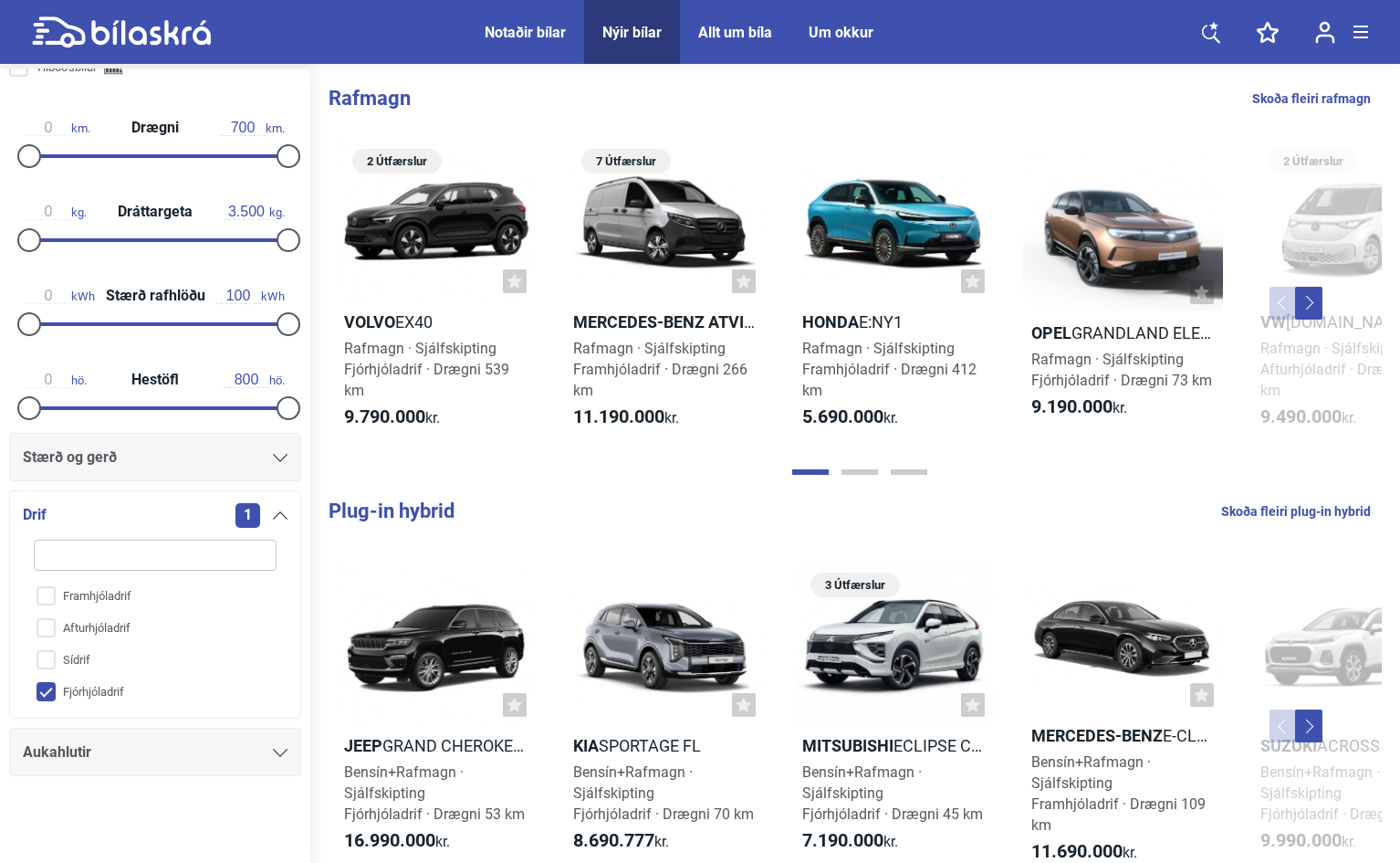
click at [1341, 94] on link "Skoða fleiri rafmagn" at bounding box center [1311, 98] width 119 height 23
click at [1292, 96] on link "Skoða fleiri rafmagn" at bounding box center [1311, 98] width 119 height 23
click at [1316, 296] on button "Next" at bounding box center [1308, 303] width 27 height 33
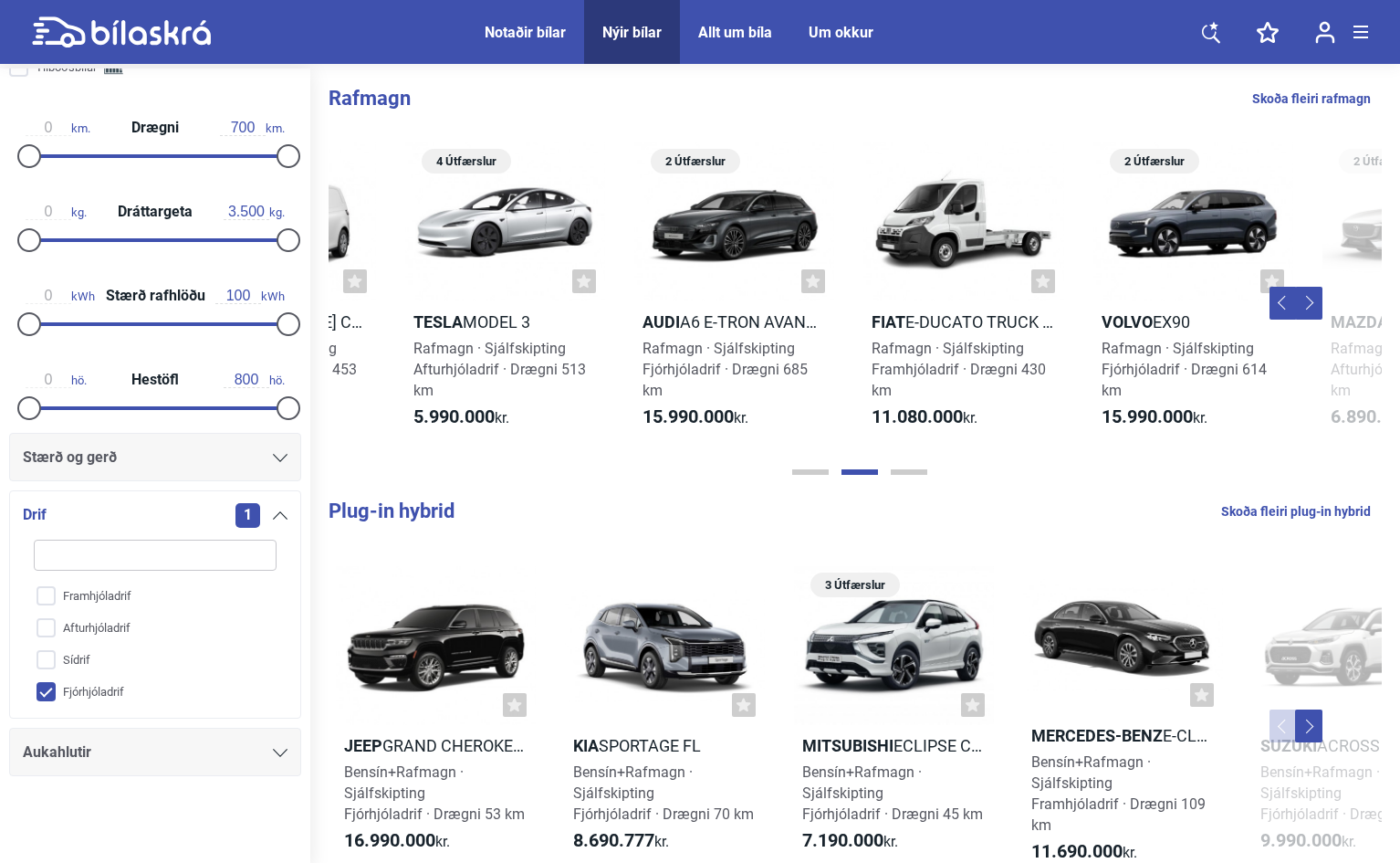
scroll to position [0, 1077]
click at [1308, 297] on button "Next" at bounding box center [1308, 303] width 27 height 33
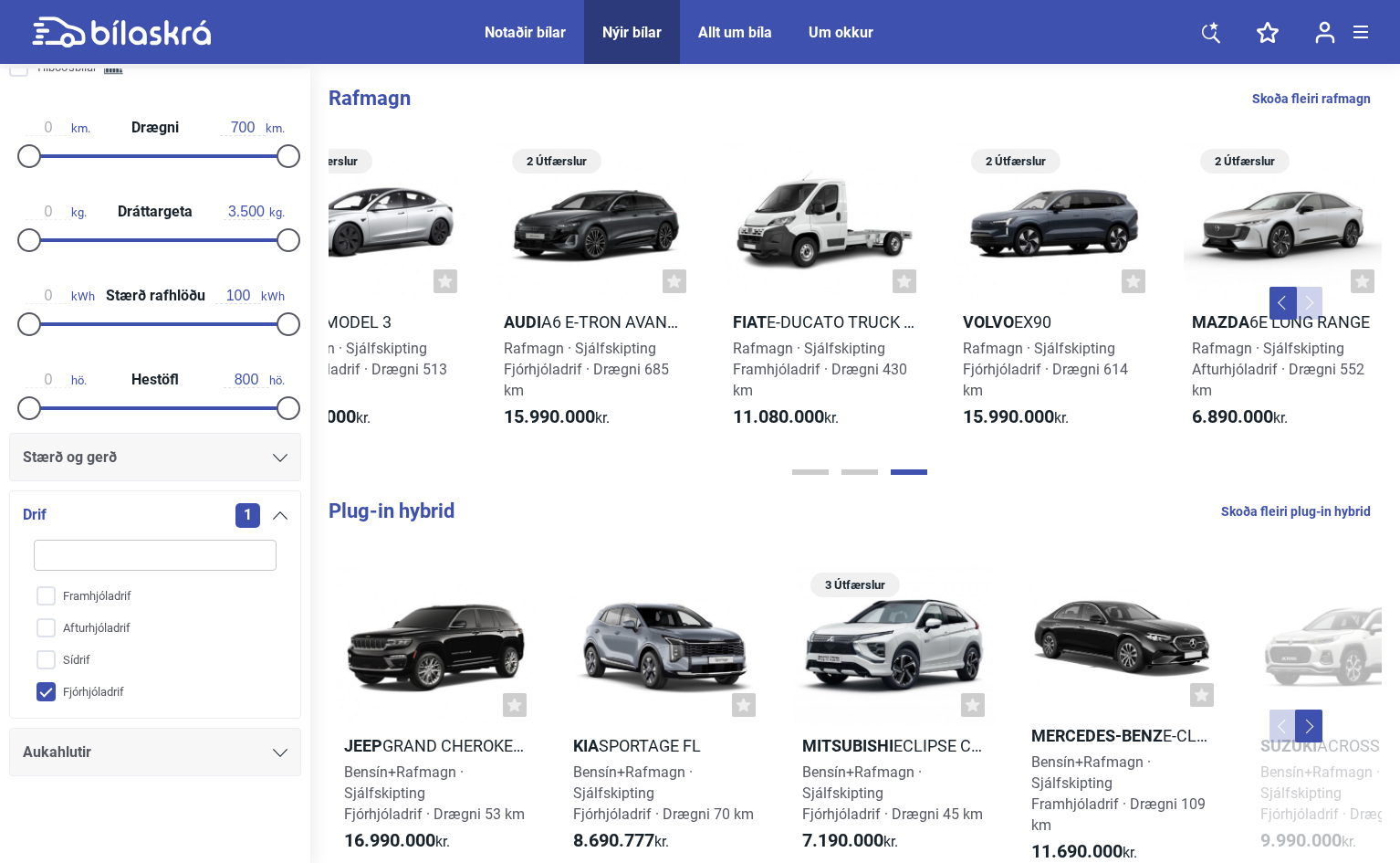
click at [1314, 96] on link "Skoða fleiri rafmagn" at bounding box center [1311, 98] width 119 height 23
click at [518, 23] on div "Notaðir bílar" at bounding box center [524, 32] width 81 height 18
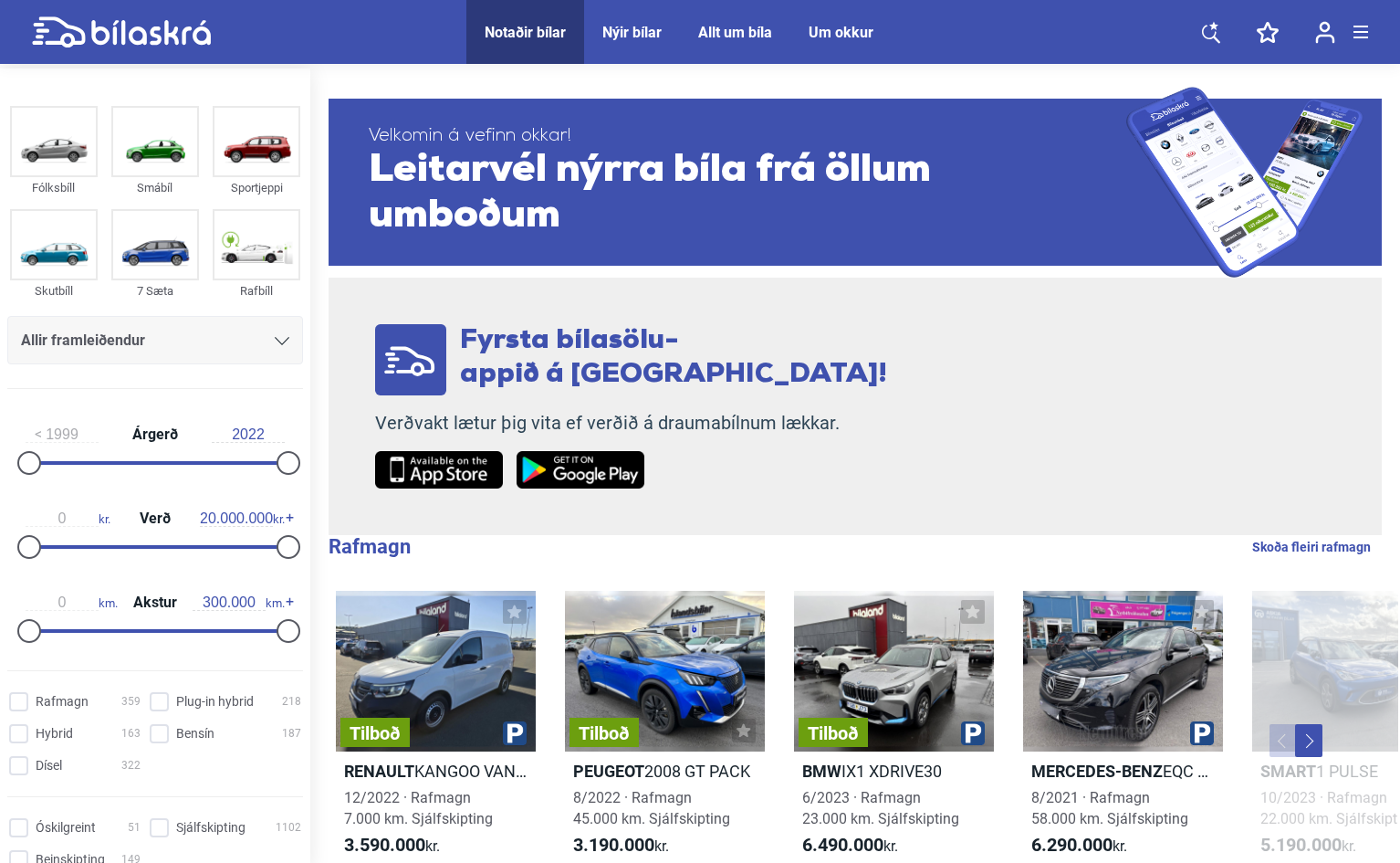
click at [1360, 40] on button at bounding box center [1361, 32] width 15 height 27
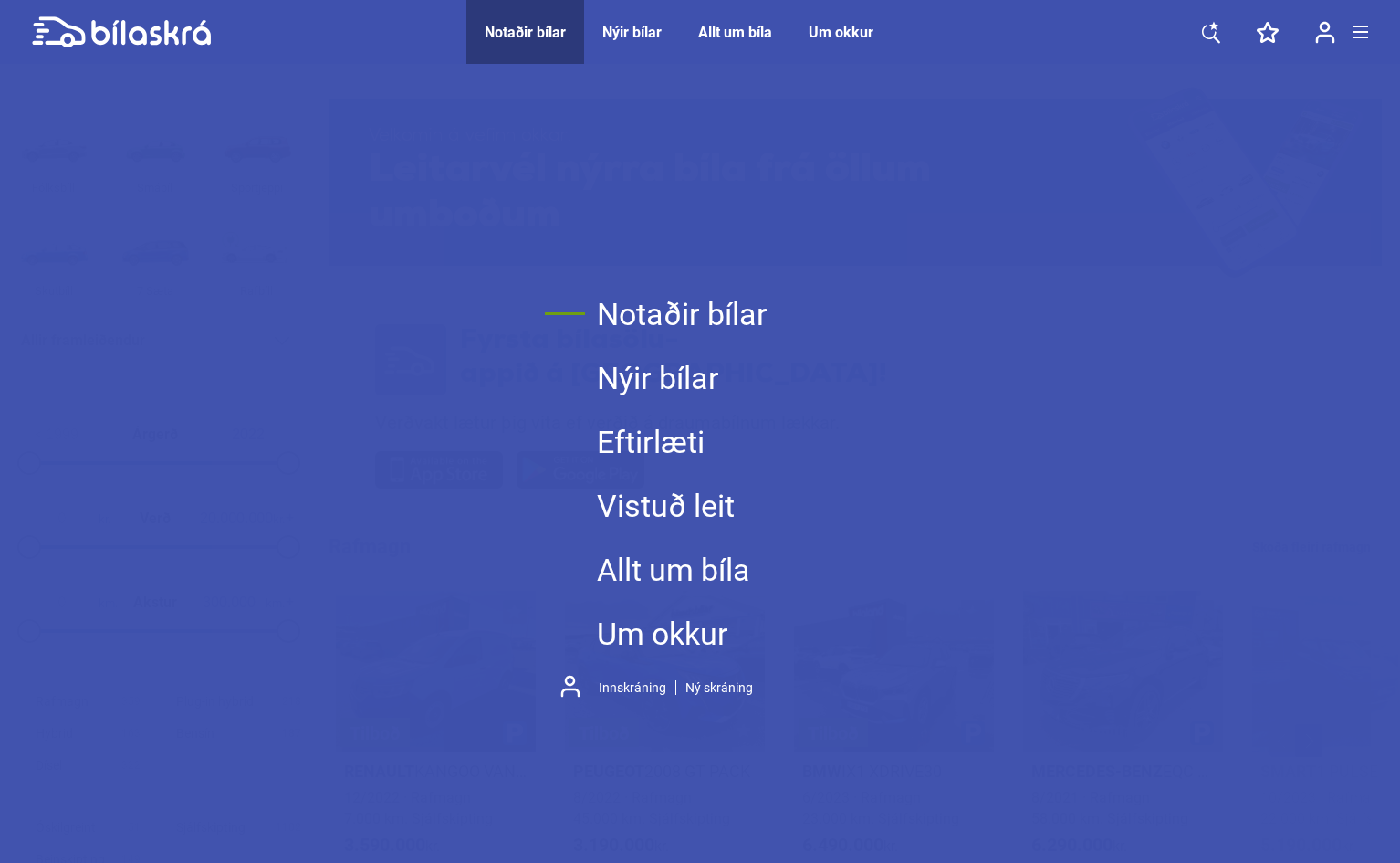
click at [619, 309] on link "Notaðir bílar" at bounding box center [682, 314] width 171 height 64
click at [1323, 154] on div "Notaðir bílar Nýir bílar Eftirlæti Vistuð leit Allt um bíla Um okkur Innskránin…" at bounding box center [700, 495] width 1400 height 863
click at [543, 41] on span "Notaðir bílar" at bounding box center [525, 32] width 118 height 64
click at [109, 30] on icon at bounding box center [121, 33] width 179 height 32
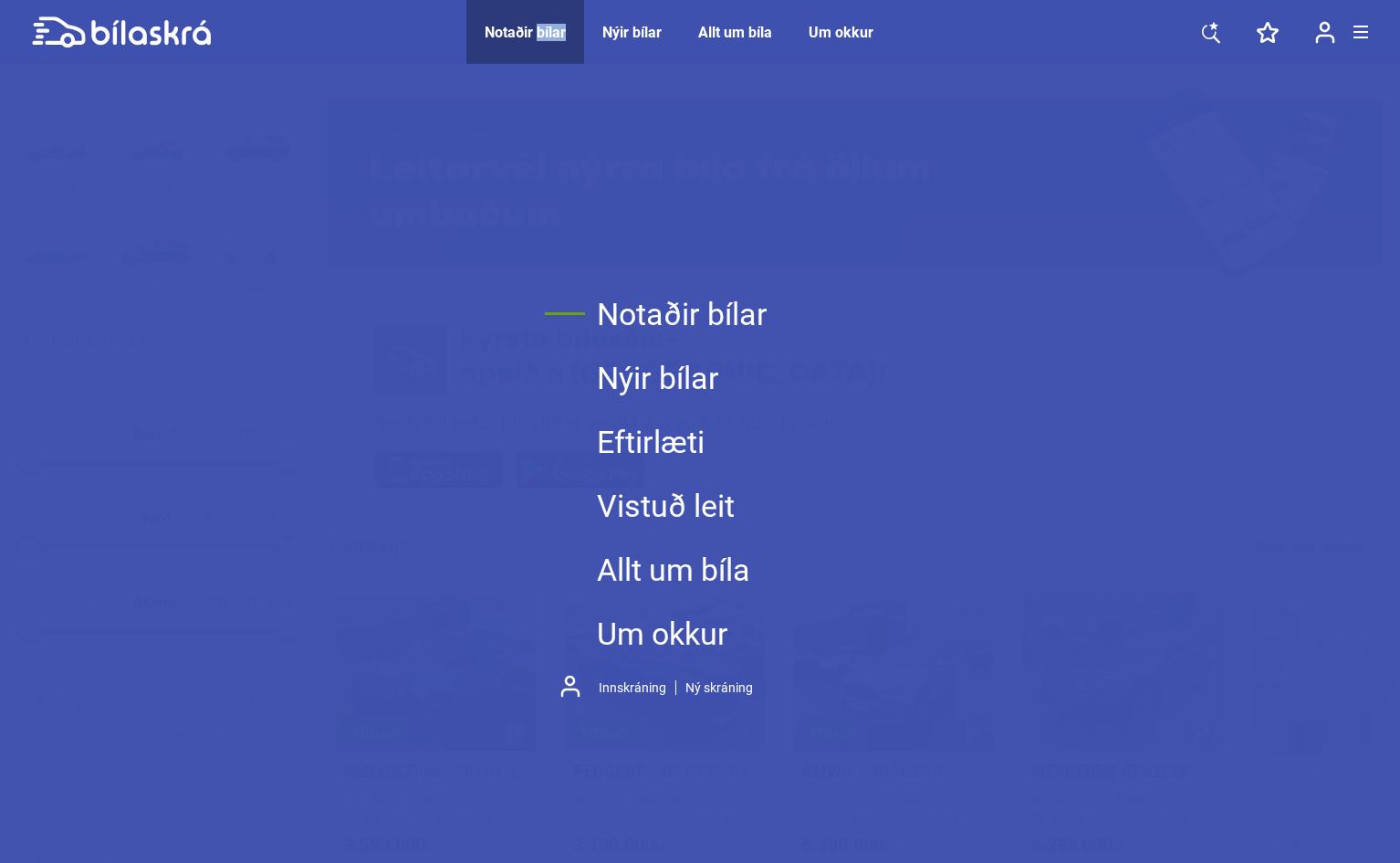
click at [59, 36] on icon at bounding box center [121, 33] width 179 height 32
click at [316, 108] on div "Notaðir bílar Nýir bílar Eftirlæti Vistuð leit Allt um bíla Um okkur Innskránin…" at bounding box center [700, 495] width 1400 height 863
click at [679, 858] on div "Notaðir bílar Nýir bílar Eftirlæti Vistuð leit Allt um bíla Um okkur Innskránin…" at bounding box center [700, 495] width 1400 height 863
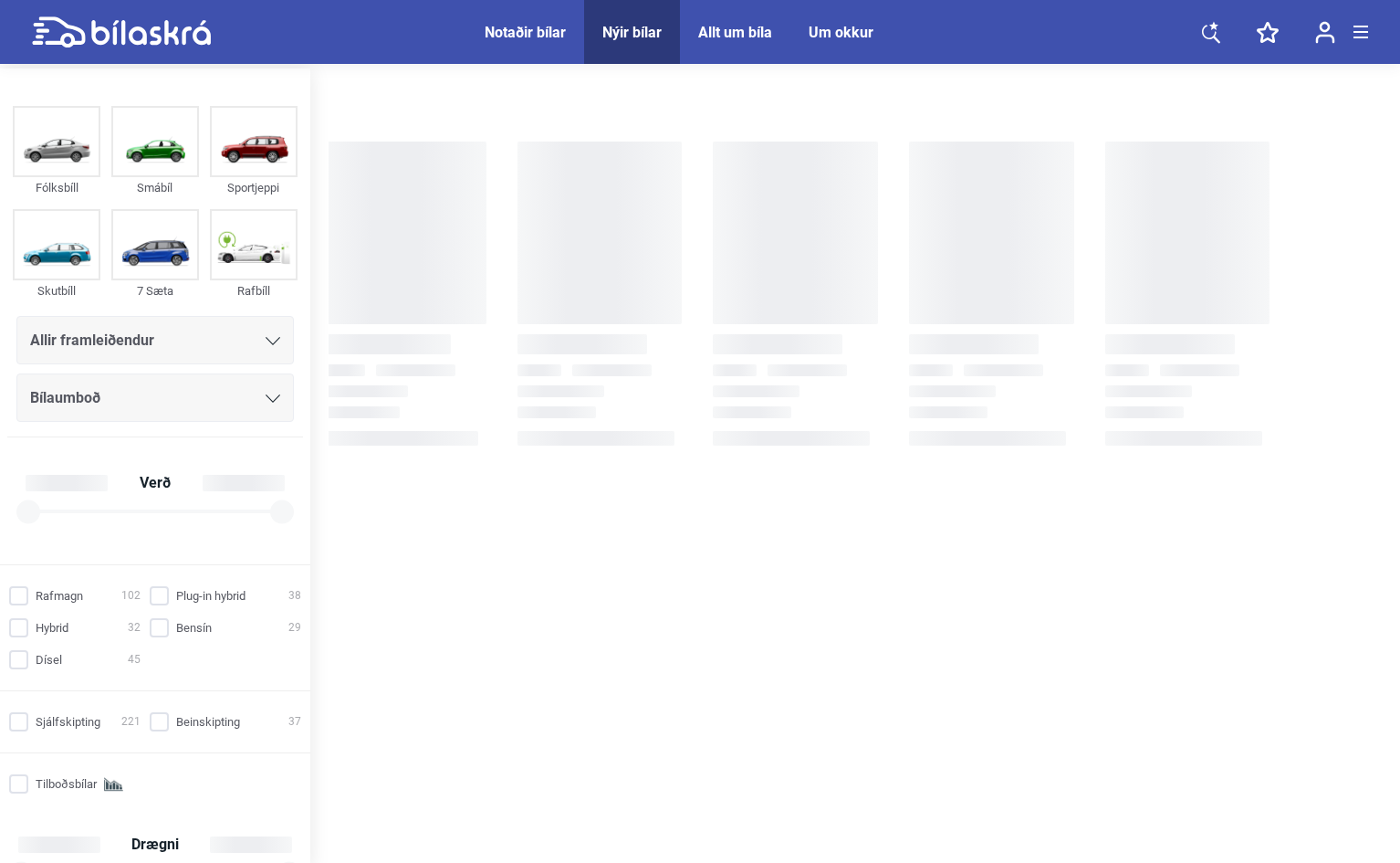
click at [525, 38] on div "Notaðir bílar" at bounding box center [524, 32] width 81 height 18
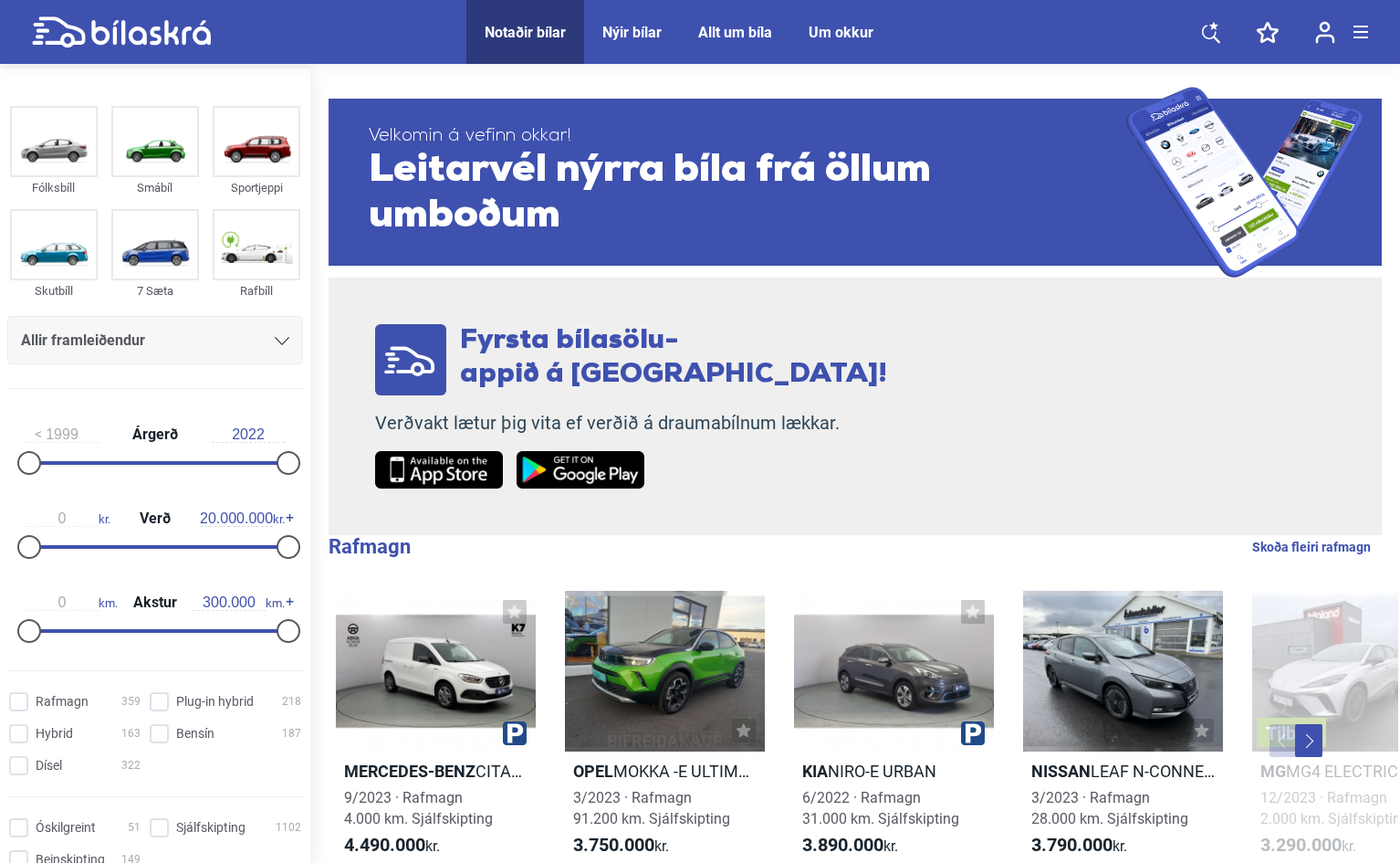
click at [275, 340] on icon at bounding box center [282, 340] width 15 height 8
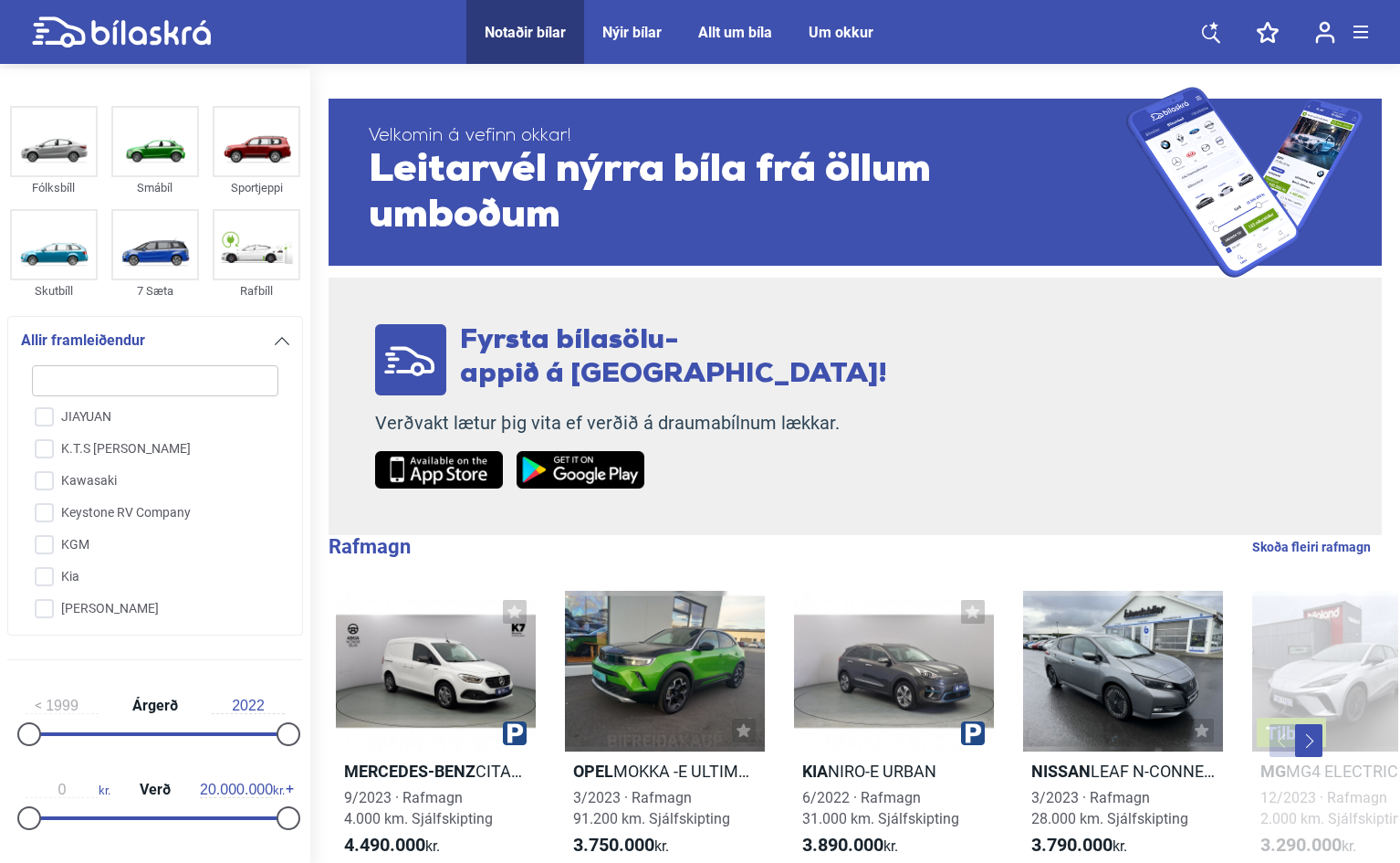
scroll to position [2038, 0]
click at [45, 524] on input "KGM" at bounding box center [144, 525] width 249 height 32
checkbox input "true"
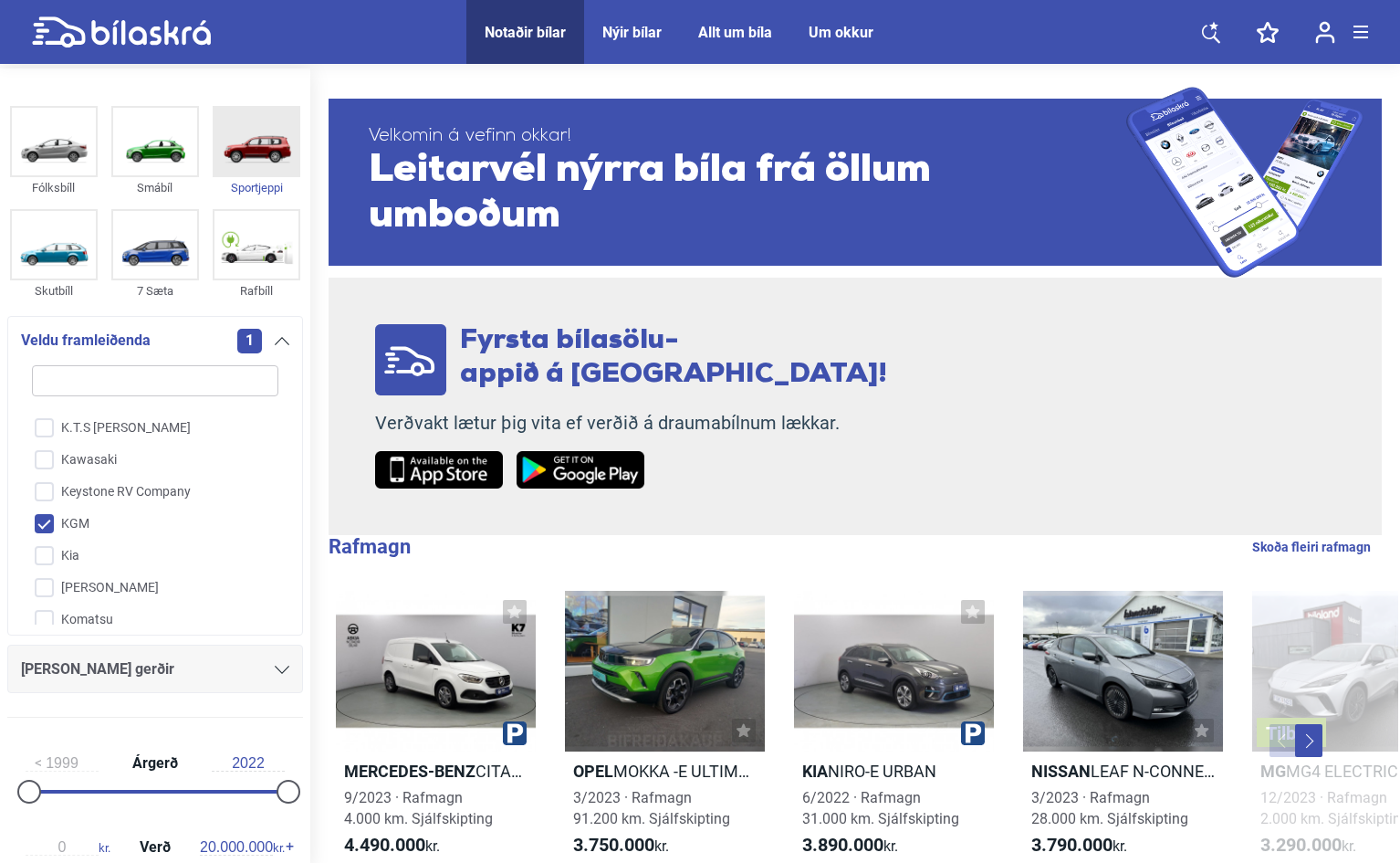
click at [256, 182] on div "Sportjeppi" at bounding box center [257, 187] width 88 height 21
click at [1196, 40] on link at bounding box center [1210, 32] width 55 height 64
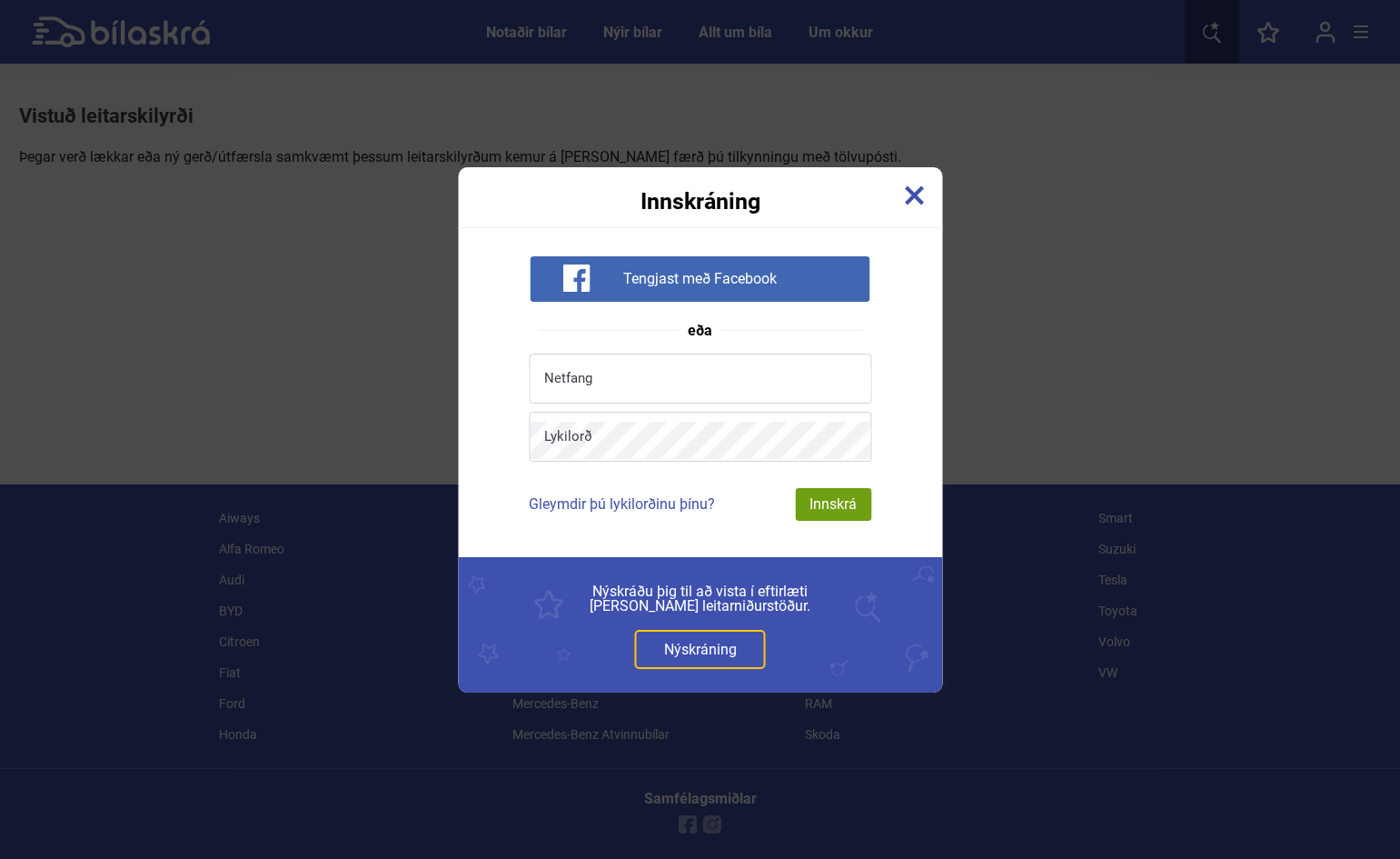
click at [913, 200] on img at bounding box center [913, 195] width 20 height 20
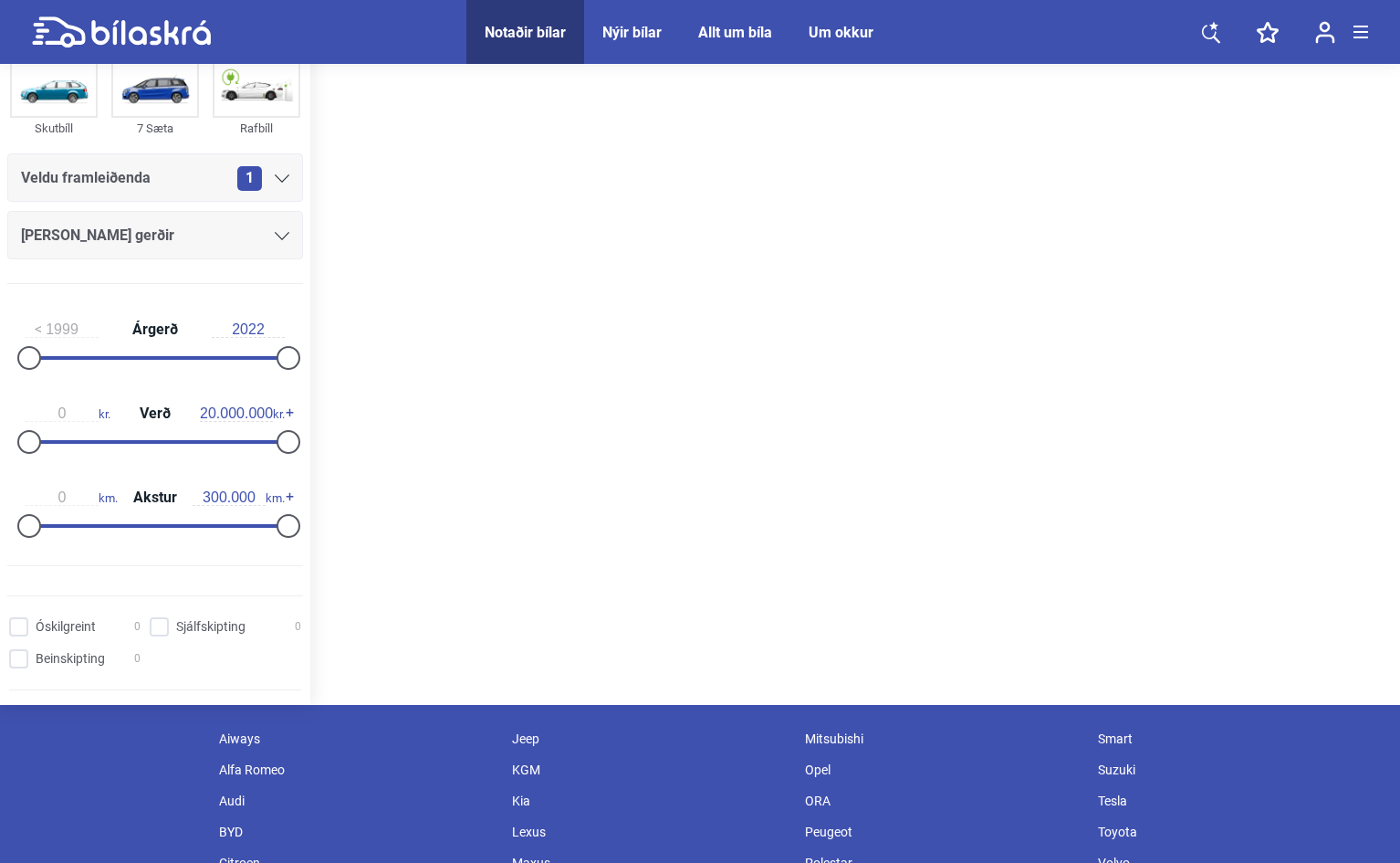
scroll to position [182, 0]
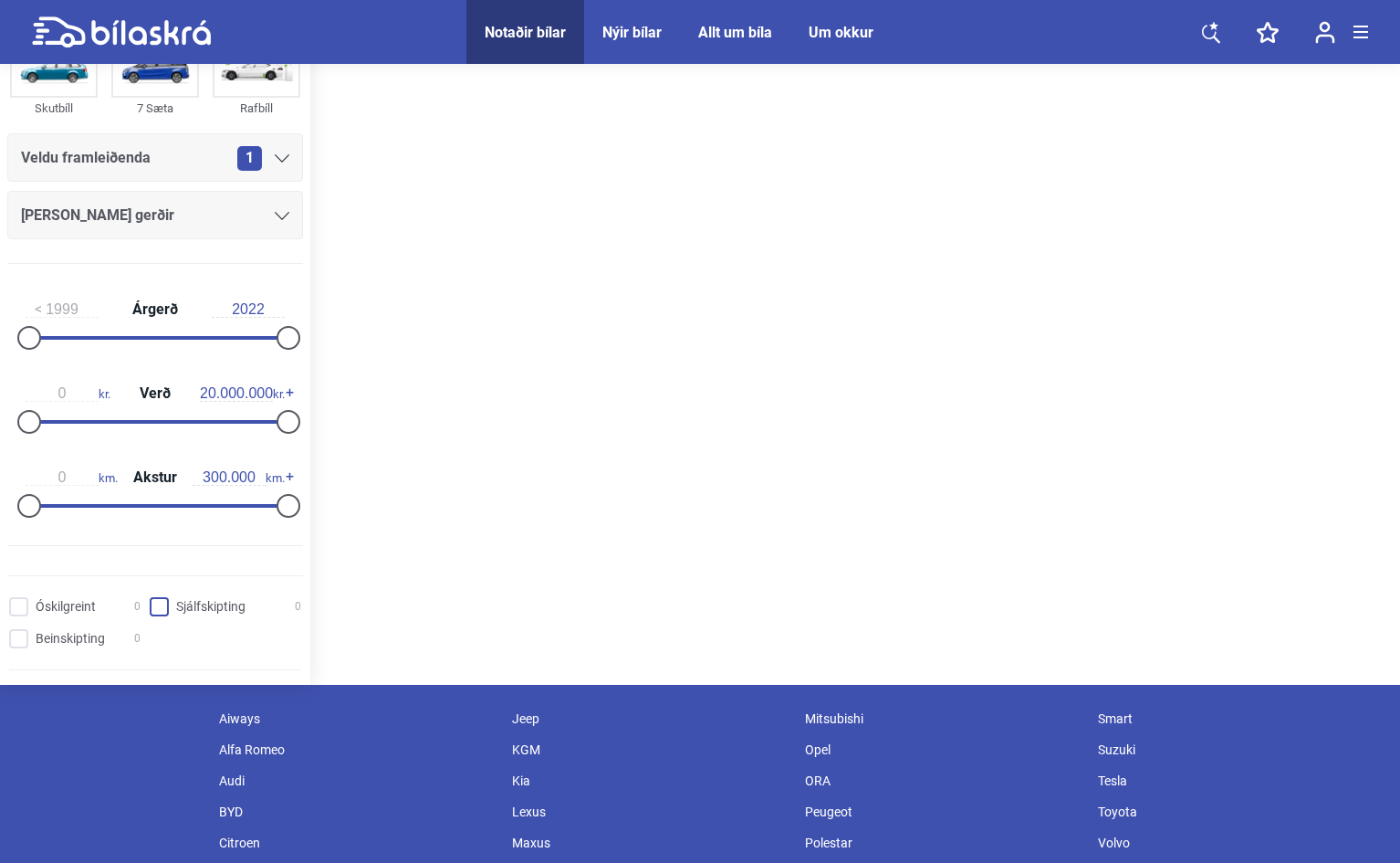
click at [156, 601] on input "Sjálfskipting 0" at bounding box center [228, 608] width 151 height 20
checkbox input "true"
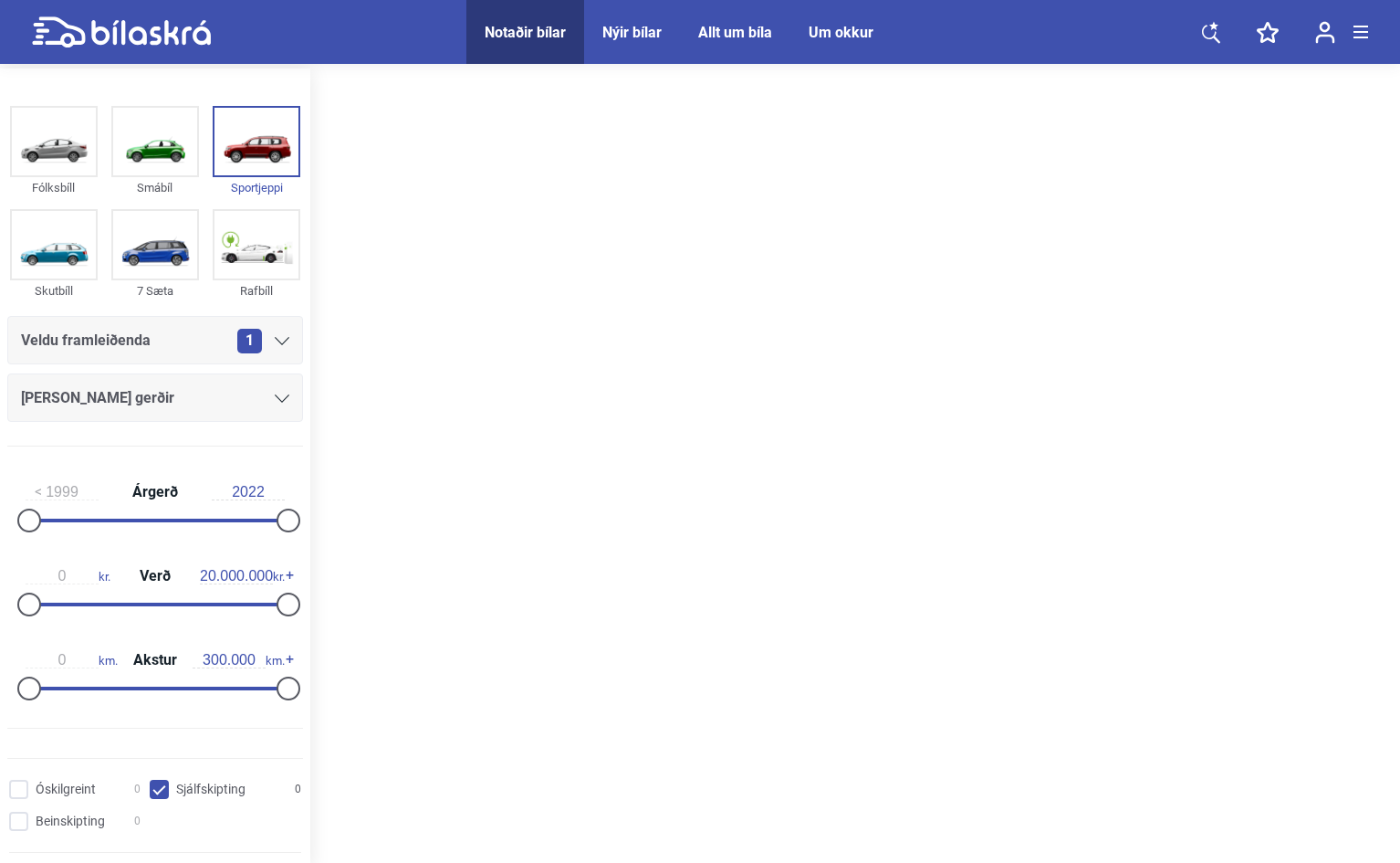
click at [275, 397] on icon at bounding box center [282, 398] width 15 height 8
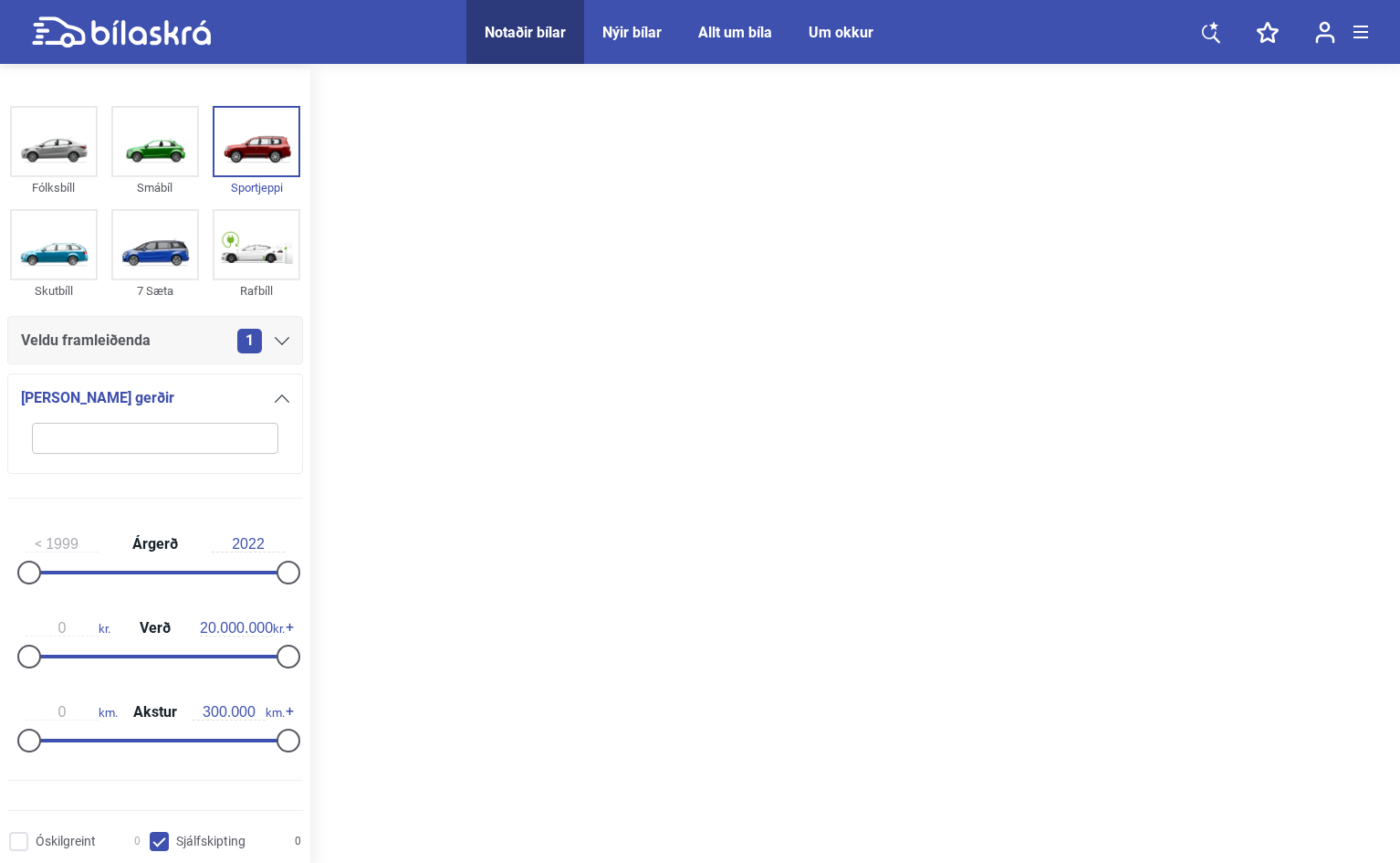
click at [277, 340] on icon at bounding box center [282, 340] width 15 height 8
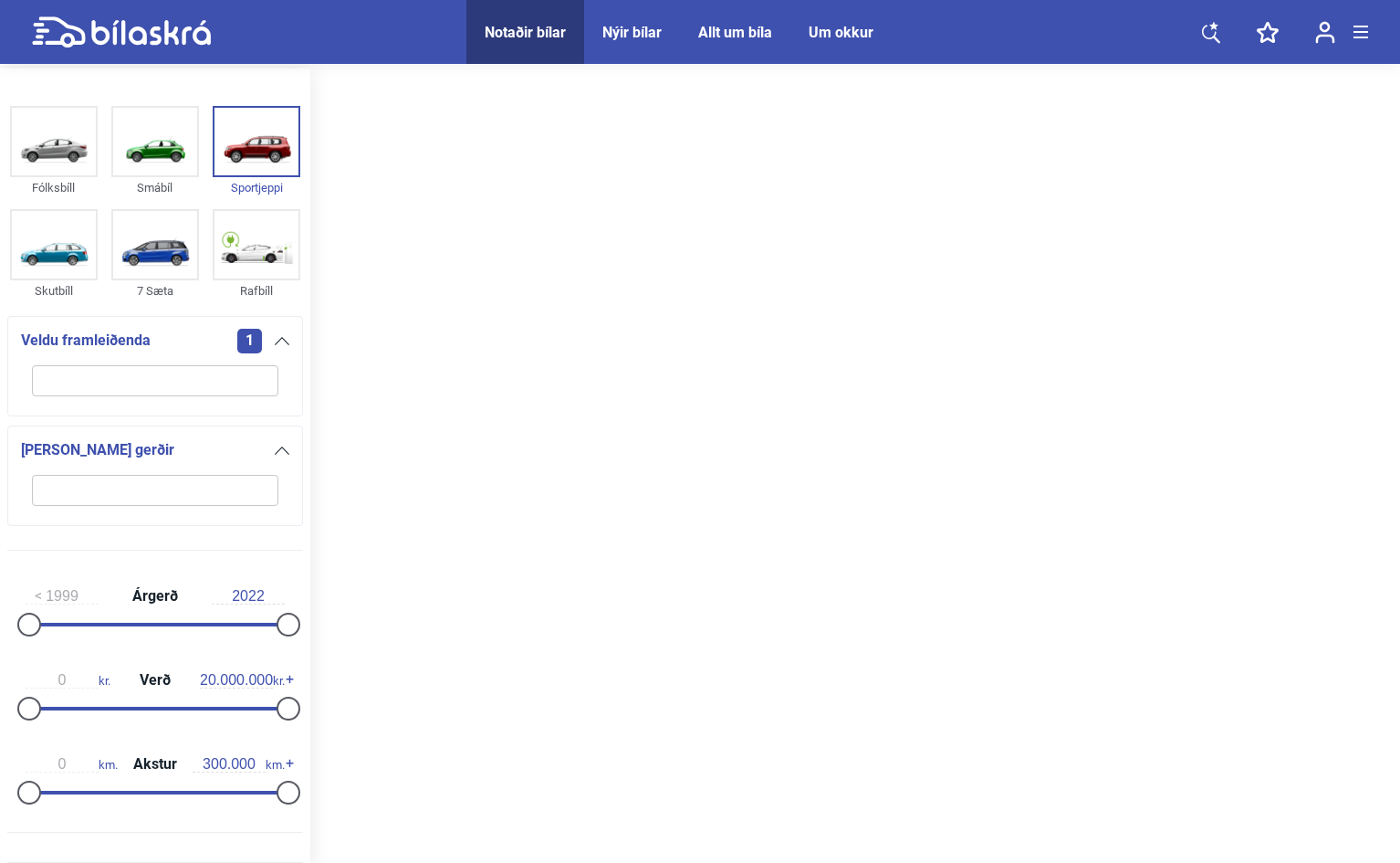
click at [270, 332] on div "1" at bounding box center [264, 341] width 52 height 24
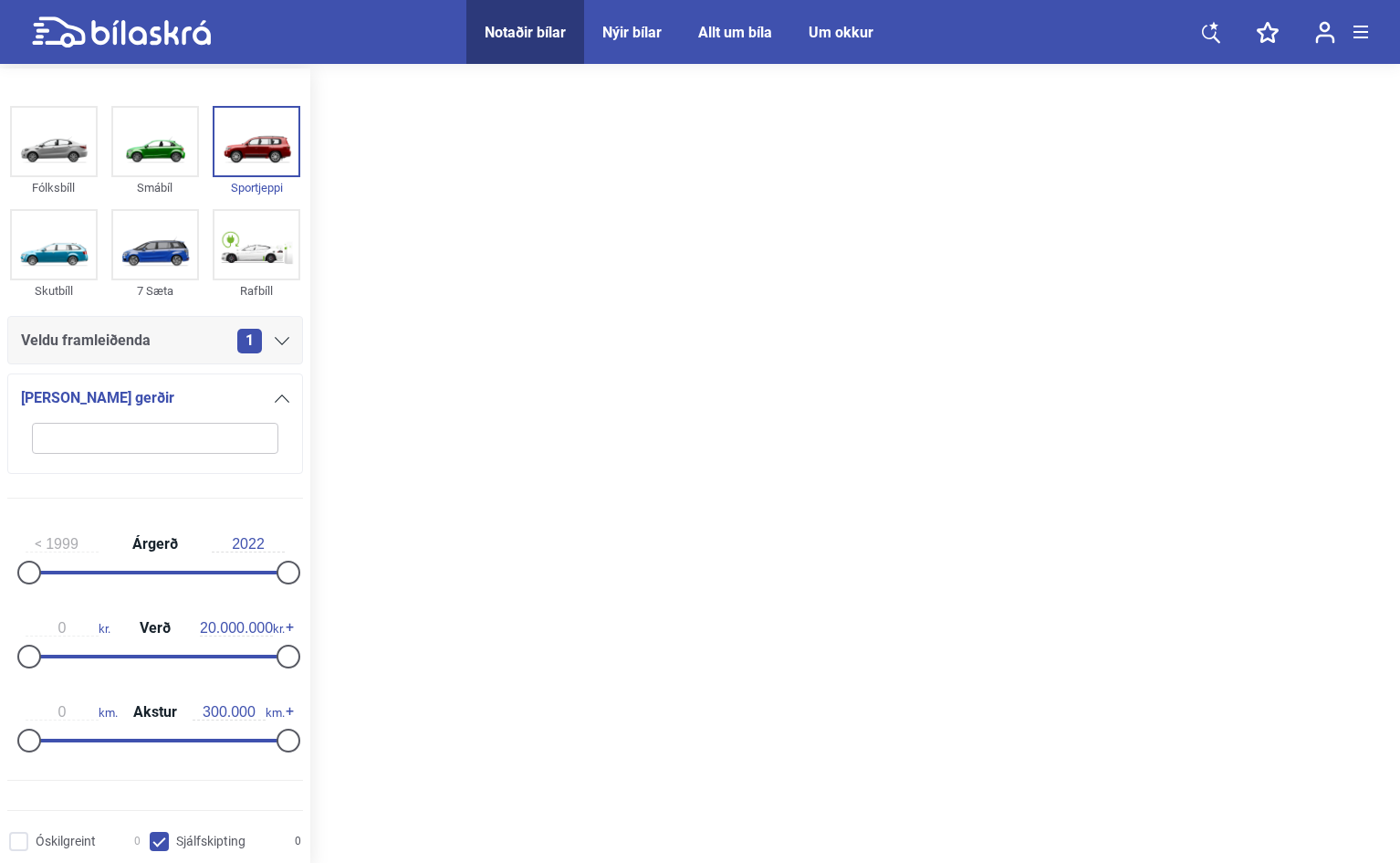
click at [270, 332] on div "1" at bounding box center [264, 341] width 52 height 24
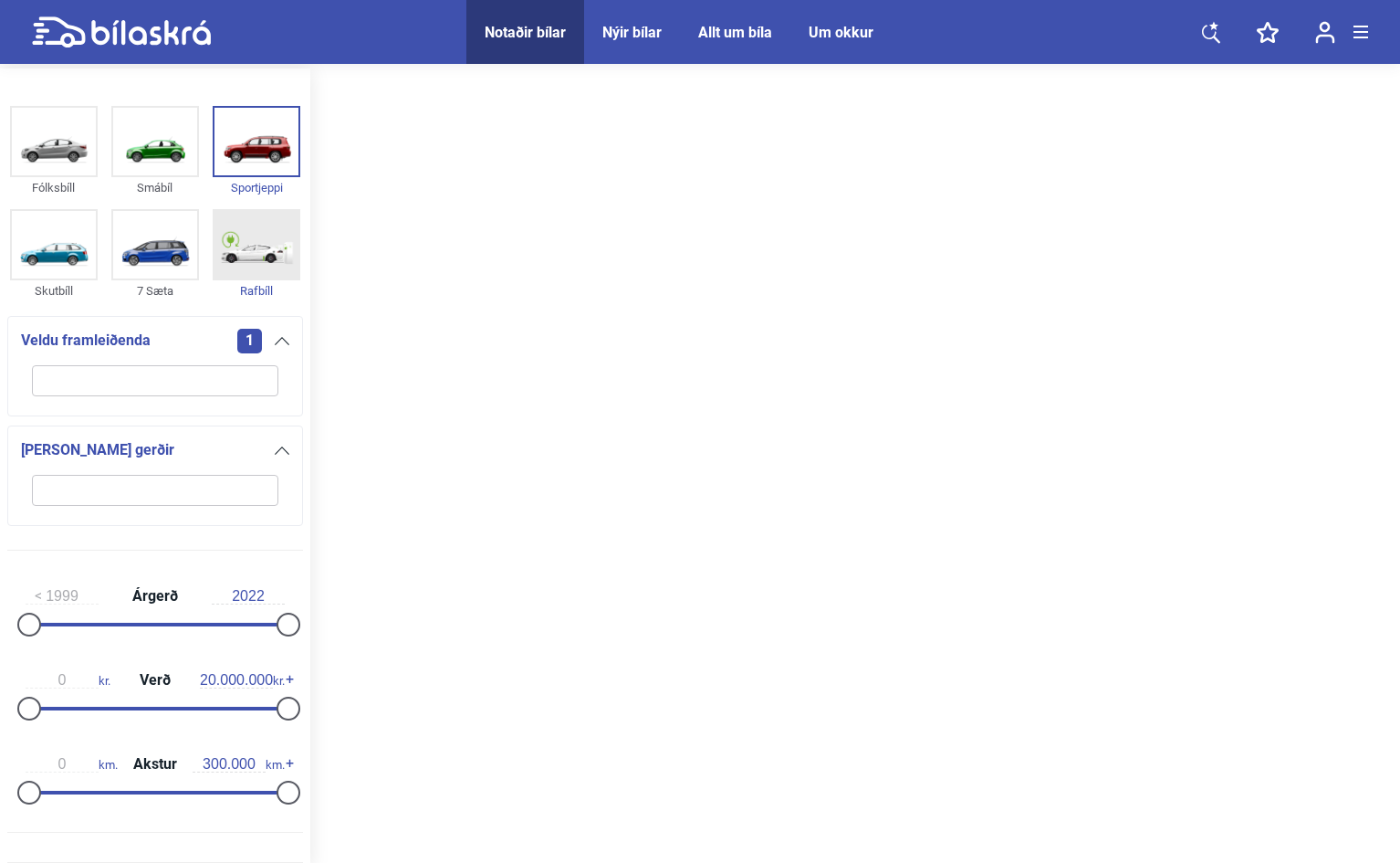
click at [238, 252] on img at bounding box center [256, 245] width 84 height 67
click at [276, 338] on icon at bounding box center [282, 340] width 15 height 8
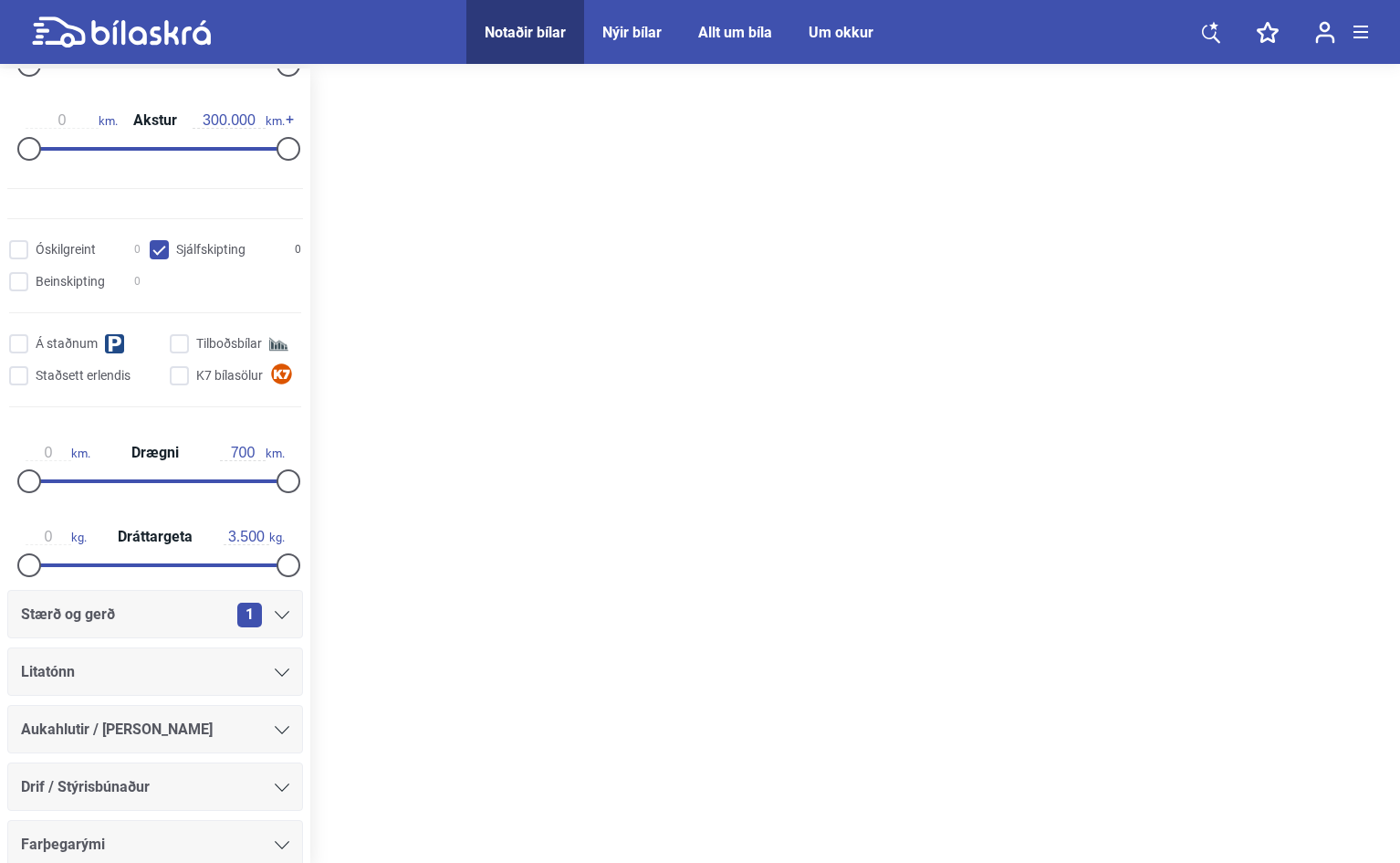
scroll to position [639, 0]
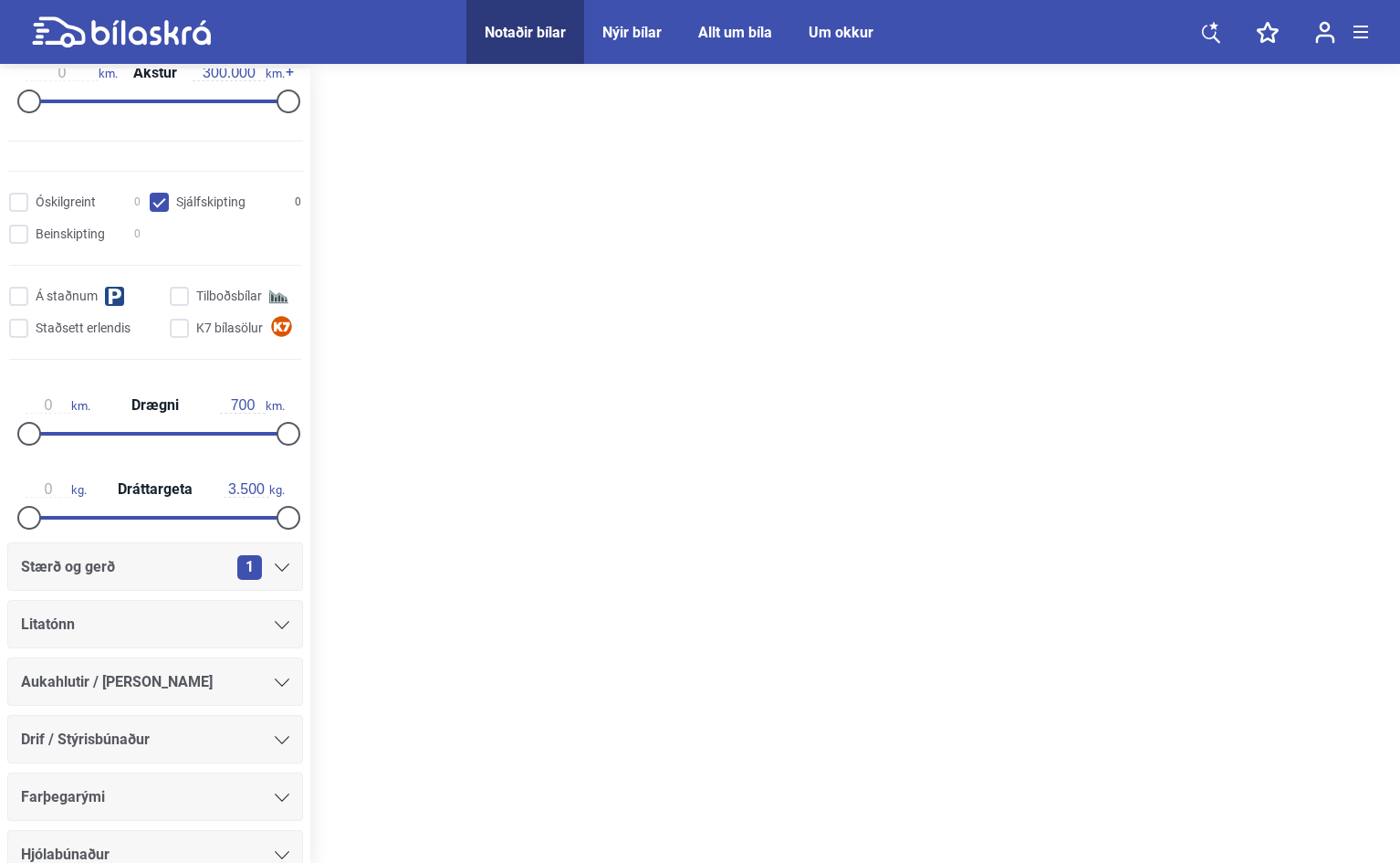
click at [275, 741] on icon at bounding box center [282, 740] width 15 height 8
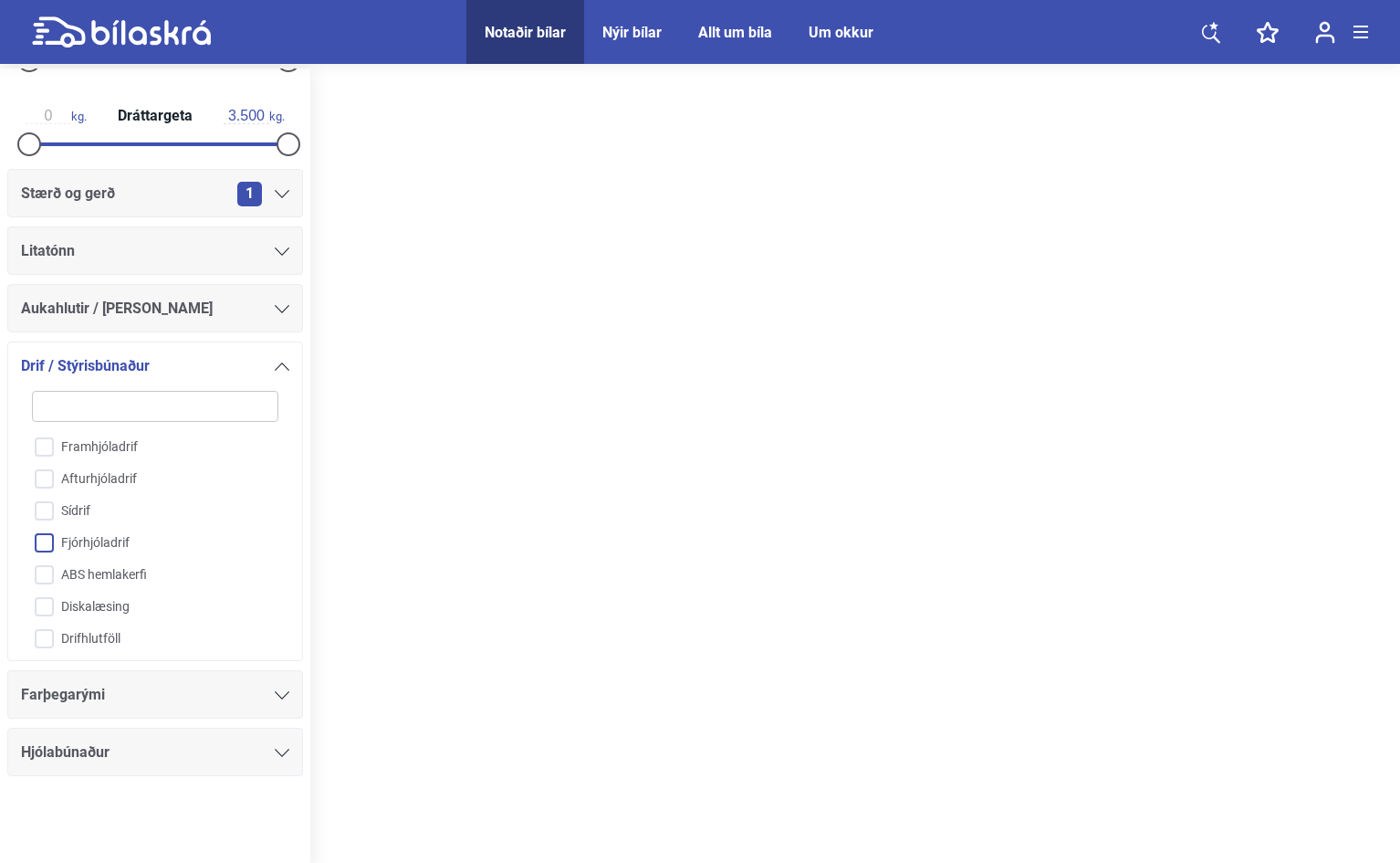
click at [44, 540] on input "Fjórhjóladrif" at bounding box center [144, 543] width 249 height 32
checkbox input "true"
click at [279, 306] on icon at bounding box center [282, 309] width 15 height 8
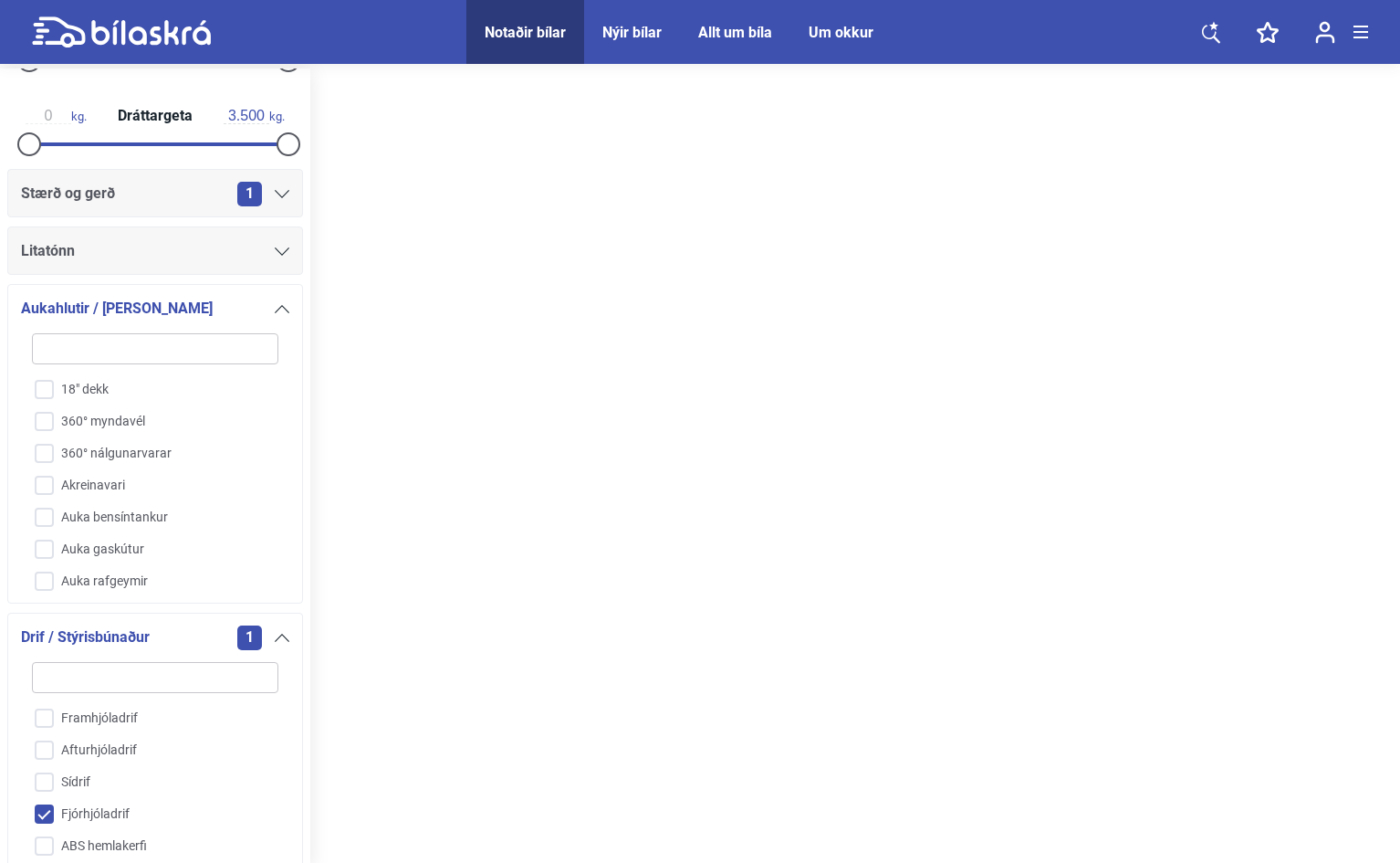
click at [275, 250] on icon at bounding box center [282, 252] width 15 height 8
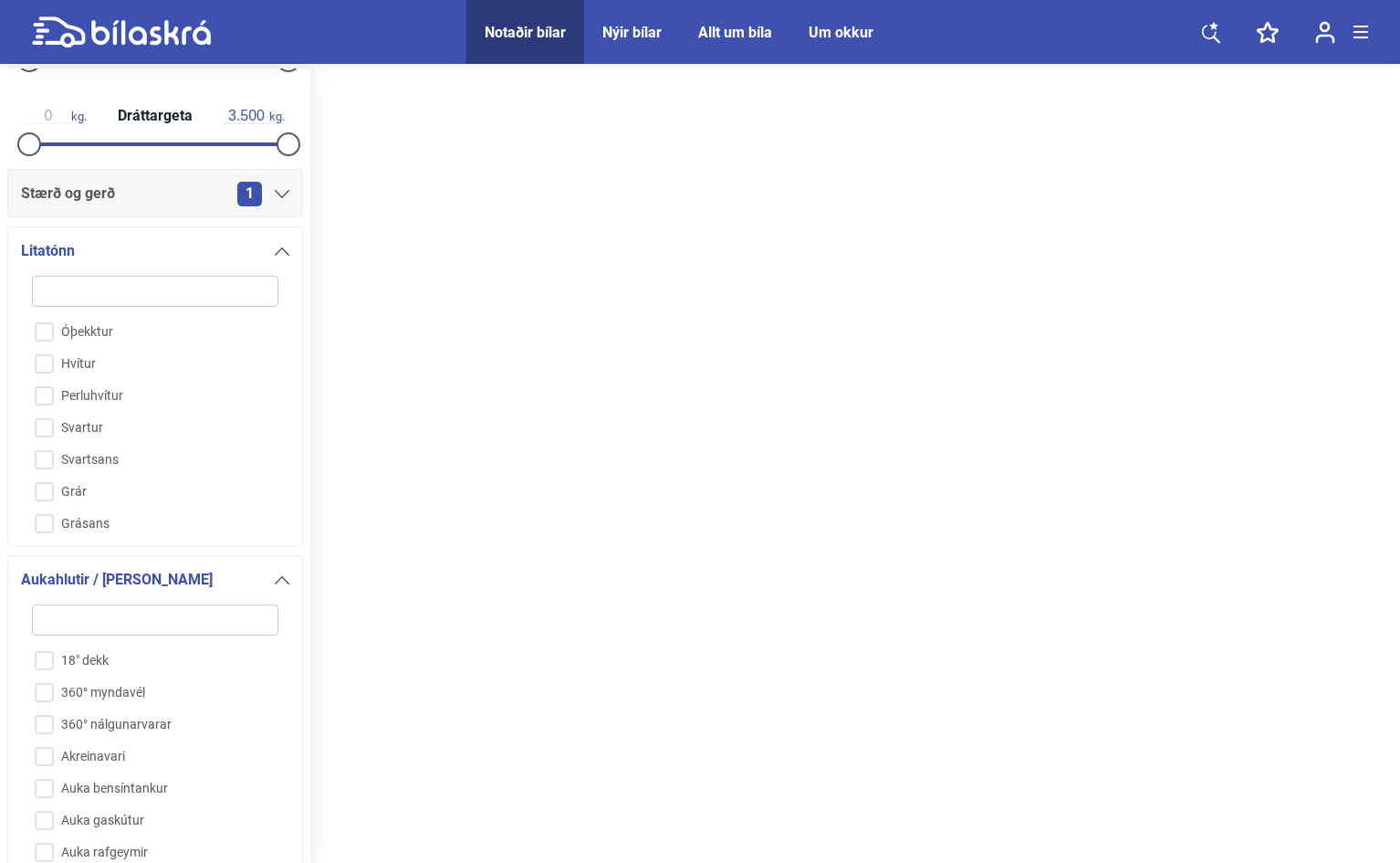
click at [310, 351] on div at bounding box center [855, 467] width 1090 height 798
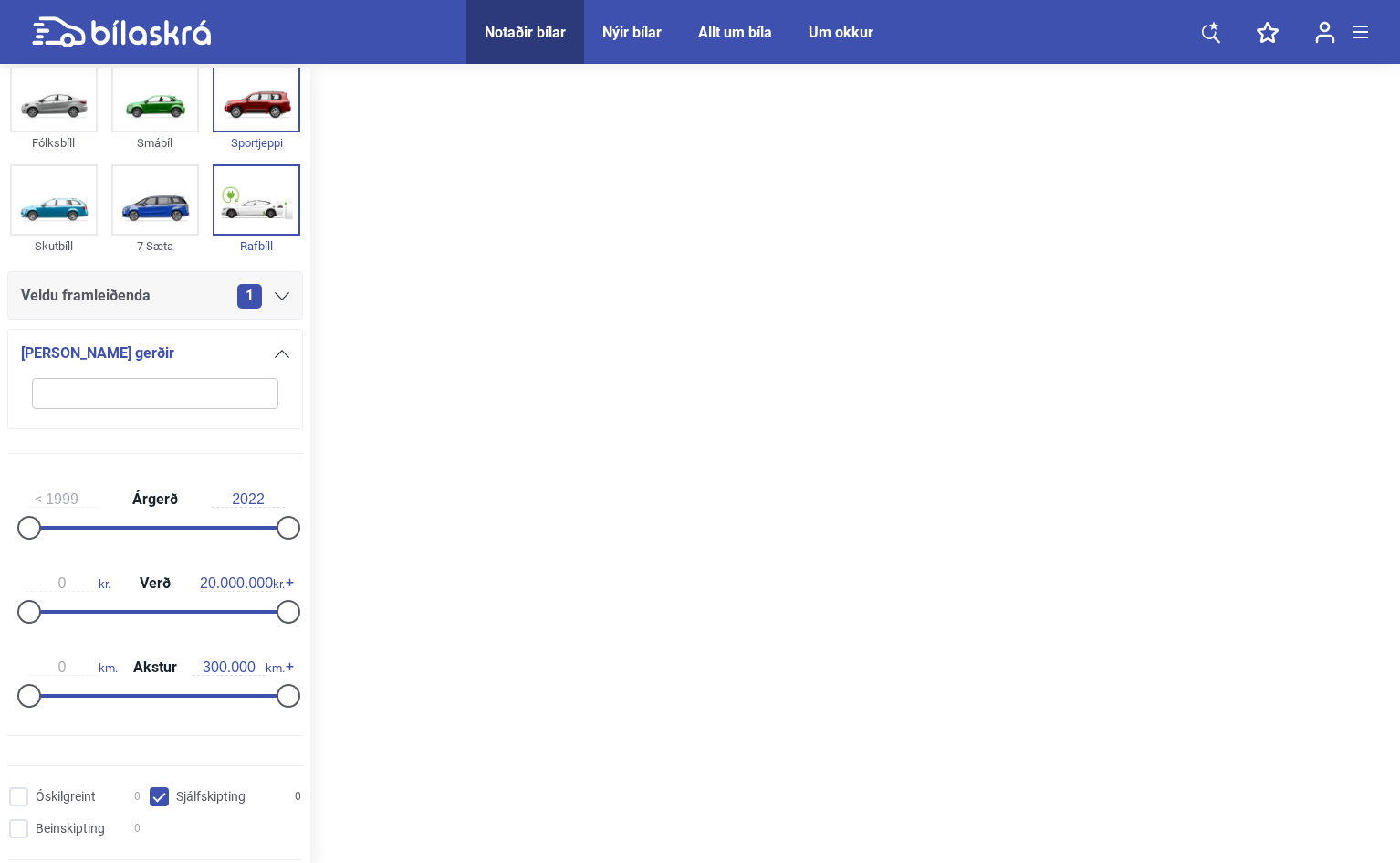
scroll to position [8, 0]
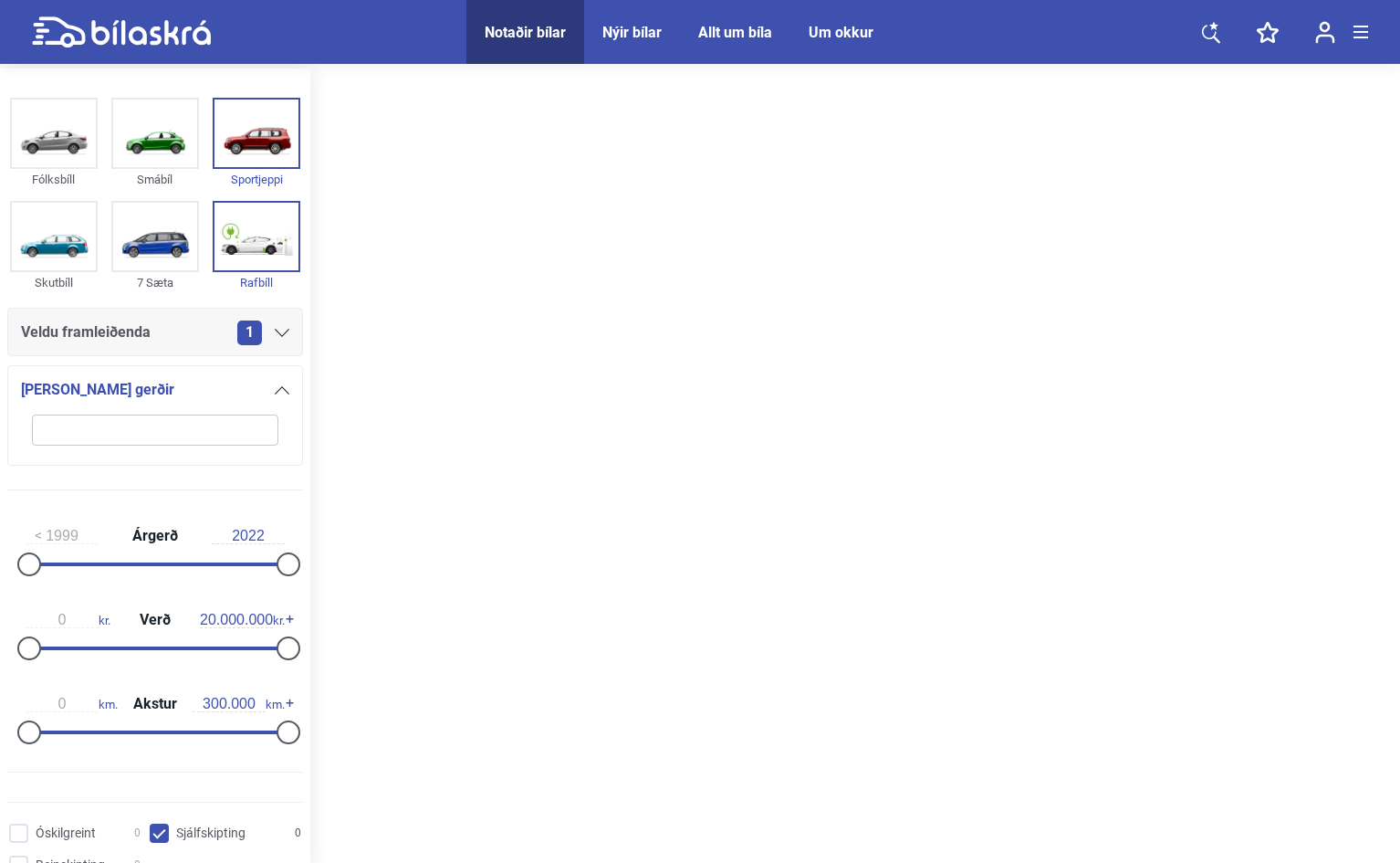
click at [200, 427] on input "search" at bounding box center [155, 429] width 247 height 31
click at [200, 429] on input "search" at bounding box center [155, 429] width 247 height 31
click at [275, 334] on icon at bounding box center [282, 333] width 15 height 8
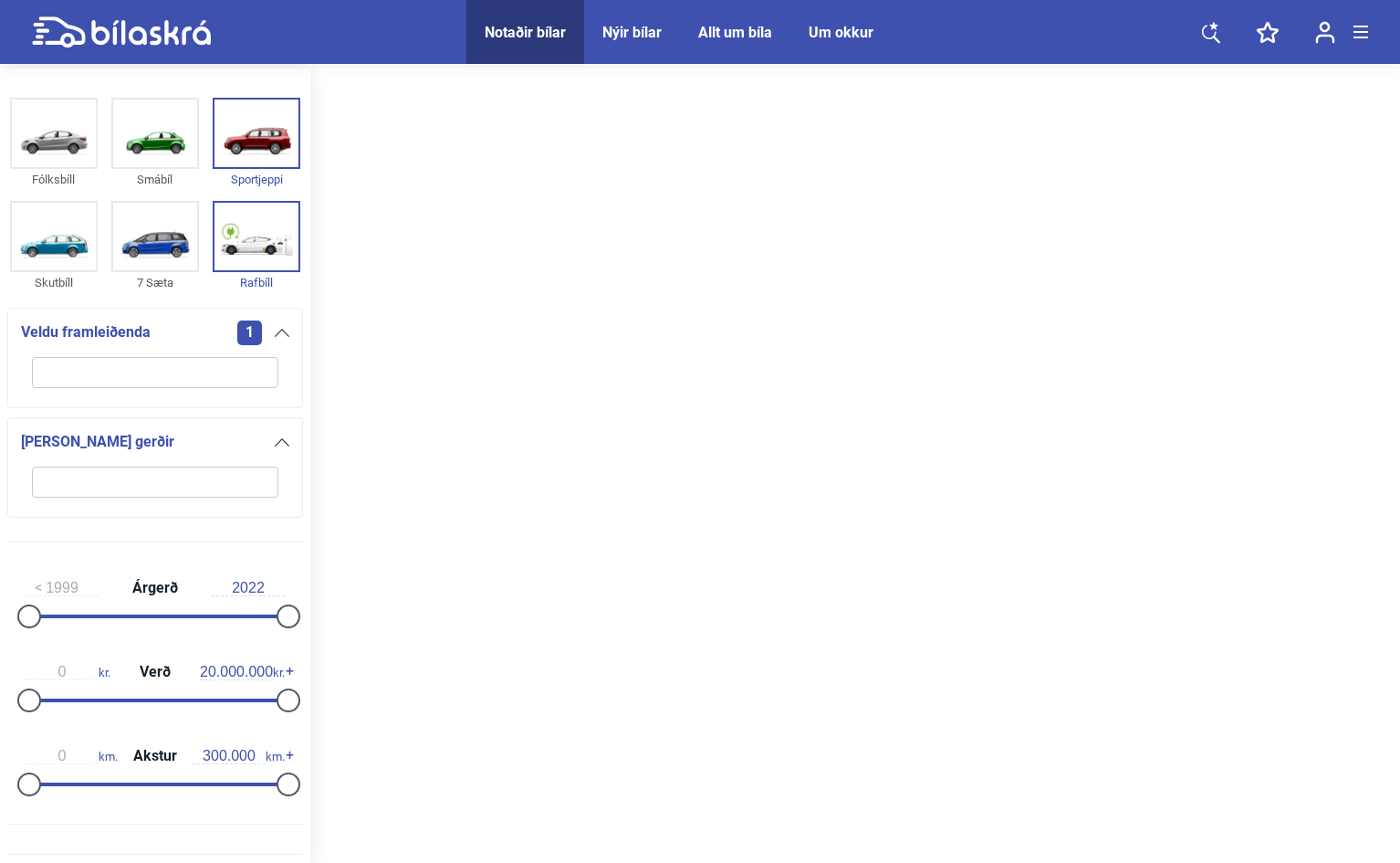
click at [222, 376] on input "search" at bounding box center [155, 372] width 247 height 31
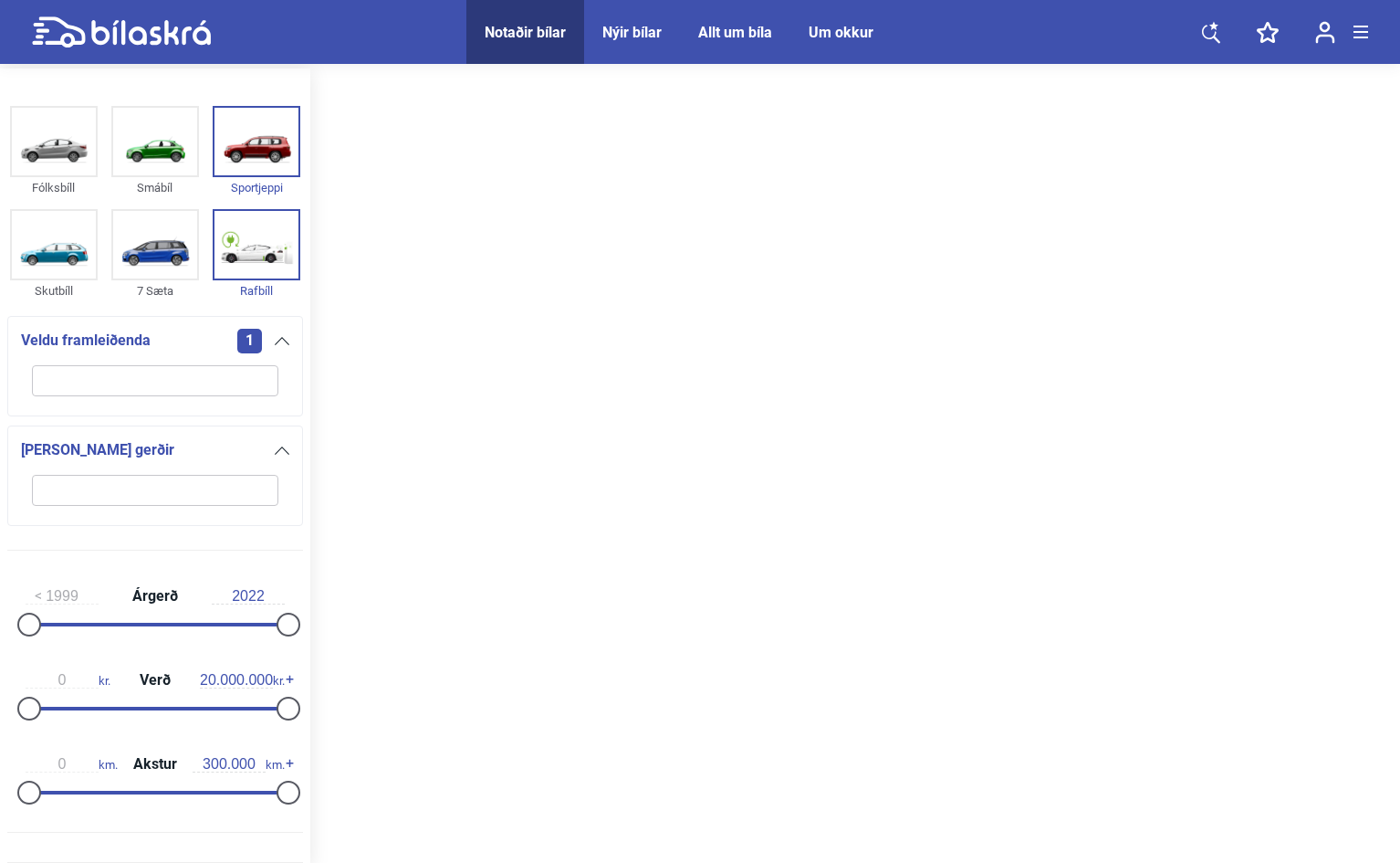
click at [741, 27] on div "Allt um bíla" at bounding box center [735, 32] width 74 height 18
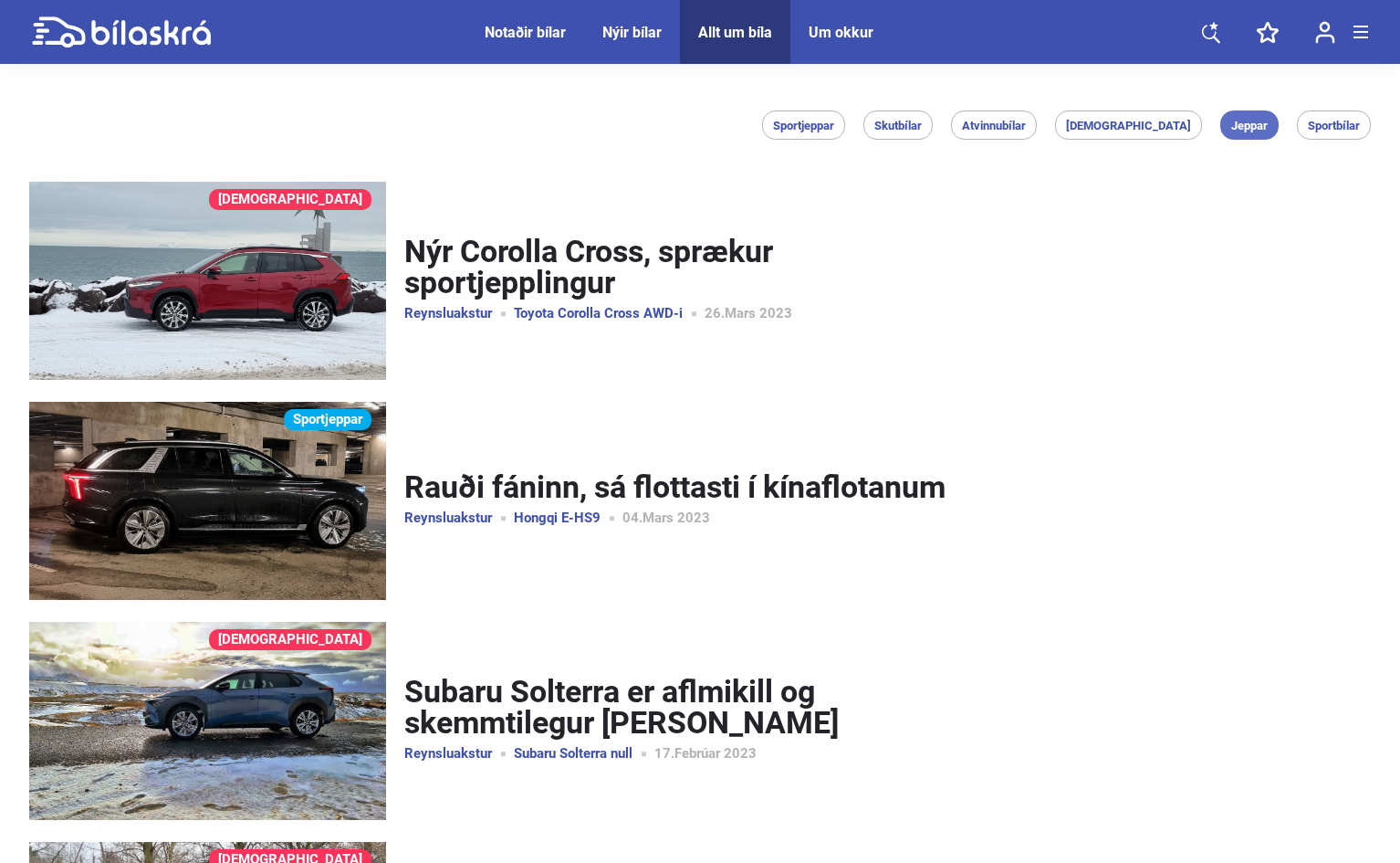
click at [1246, 126] on span "Jeppar" at bounding box center [1249, 125] width 36 height 12
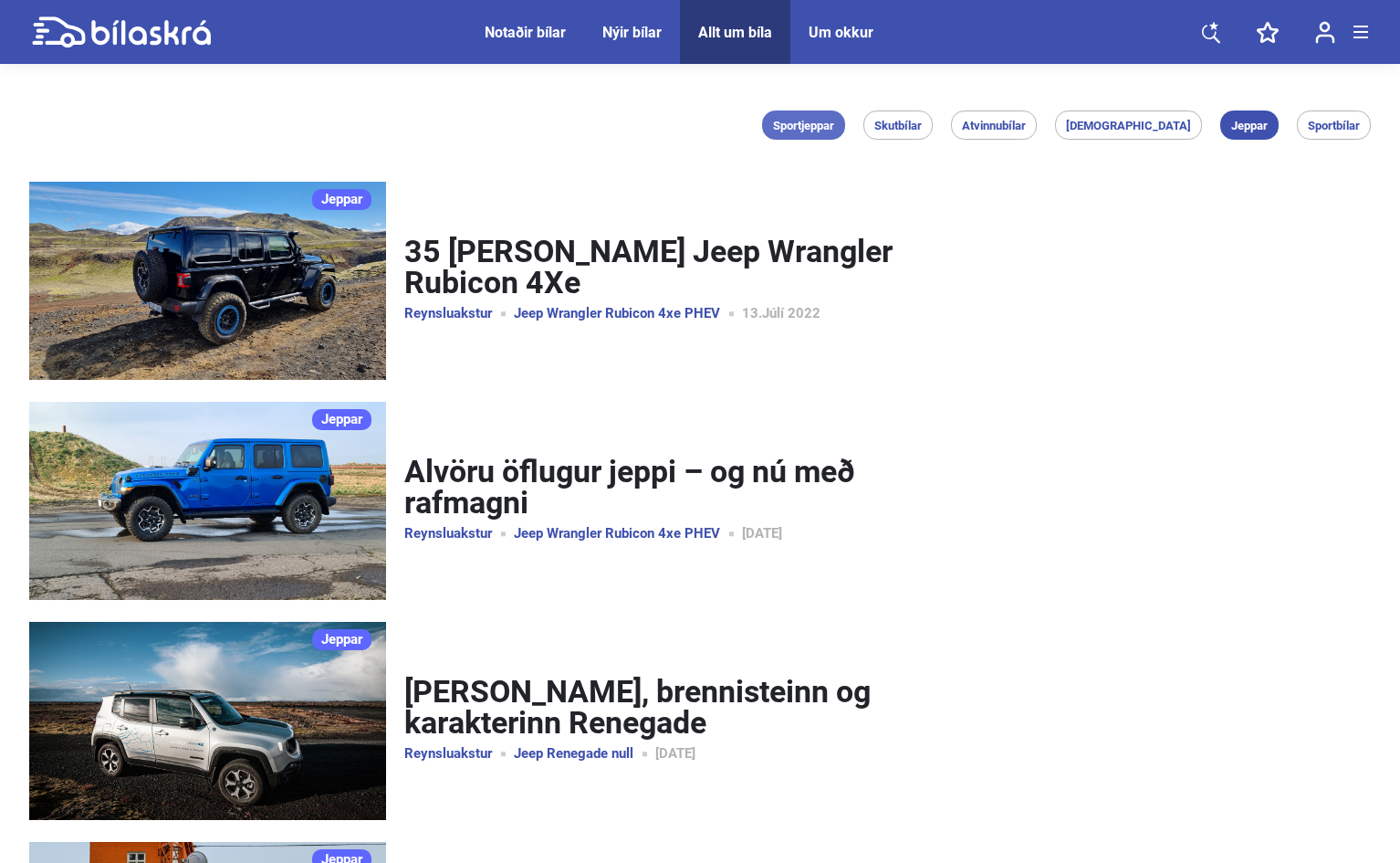
click at [834, 128] on span "Sportjeppar" at bounding box center [803, 125] width 61 height 12
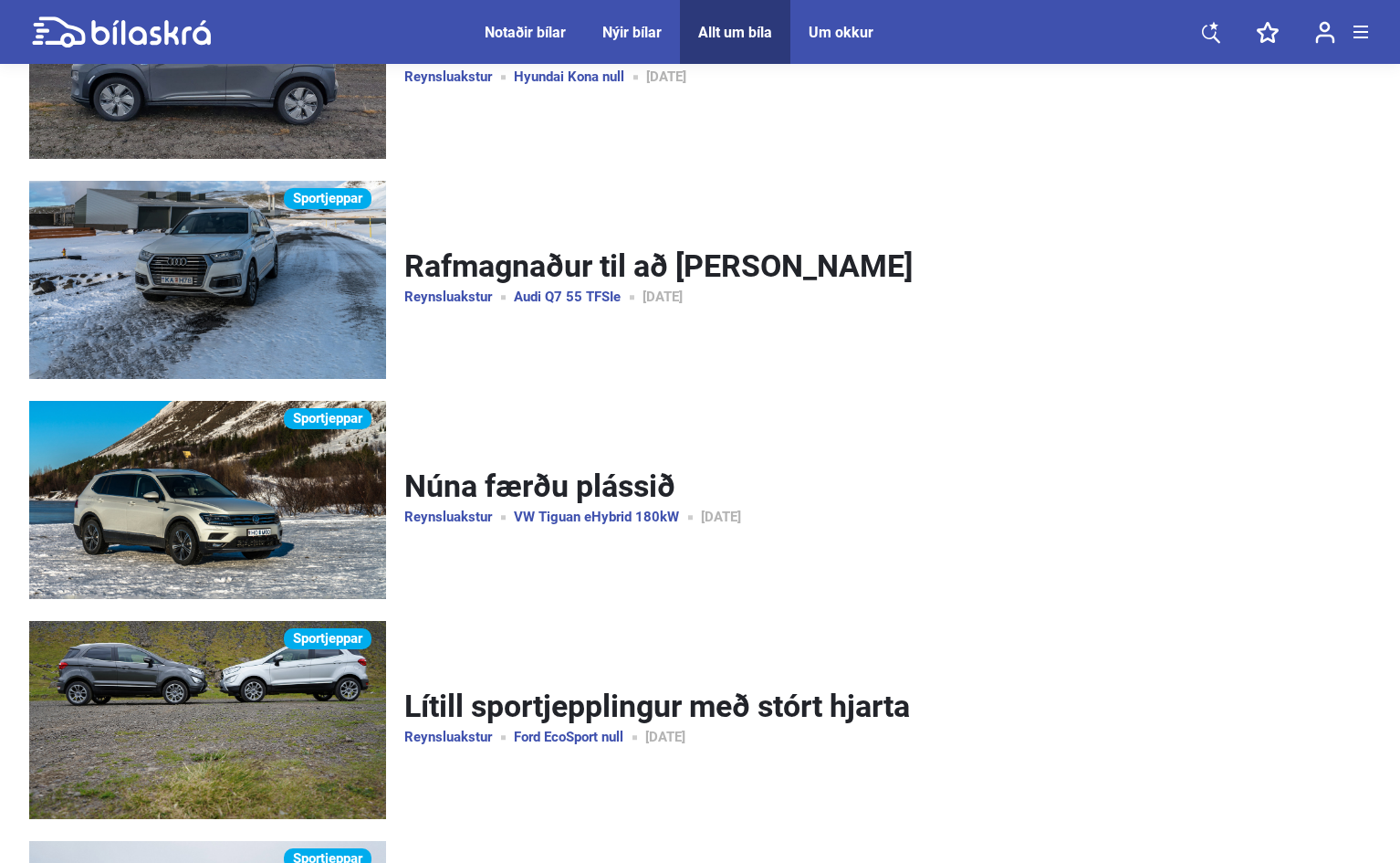
scroll to position [8414, 0]
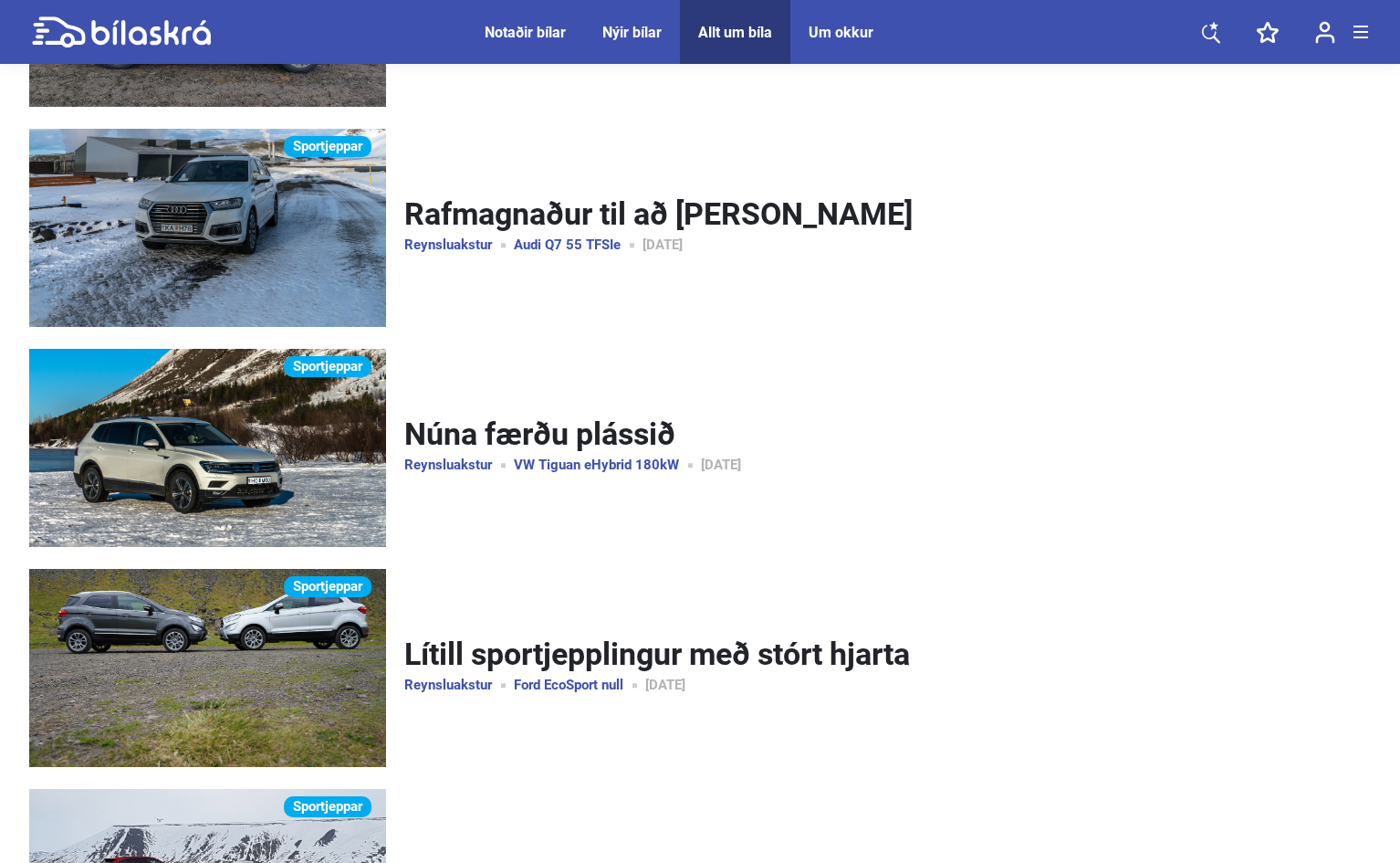
click at [270, 626] on img at bounding box center [207, 668] width 357 height 198
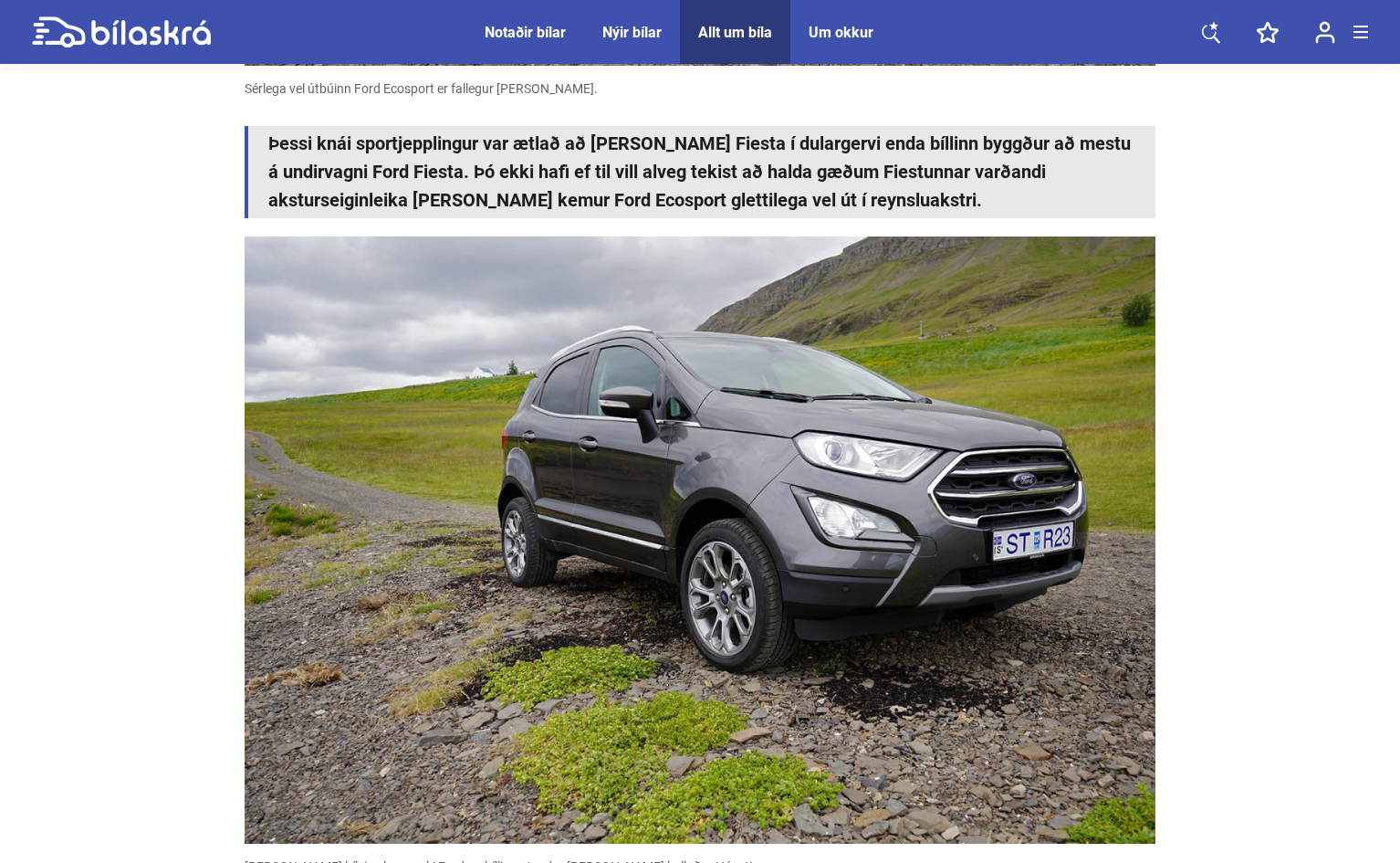
scroll to position [1734, 0]
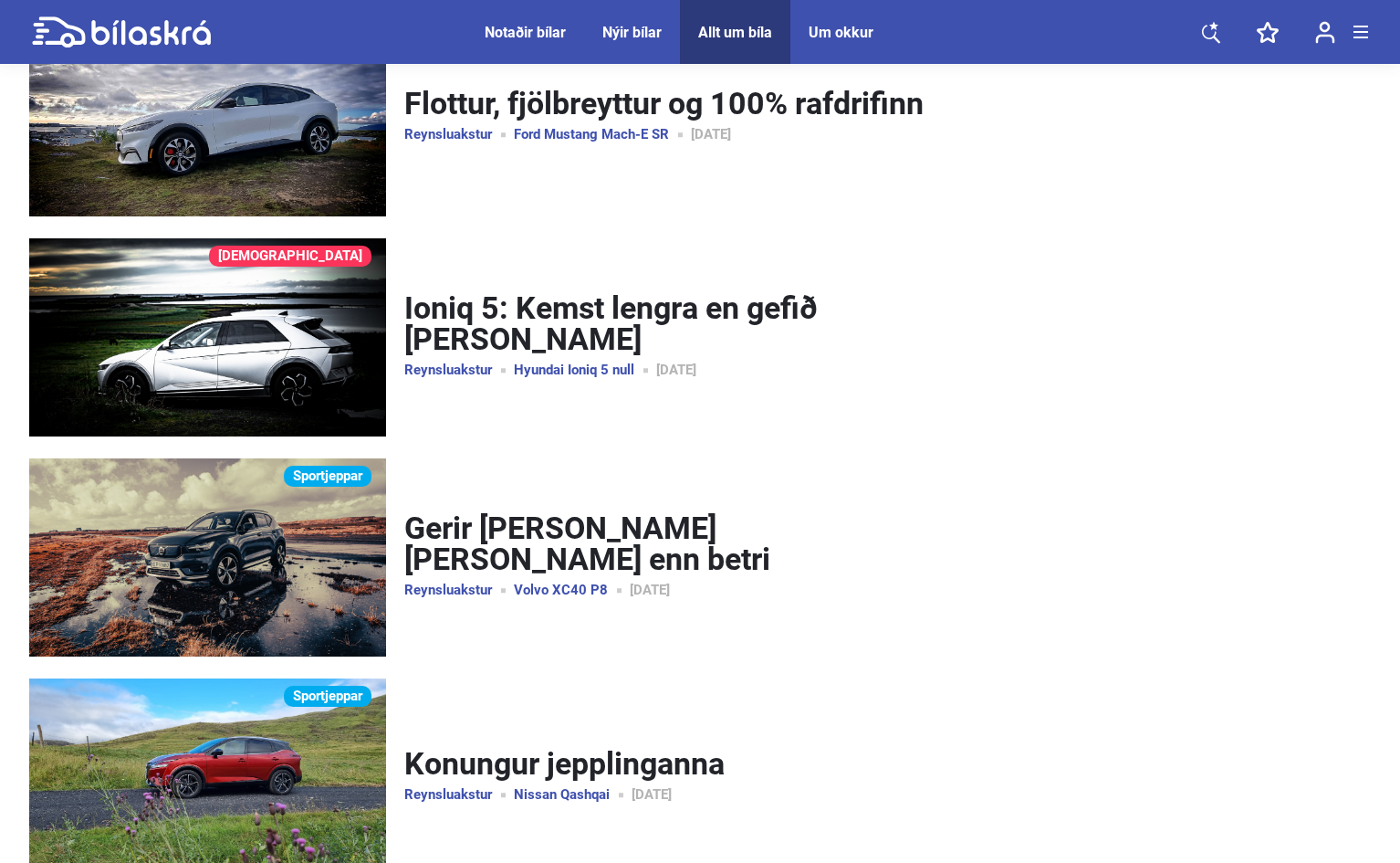
scroll to position [7217, 0]
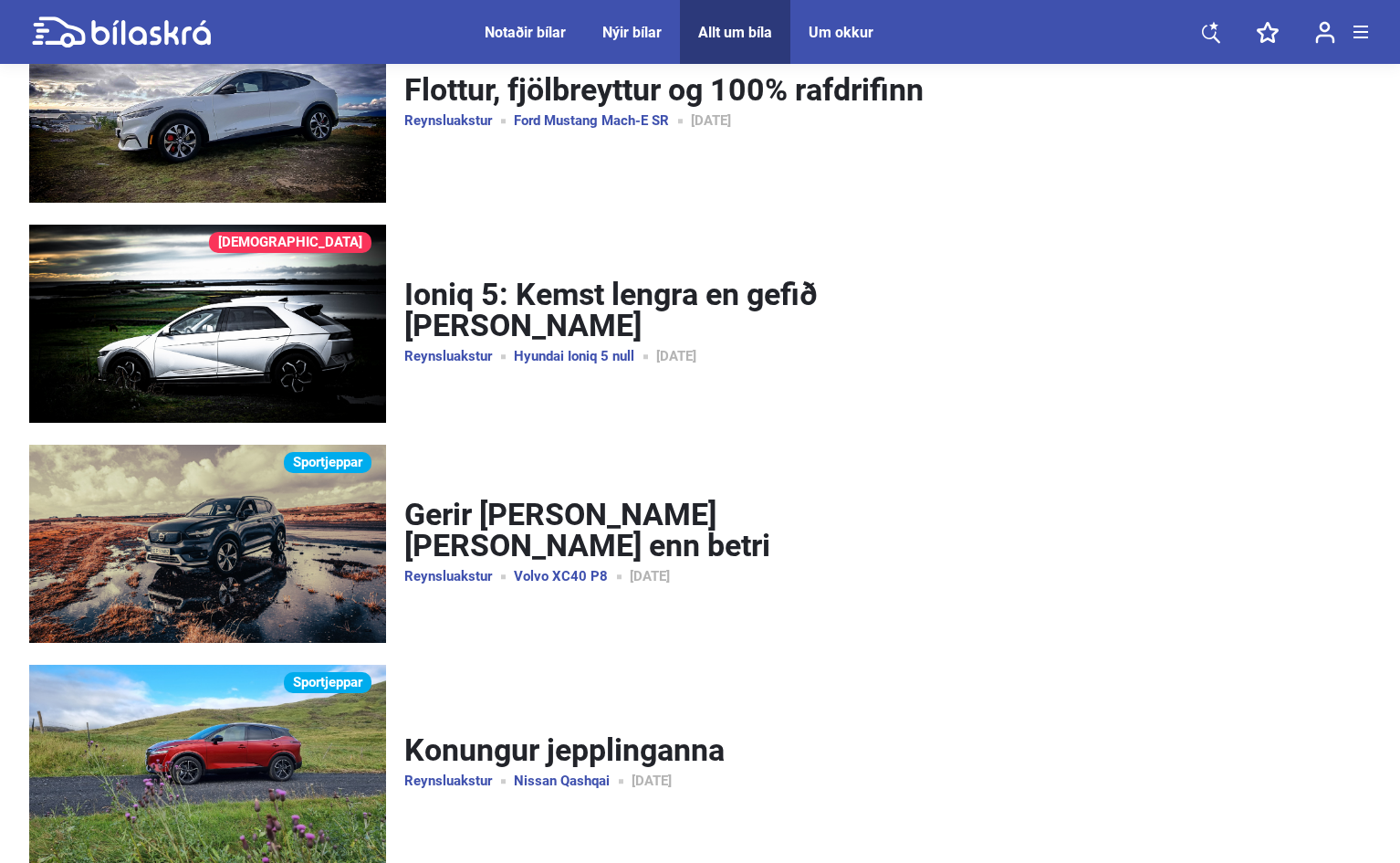
click at [215, 338] on img at bounding box center [207, 324] width 357 height 198
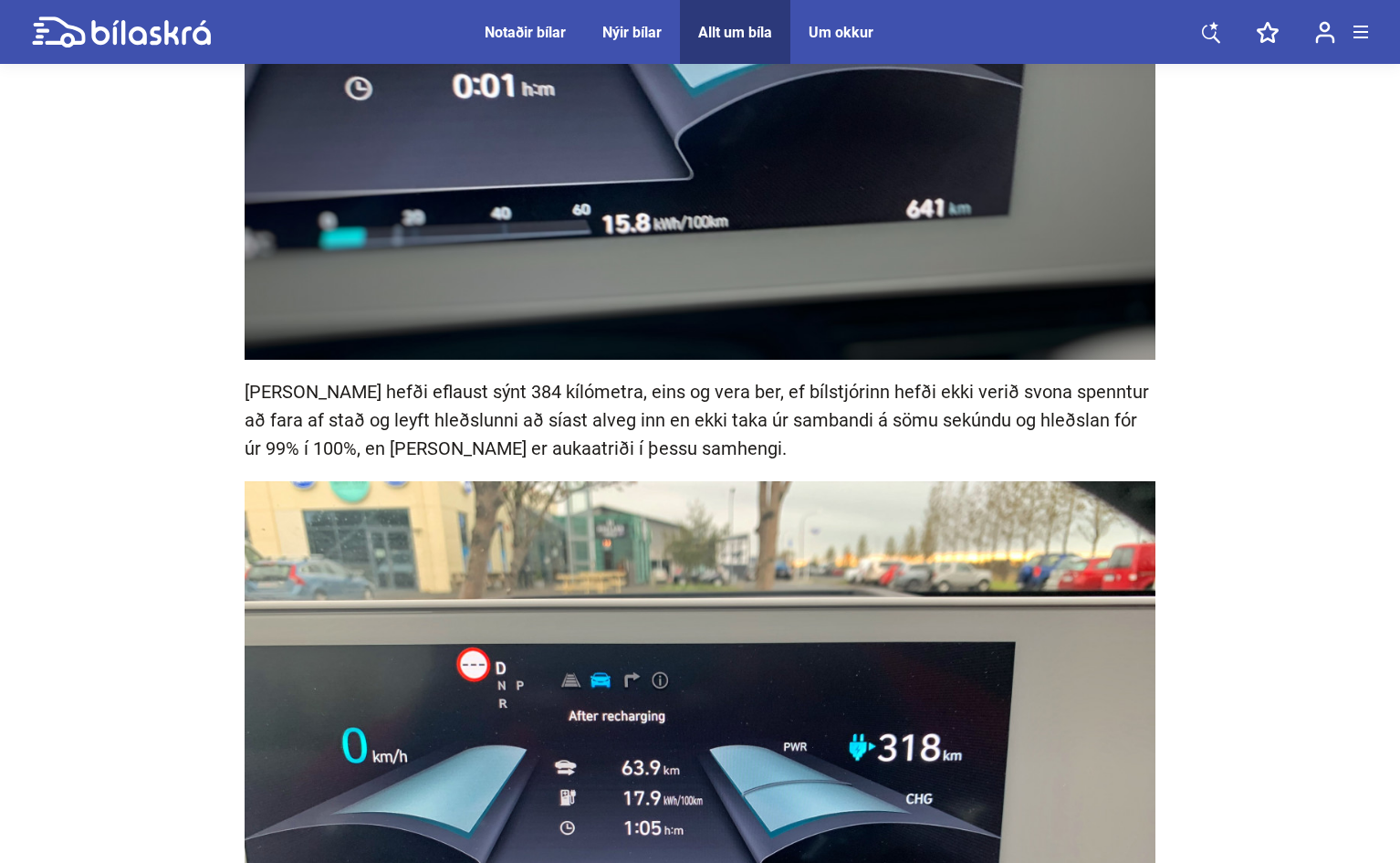
scroll to position [4108, 0]
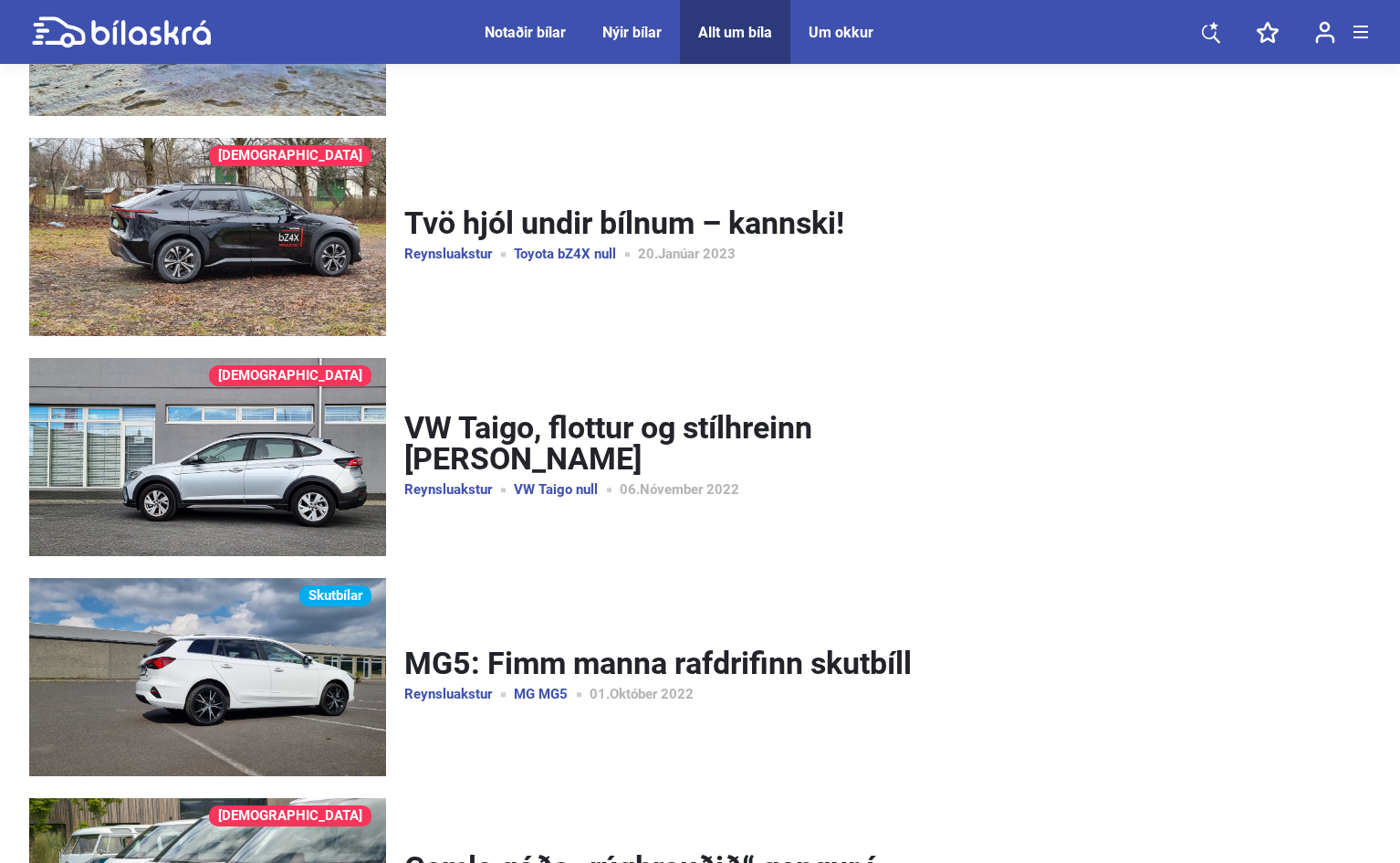
scroll to position [730, 0]
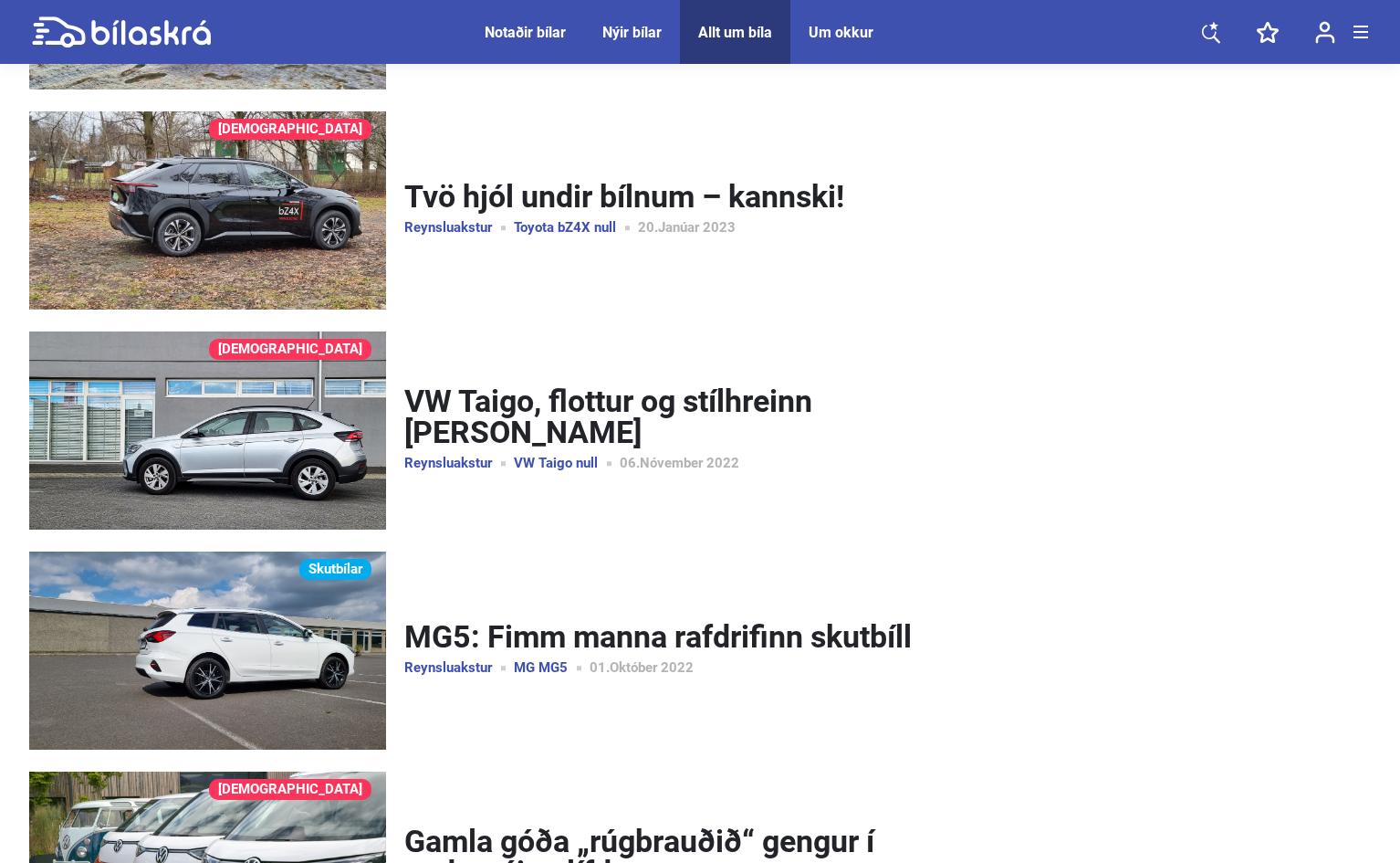
click at [420, 414] on link "VW Taigo, flottur og stílhreinn [PERSON_NAME]" at bounding box center [678, 417] width 546 height 64
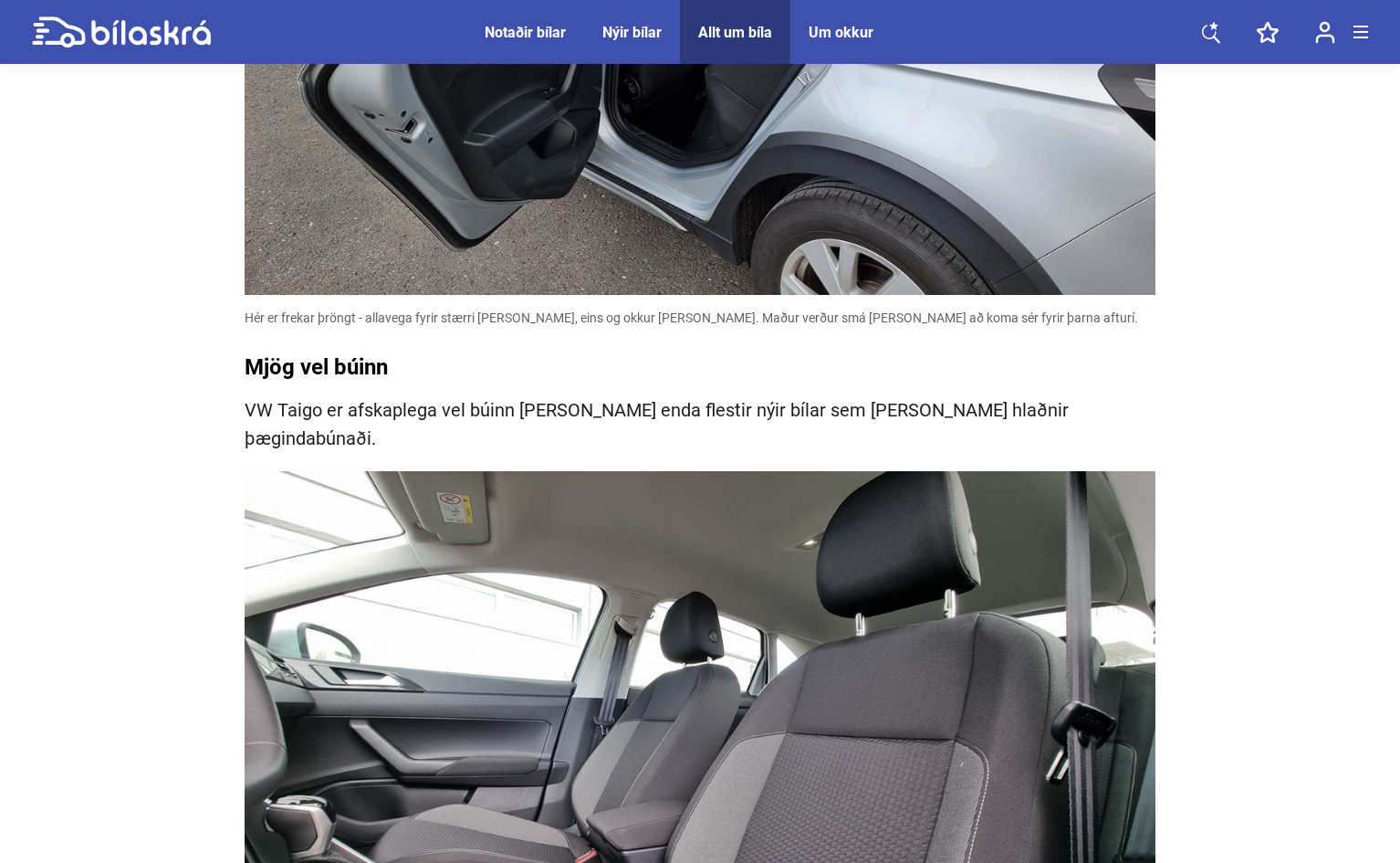
scroll to position [5295, 0]
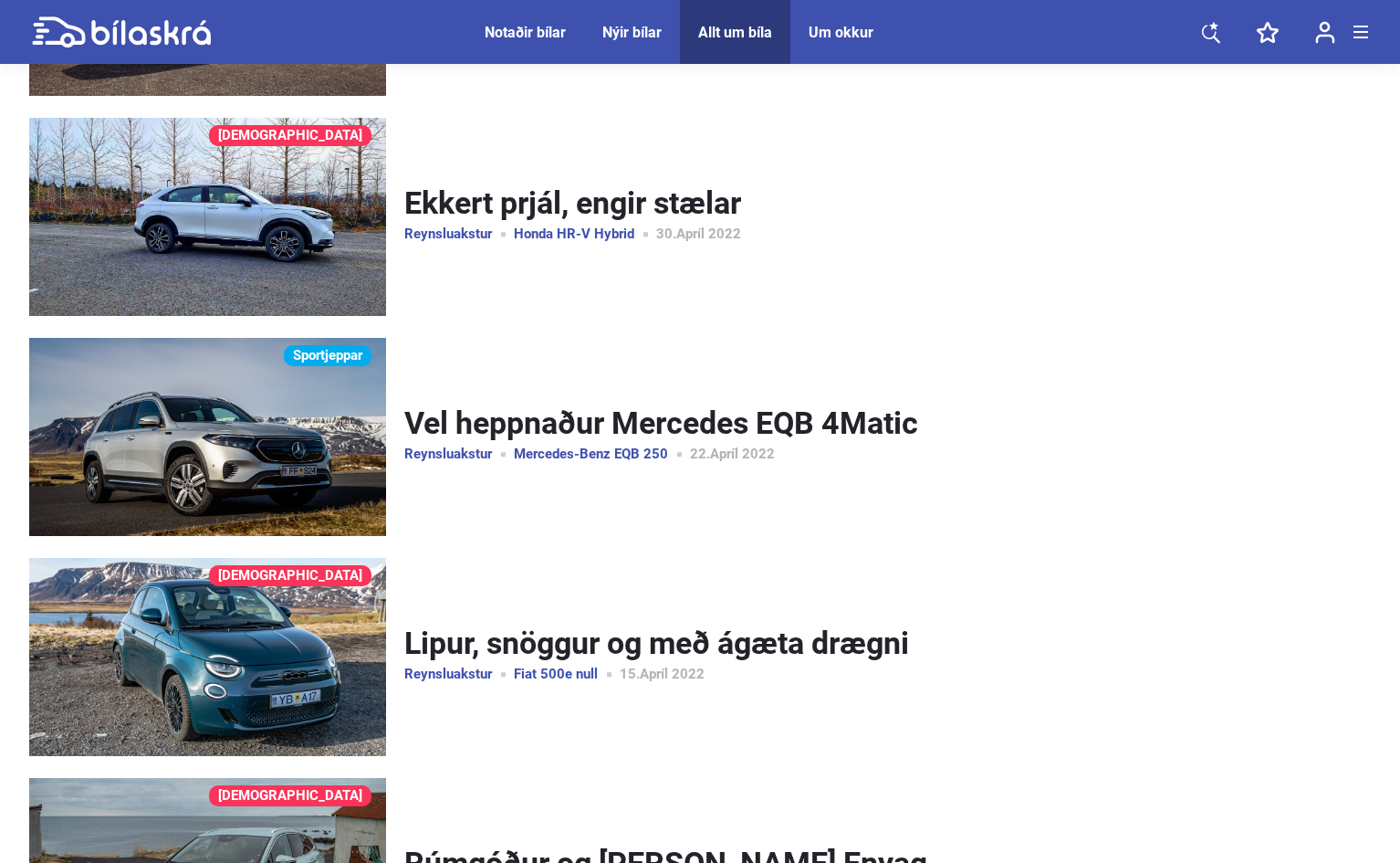
scroll to position [3365, 0]
